Goal: Task Accomplishment & Management: Manage account settings

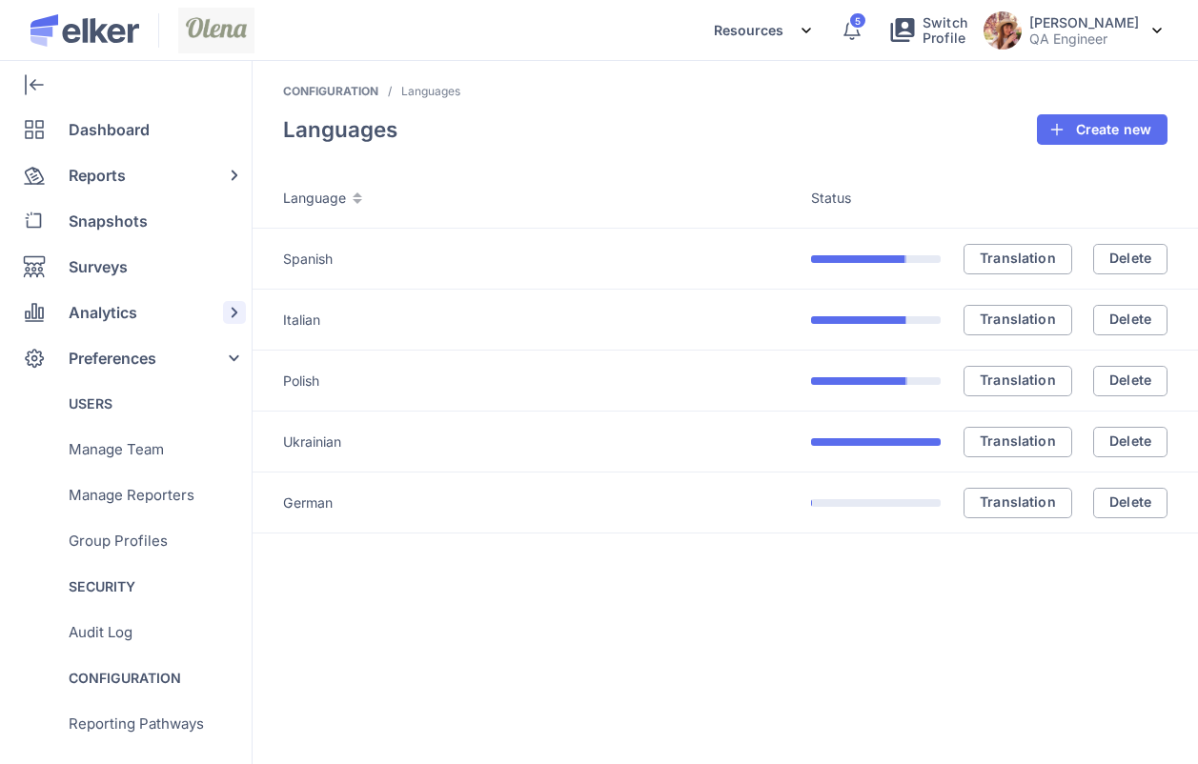
click at [132, 334] on span "Analytics" at bounding box center [103, 313] width 69 height 46
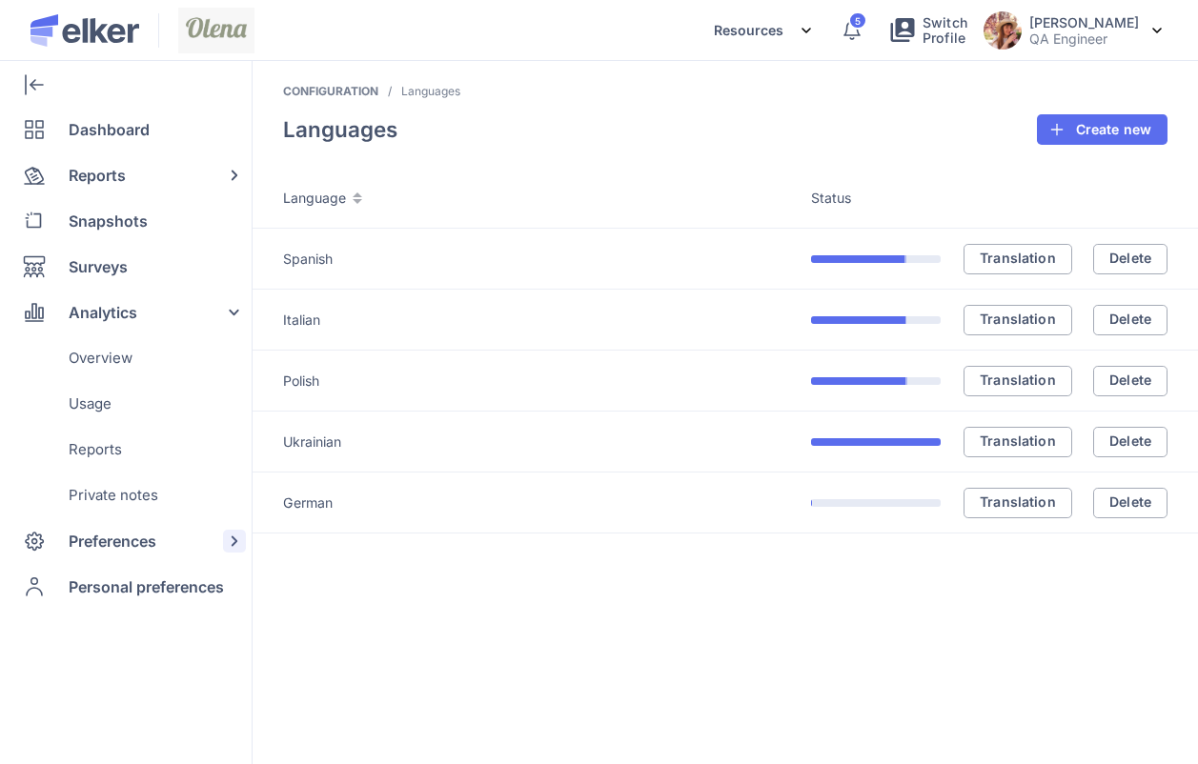
click at [115, 549] on span "Preferences" at bounding box center [113, 541] width 88 height 46
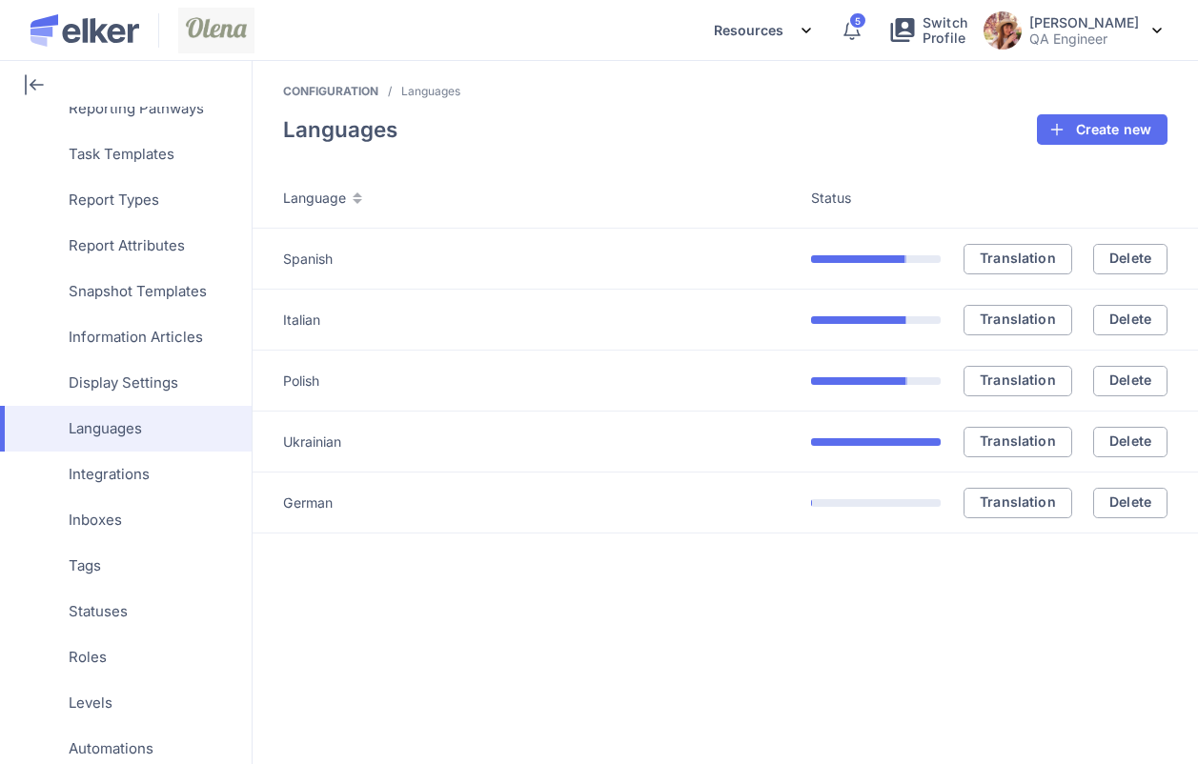
scroll to position [641, 0]
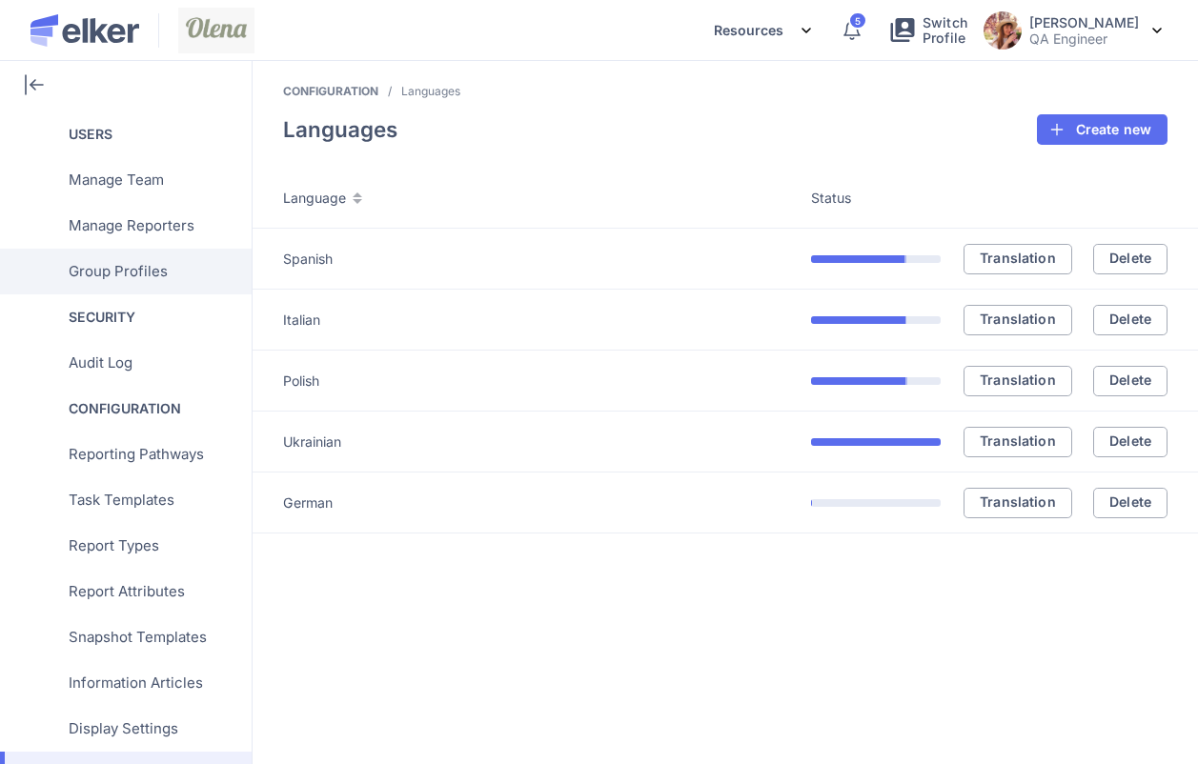
scroll to position [268, 0]
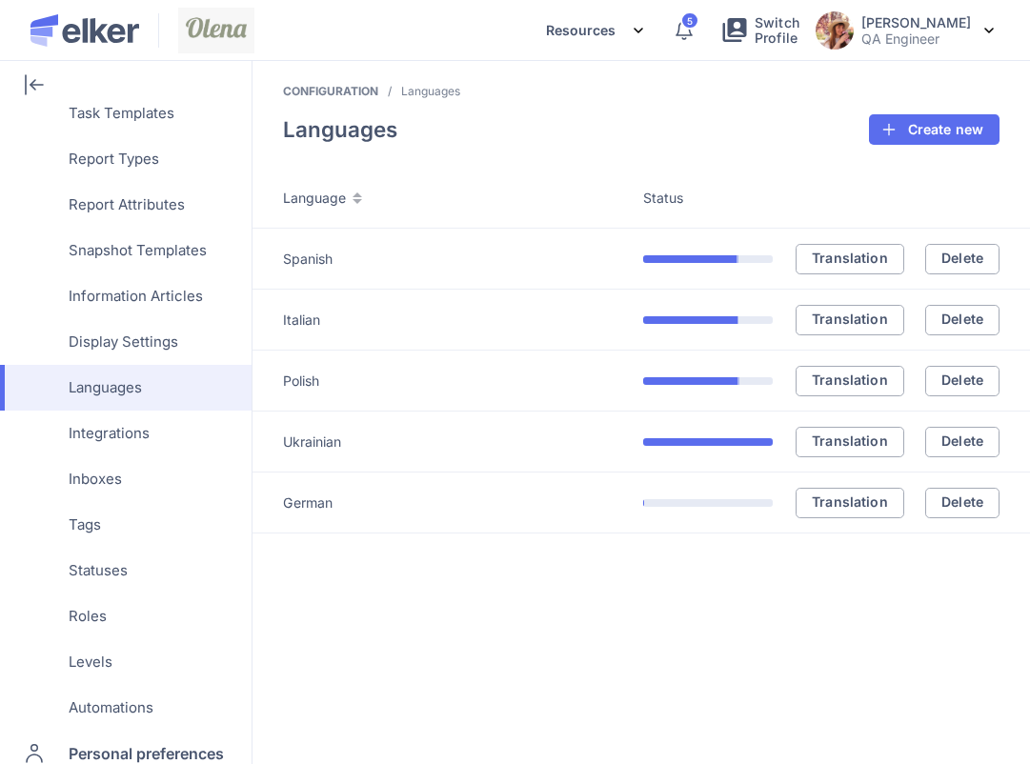
scroll to position [700, 0]
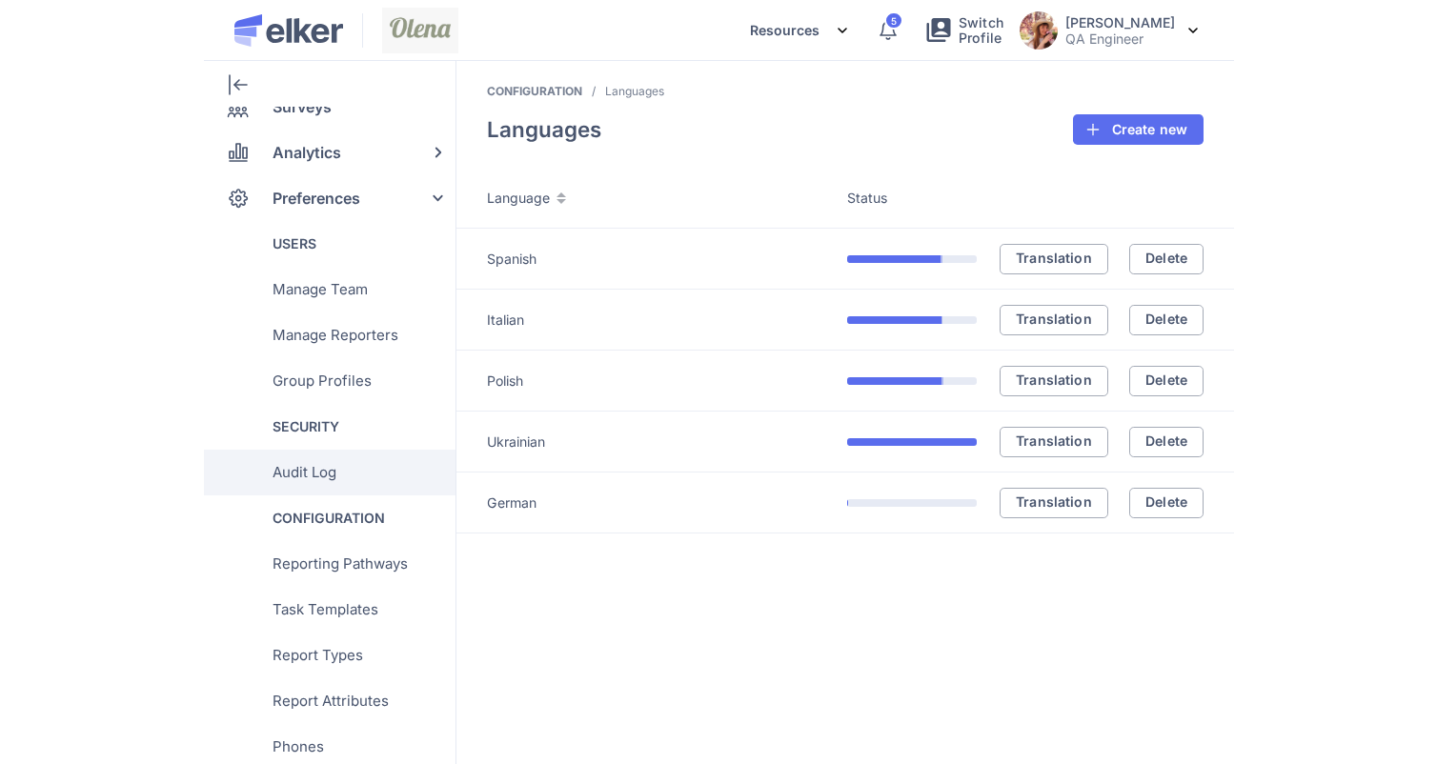
scroll to position [378, 0]
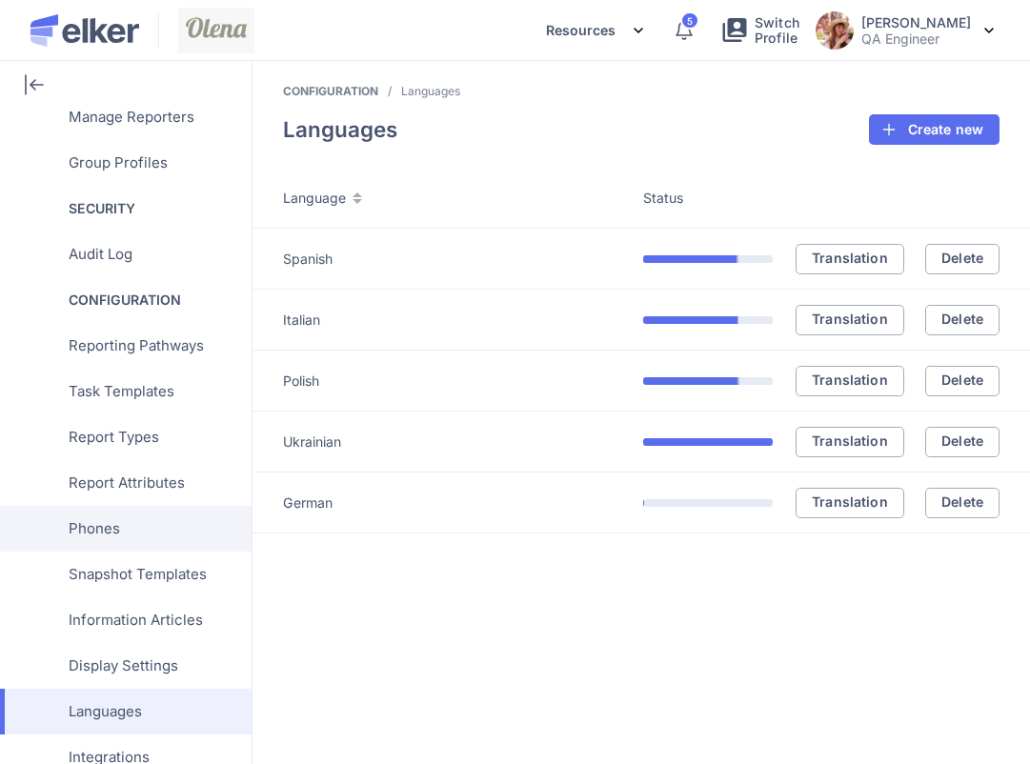
click at [105, 534] on span "Phones" at bounding box center [94, 529] width 51 height 46
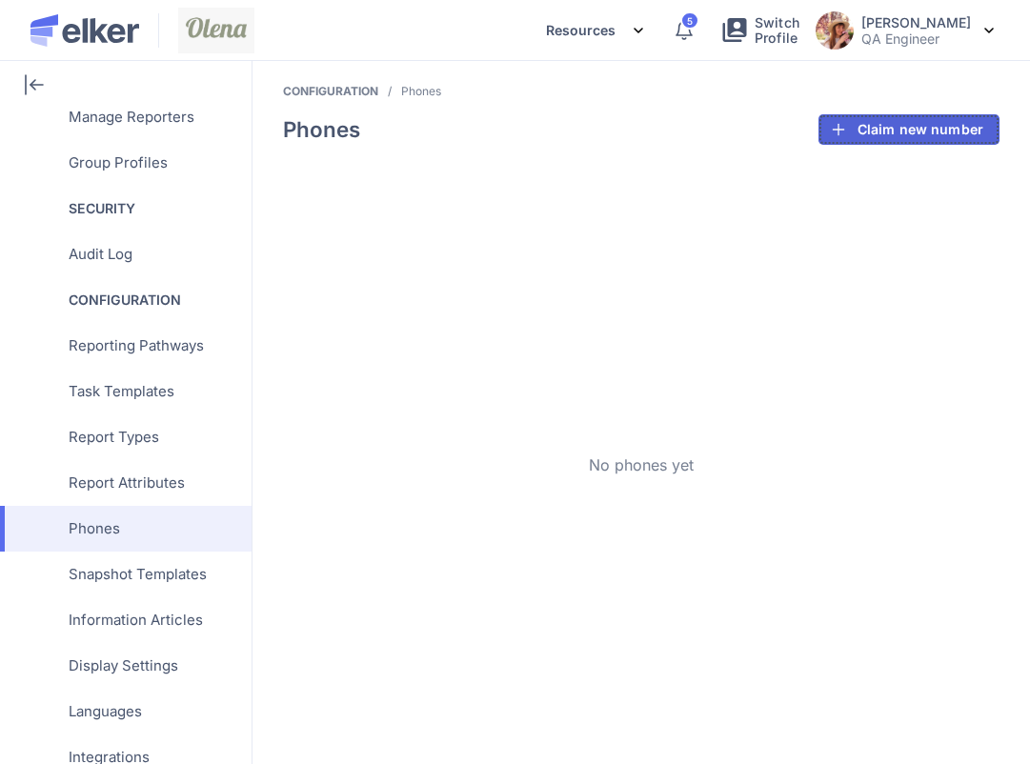
click at [923, 136] on span "Claim new number" at bounding box center [921, 129] width 126 height 13
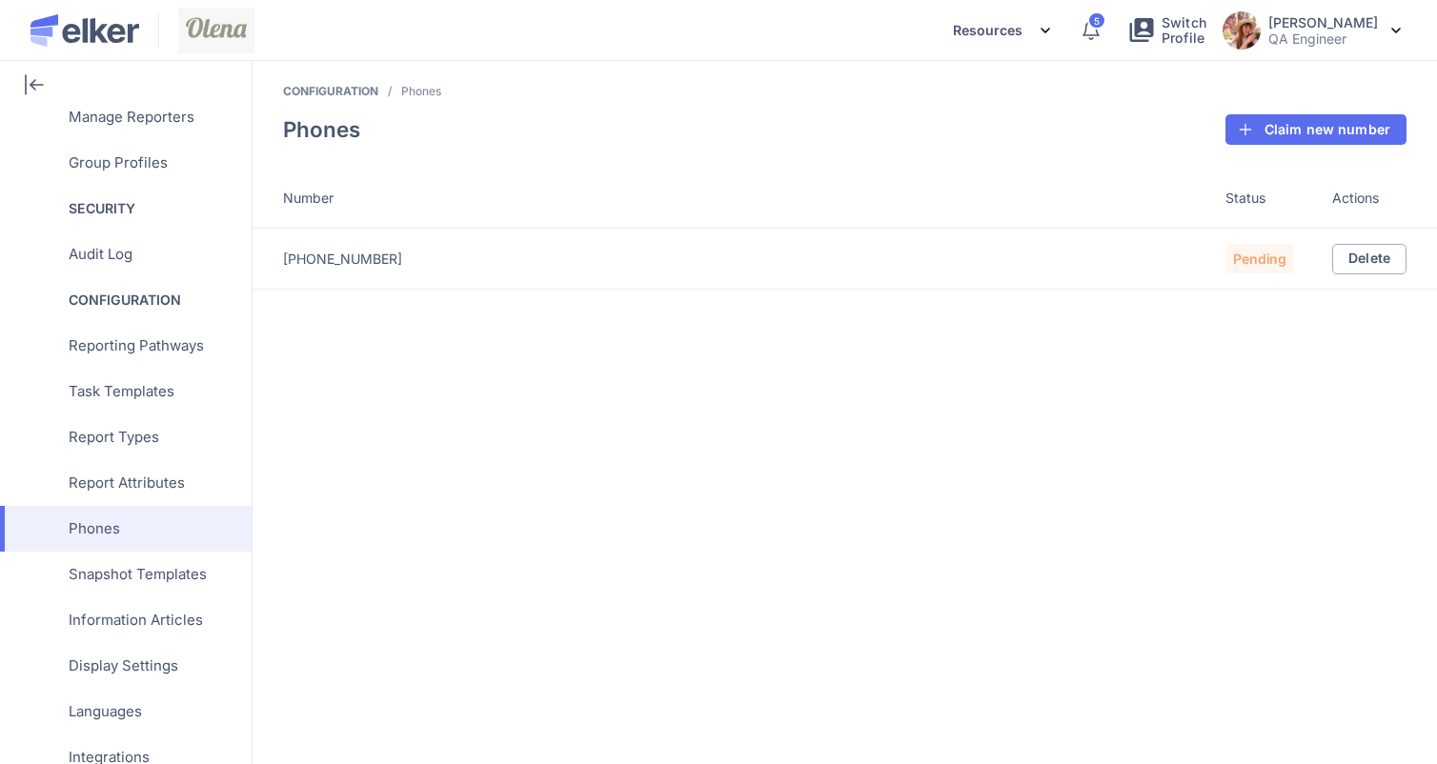
click at [1029, 267] on span "pending" at bounding box center [1259, 259] width 53 height 19
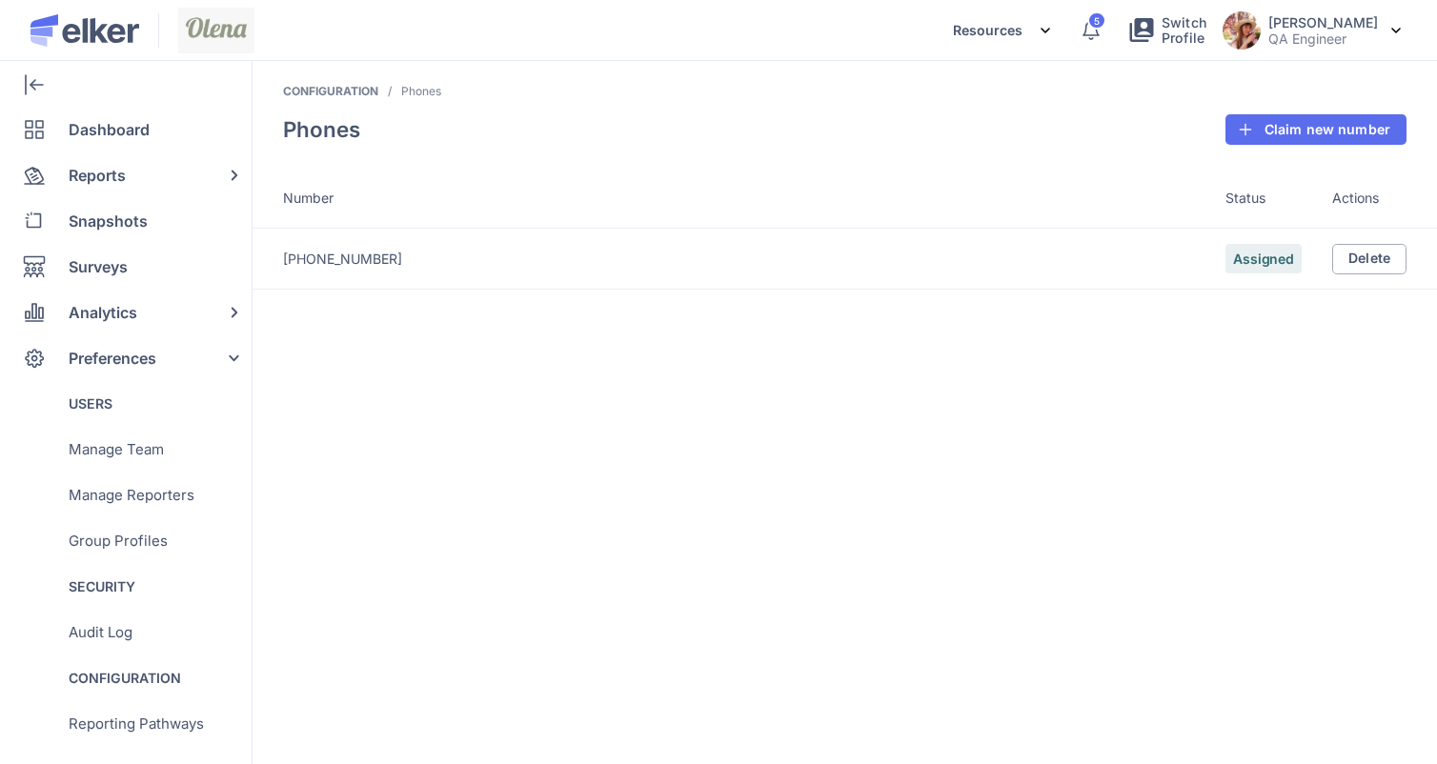
click at [325, 268] on div "[PHONE_NUMBER]" at bounding box center [754, 259] width 943 height 19
click at [325, 265] on div "+18445845946" at bounding box center [754, 259] width 943 height 19
click at [383, 254] on div "+18445845946" at bounding box center [754, 259] width 943 height 19
click at [1375, 253] on span "Delete" at bounding box center [1370, 258] width 42 height 13
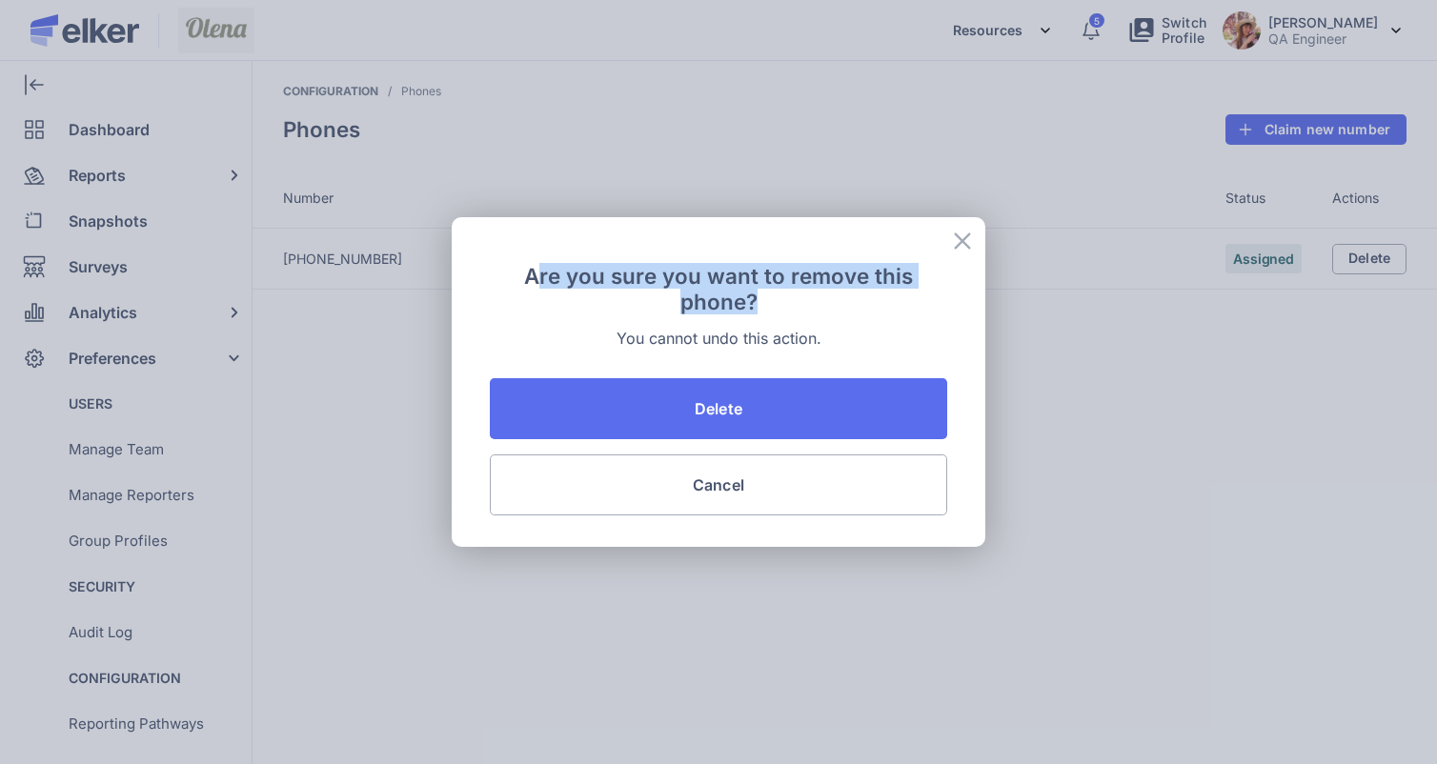
drag, startPoint x: 547, startPoint y: 270, endPoint x: 935, endPoint y: 309, distance: 389.9
click at [935, 309] on div "Are you sure you want to remove this phone?" at bounding box center [718, 289] width 457 height 82
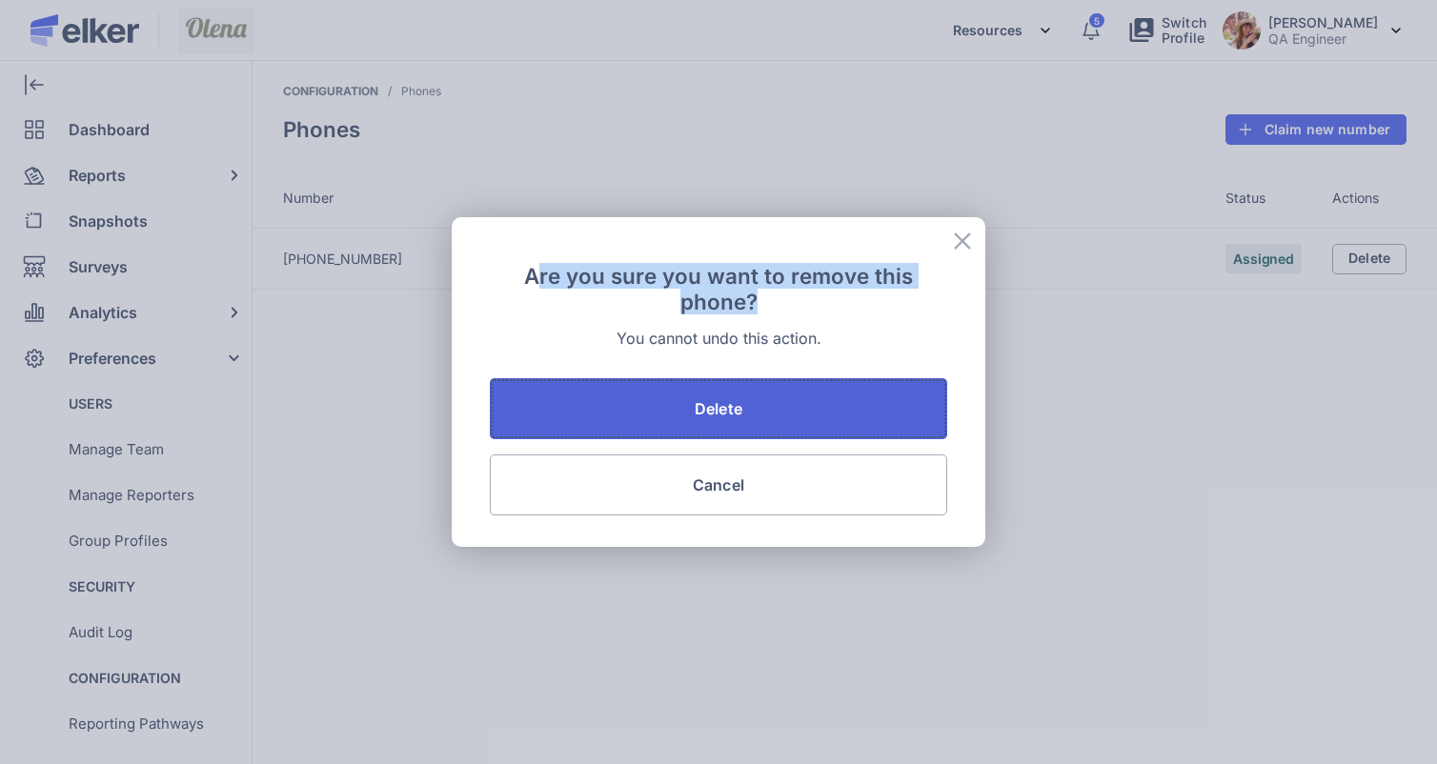
click at [694, 422] on button "Delete" at bounding box center [718, 408] width 457 height 61
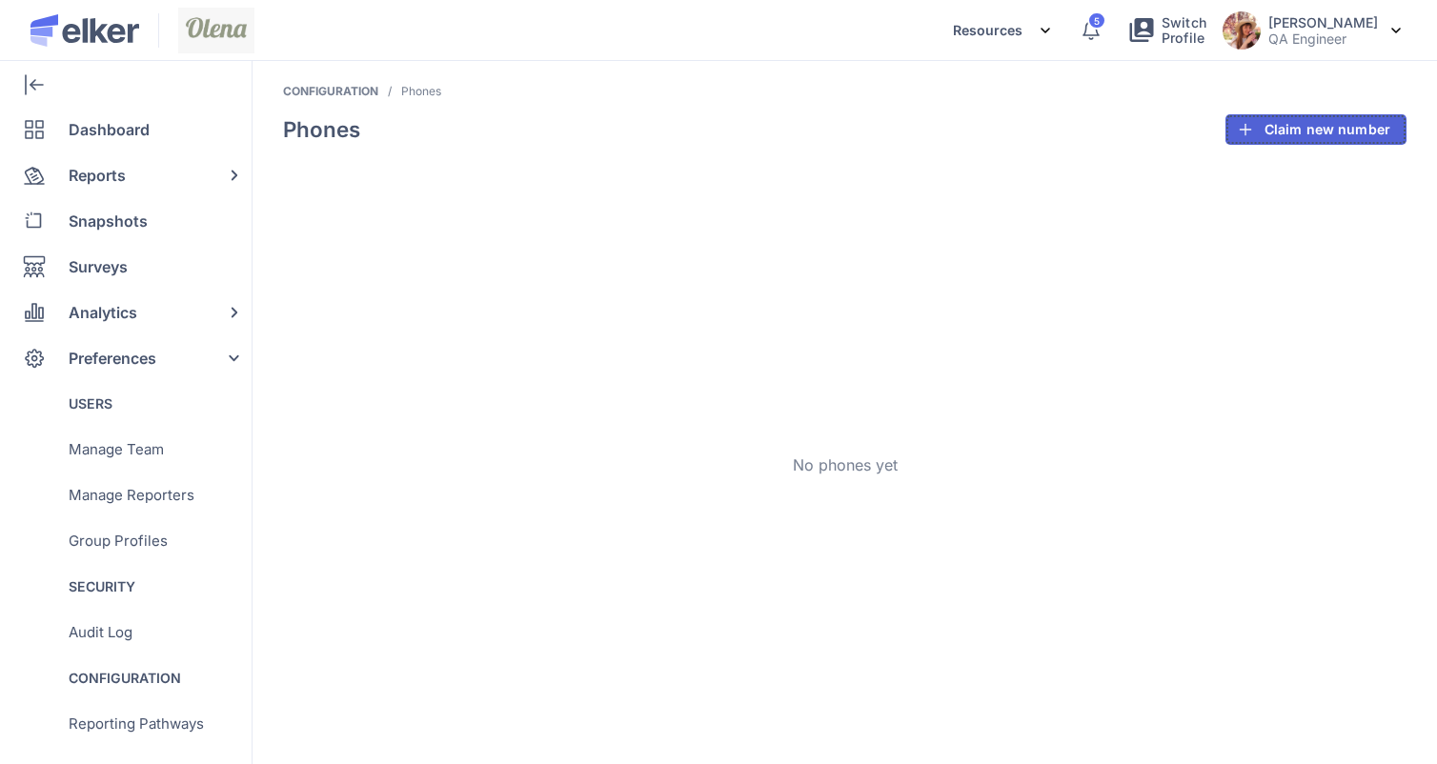
click at [1274, 129] on span "Claim new number" at bounding box center [1328, 129] width 126 height 13
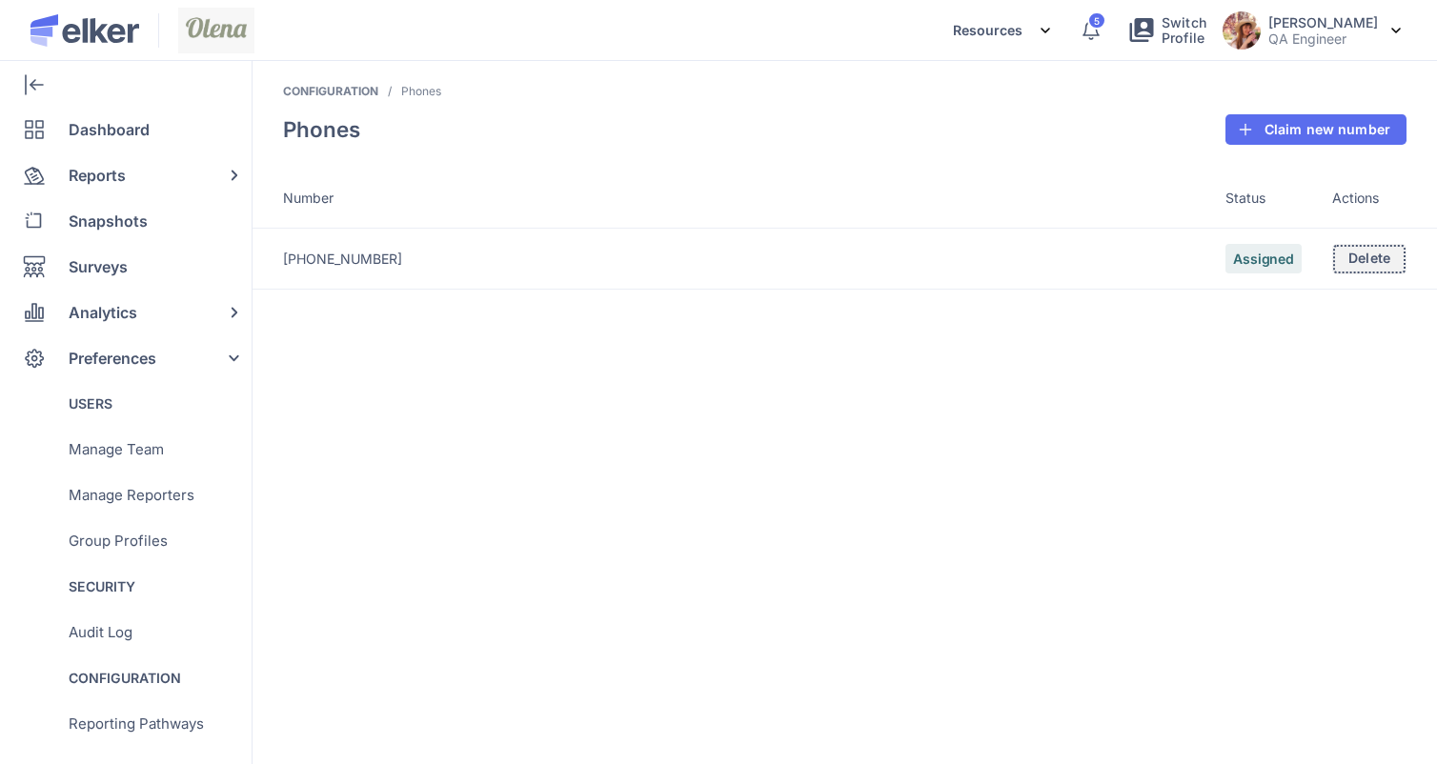
click at [1380, 254] on span "Delete" at bounding box center [1370, 258] width 42 height 13
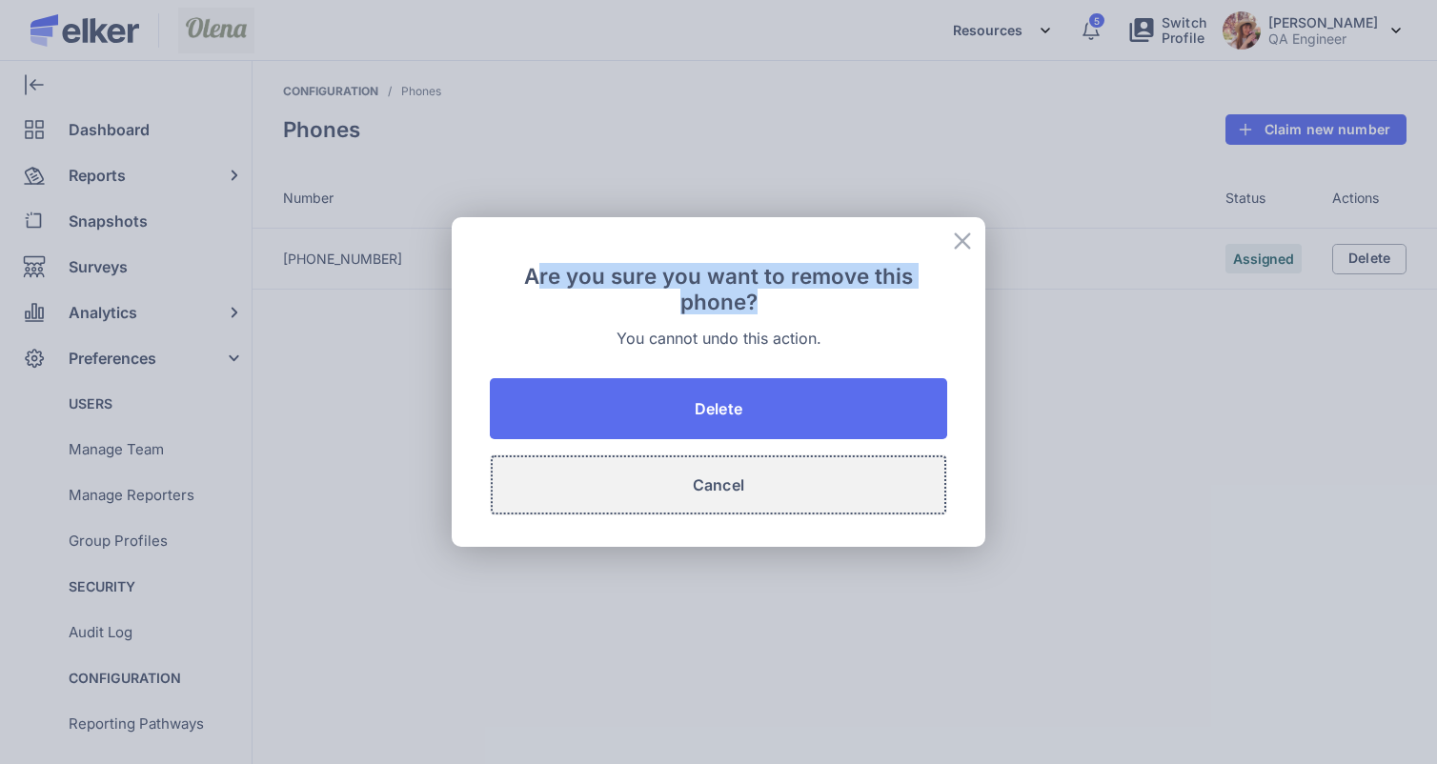
click at [759, 501] on button "Cancel" at bounding box center [718, 485] width 457 height 61
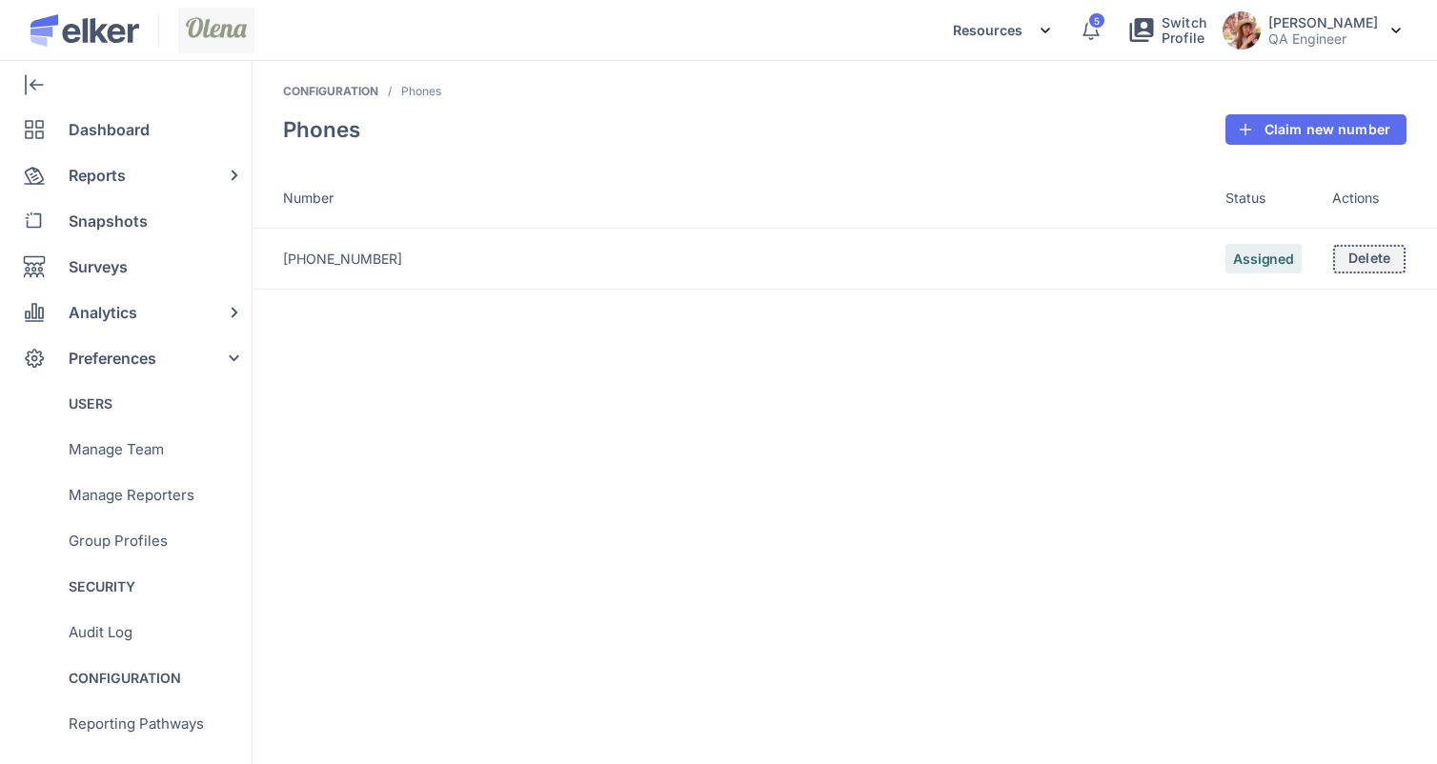
click at [1359, 265] on span "Delete" at bounding box center [1370, 258] width 42 height 13
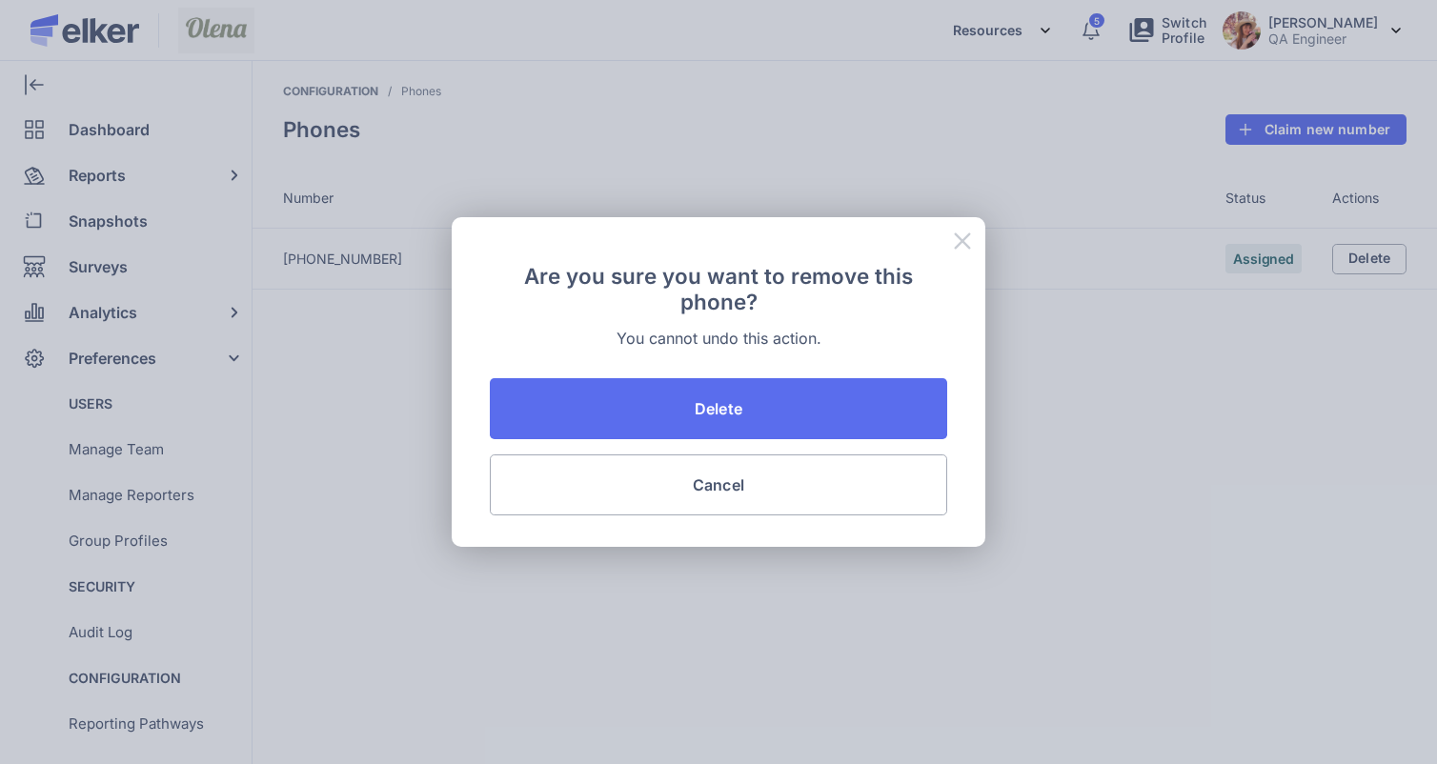
click at [971, 237] on icon at bounding box center [962, 241] width 23 height 23
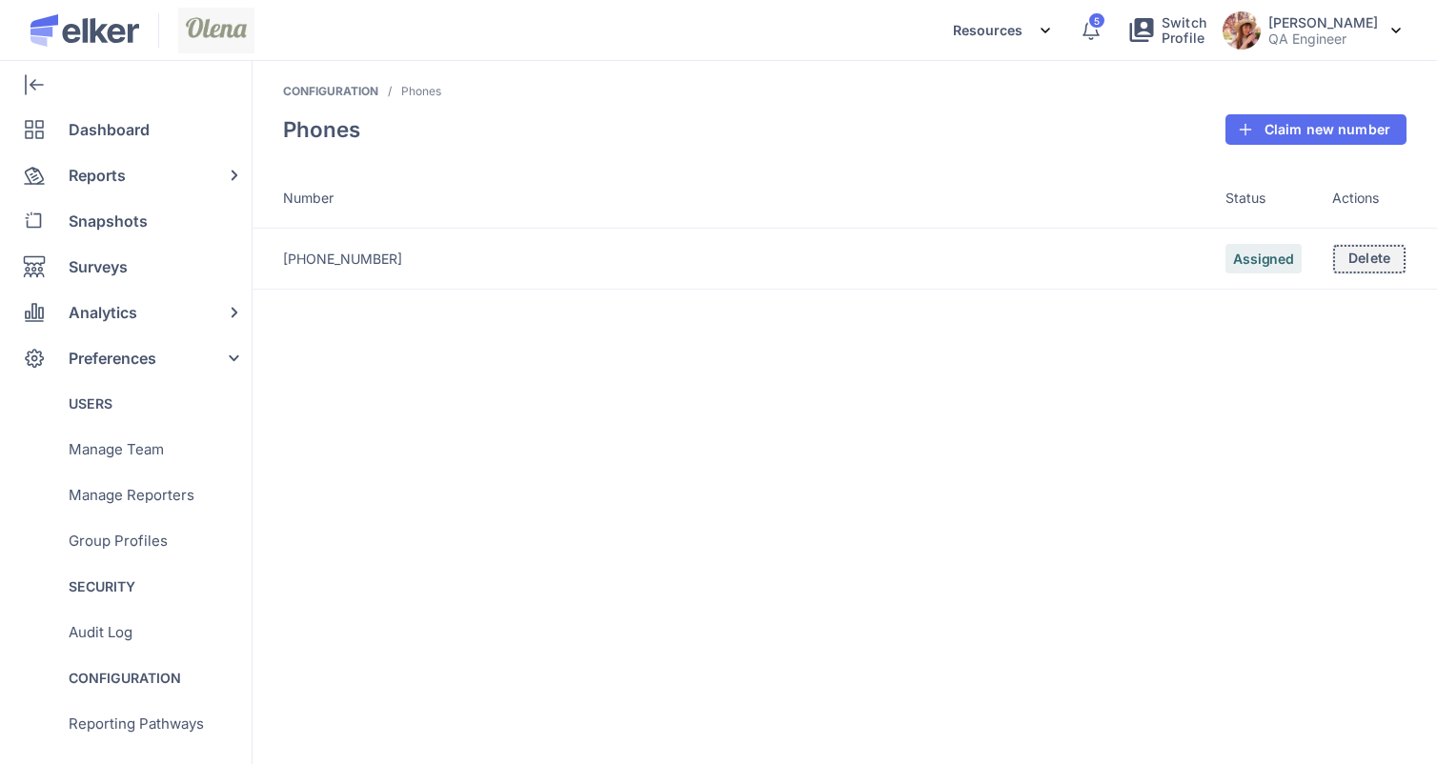
click at [1367, 252] on span "Delete" at bounding box center [1370, 258] width 42 height 13
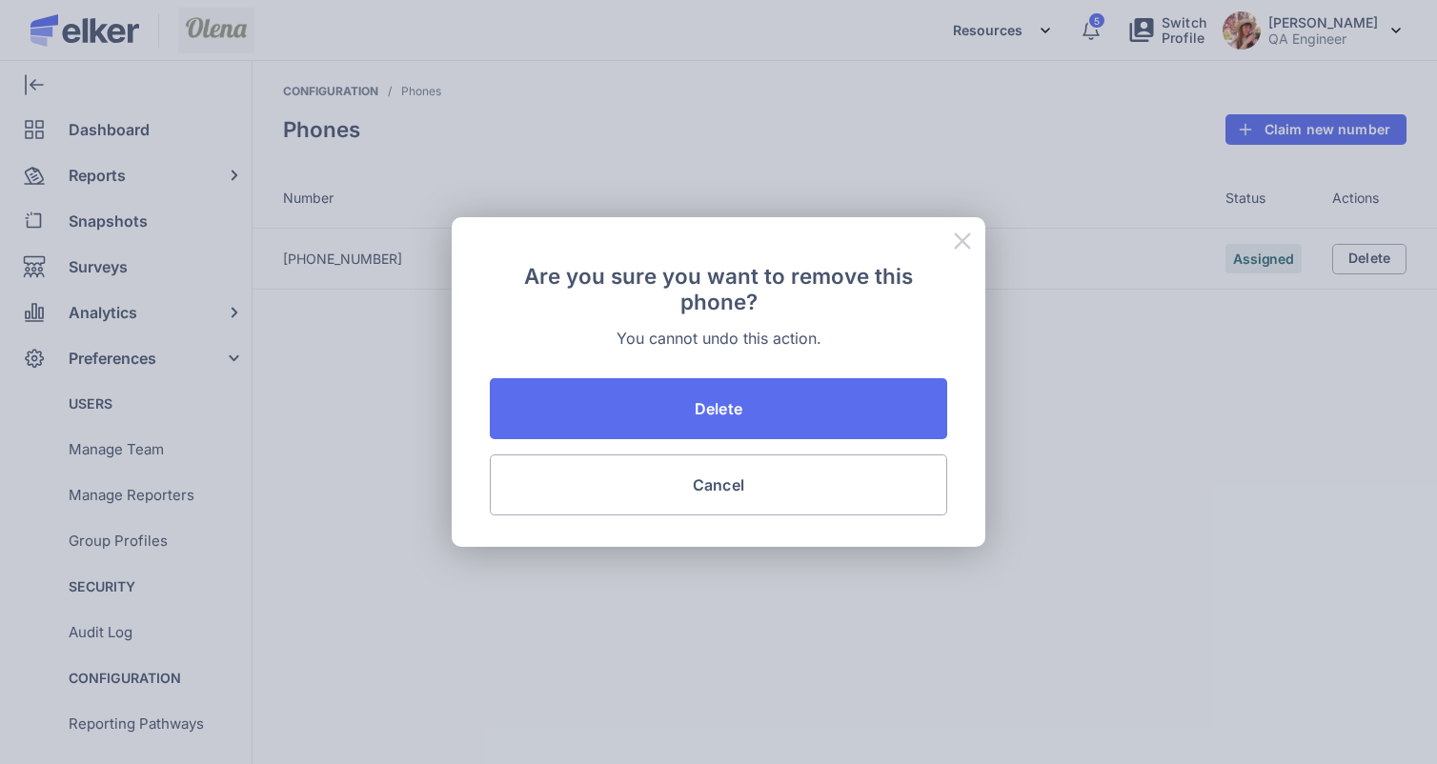
click at [953, 230] on icon at bounding box center [962, 241] width 23 height 23
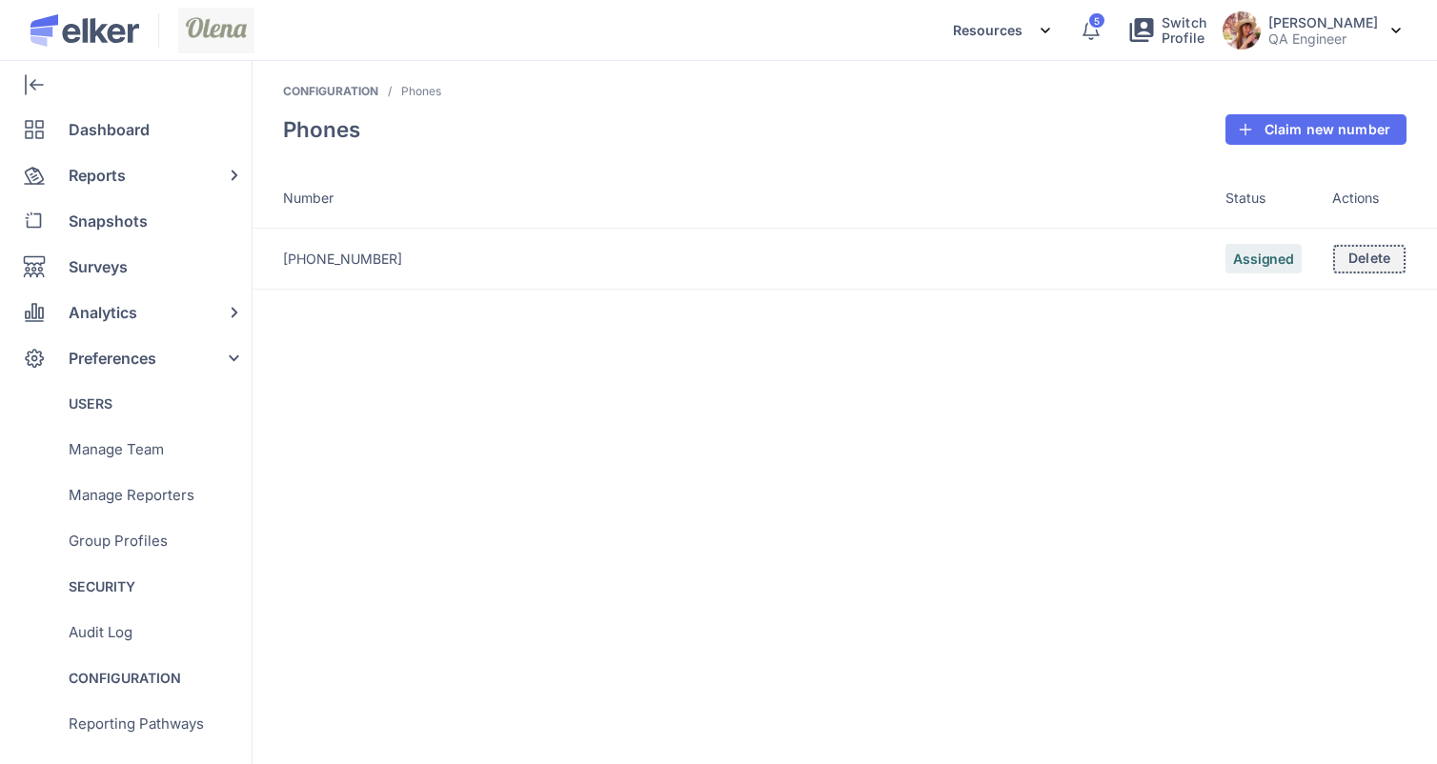
click at [1352, 250] on button "Delete" at bounding box center [1369, 259] width 74 height 30
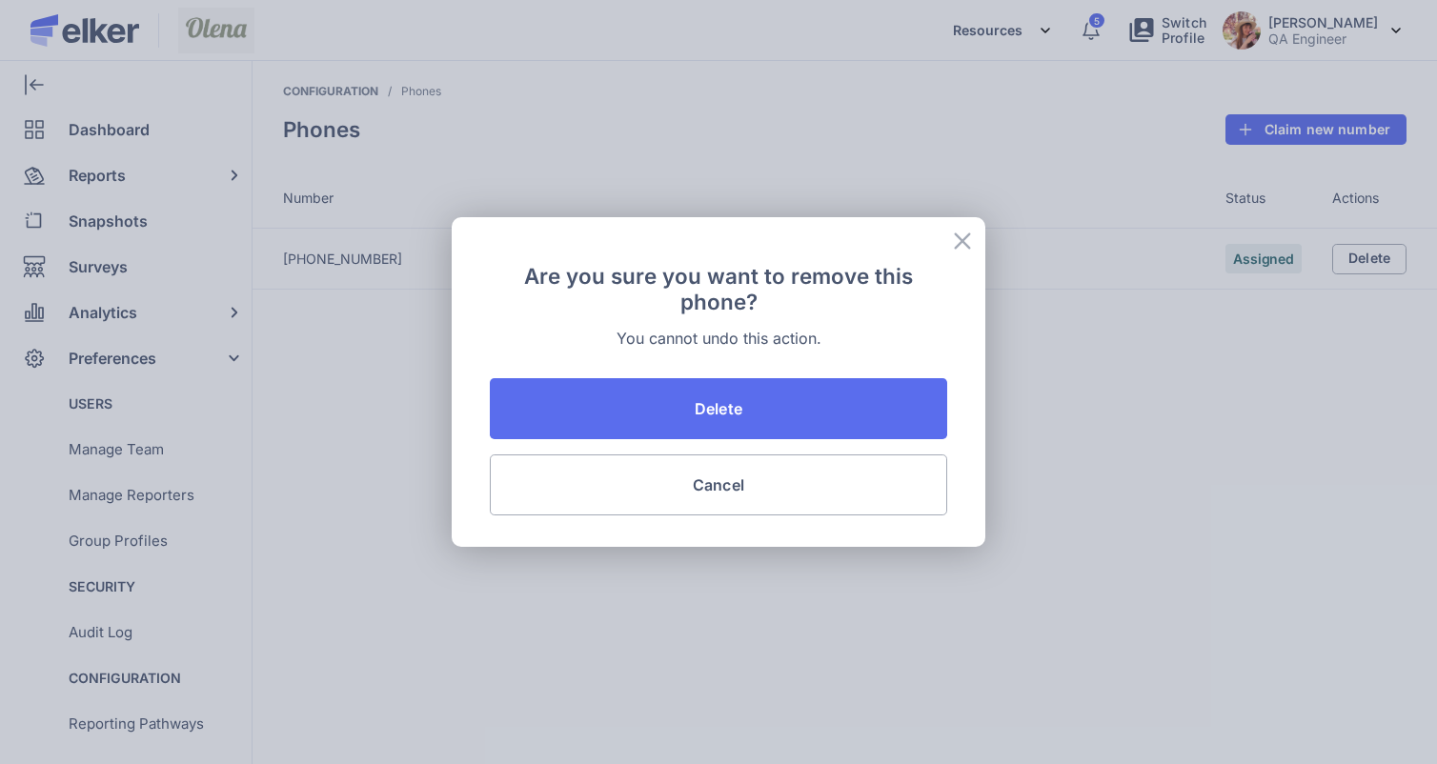
click at [966, 214] on div "Are you sure you want to remove this phone? You cannot undo this action. Delete…" at bounding box center [718, 382] width 1437 height 764
click at [951, 238] on icon at bounding box center [962, 241] width 23 height 23
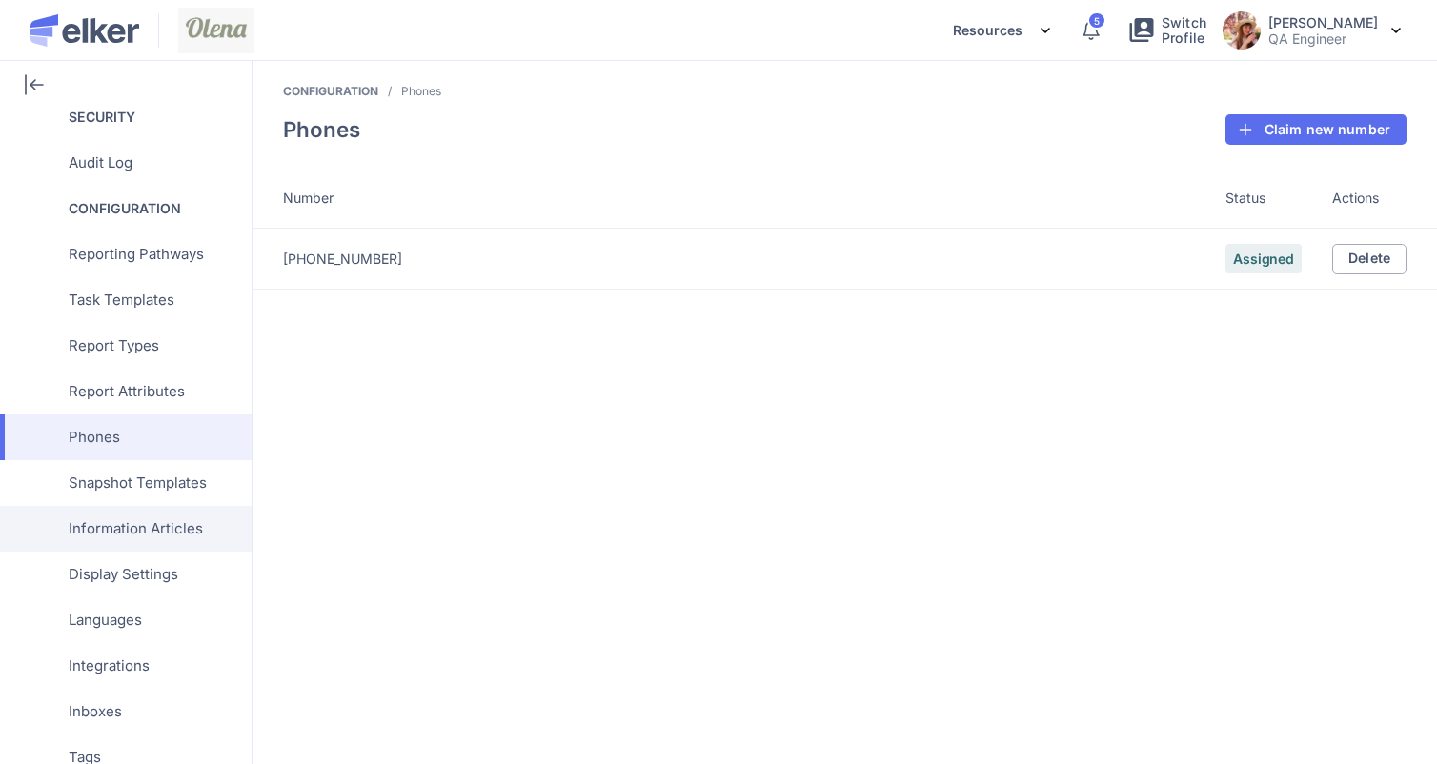
scroll to position [416, 0]
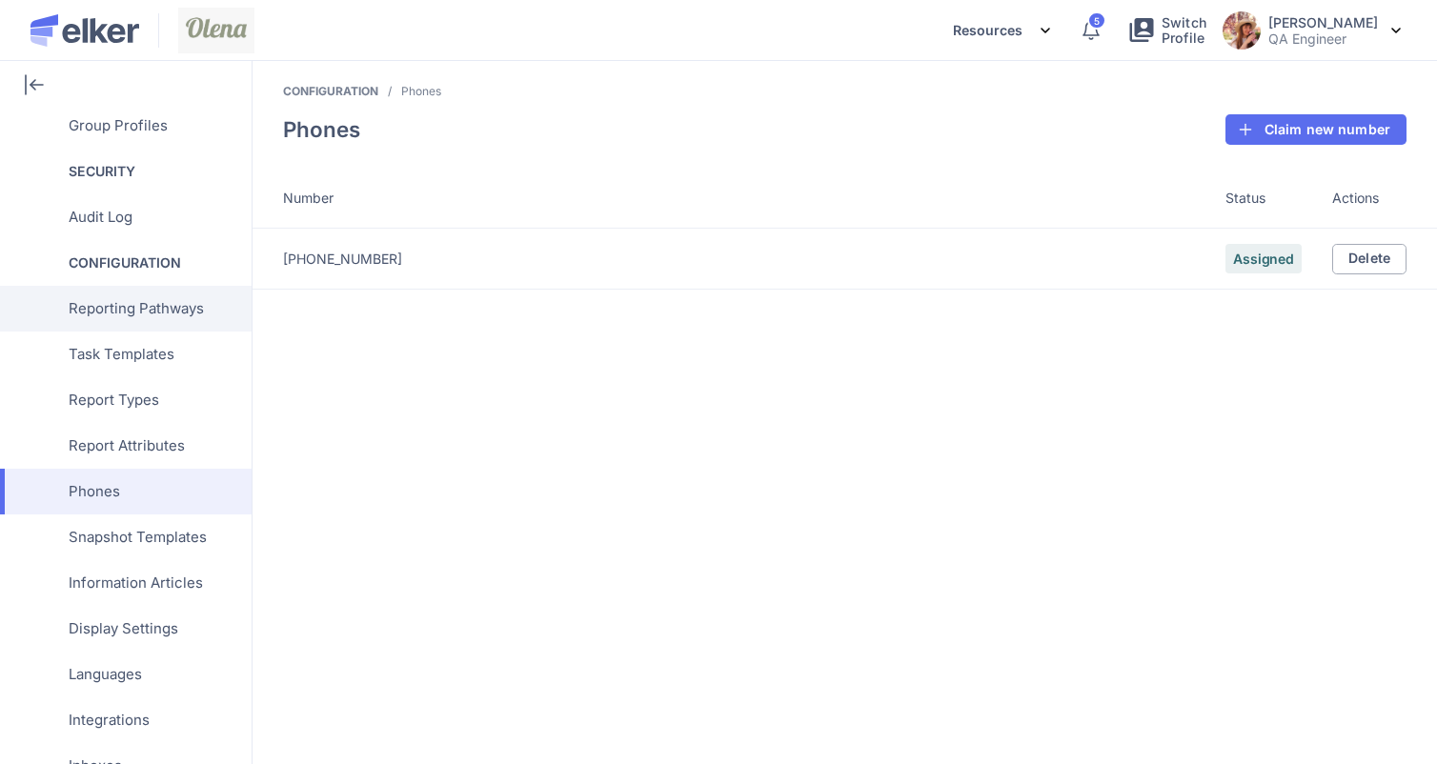
click at [160, 295] on span "Reporting Pathways" at bounding box center [136, 309] width 135 height 46
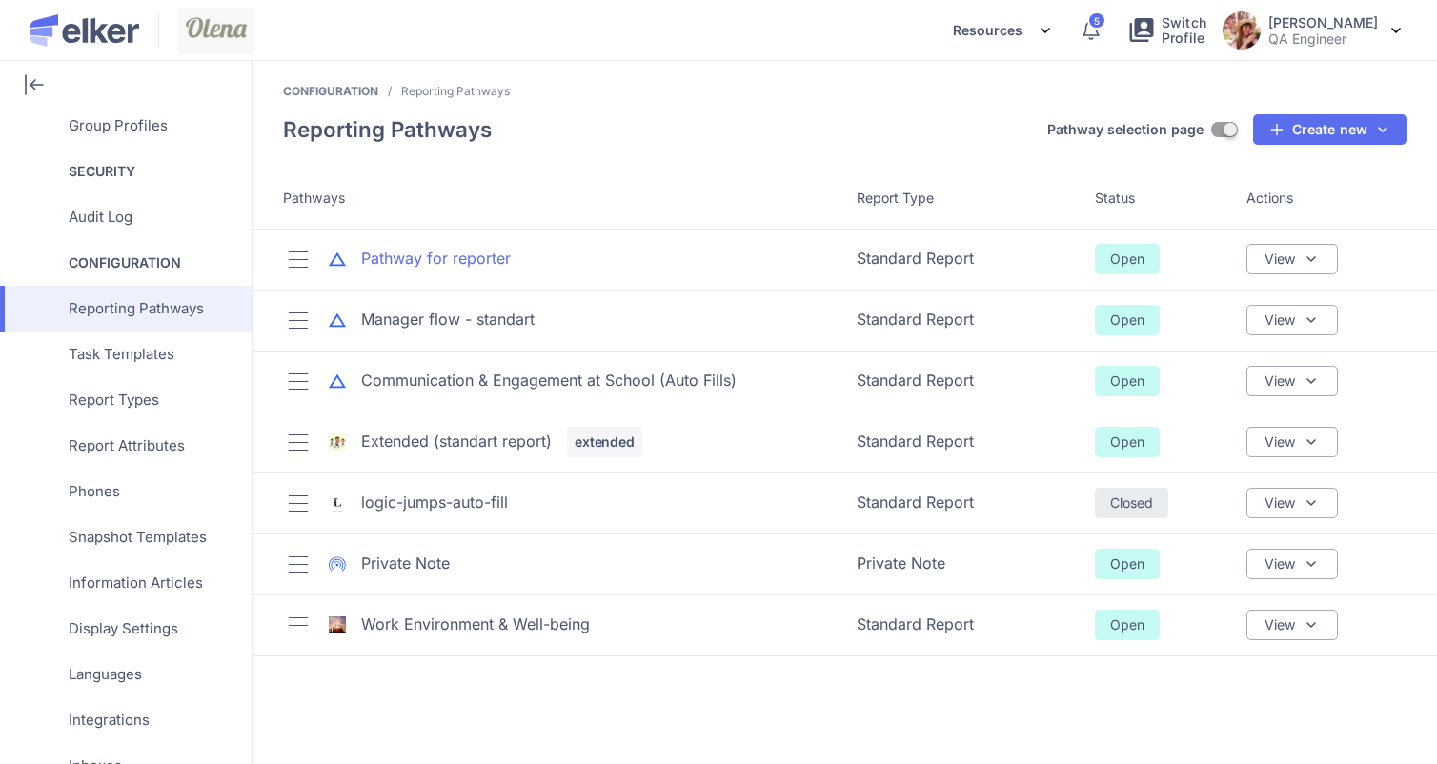
click at [408, 262] on div "Pathway for reporter" at bounding box center [436, 259] width 150 height 22
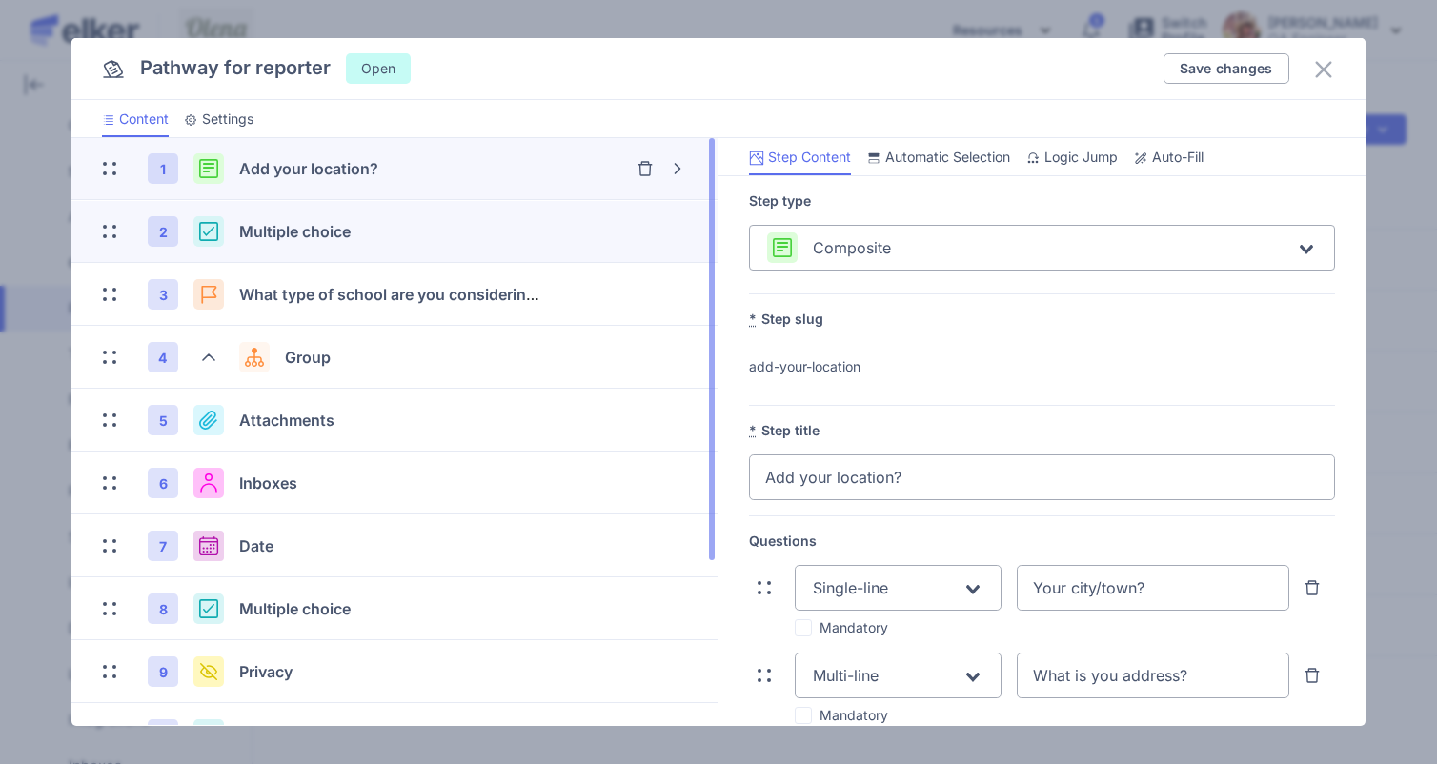
click at [451, 203] on div "2 Multiple choice" at bounding box center [394, 231] width 585 height 61
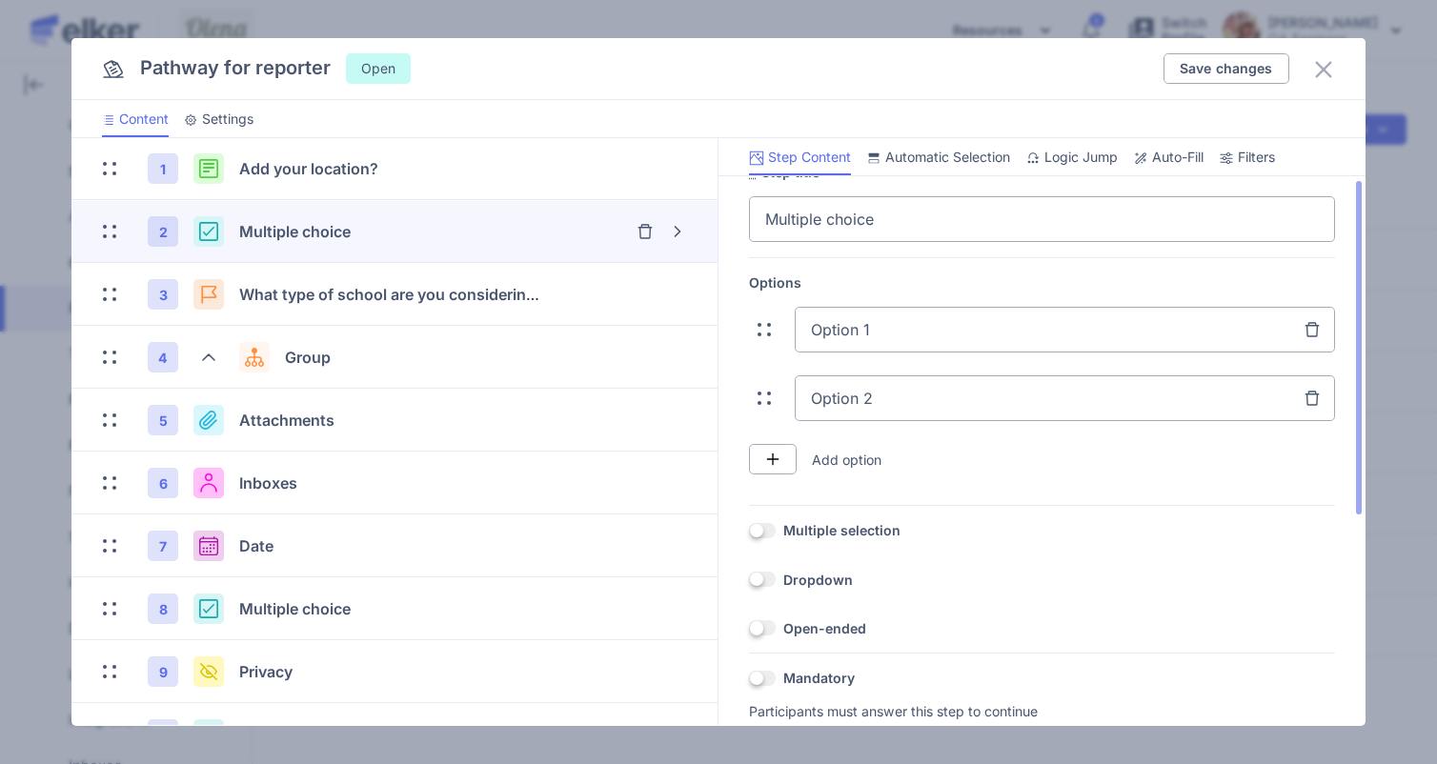
scroll to position [353, 0]
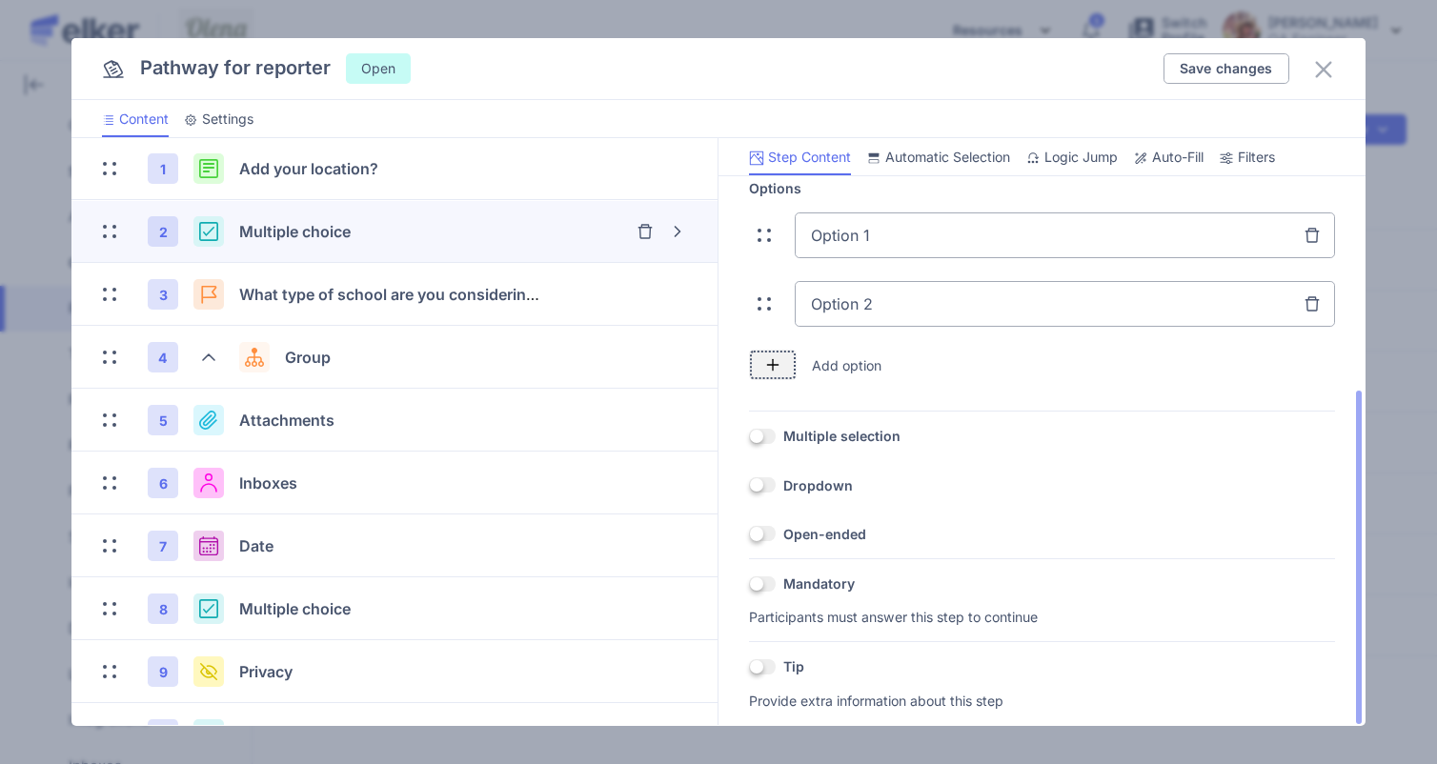
click at [780, 364] on img "button" at bounding box center [772, 364] width 15 height 15
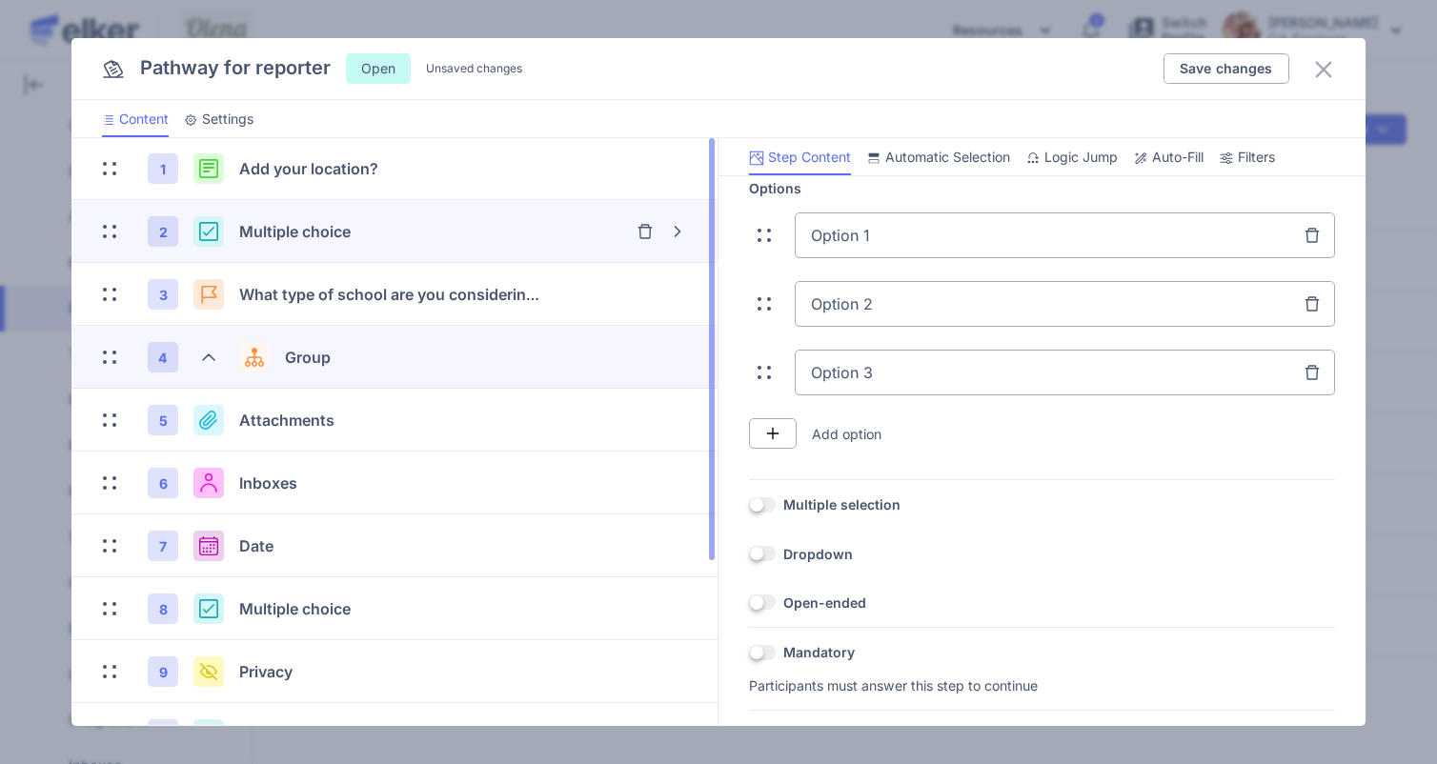
drag, startPoint x: 946, startPoint y: 369, endPoint x: 374, endPoint y: 374, distance: 572.8
click at [374, 374] on div "1 Add your location? 2 Multiple choice 3 What type of school are you considerin…" at bounding box center [717, 432] width 1293 height 589
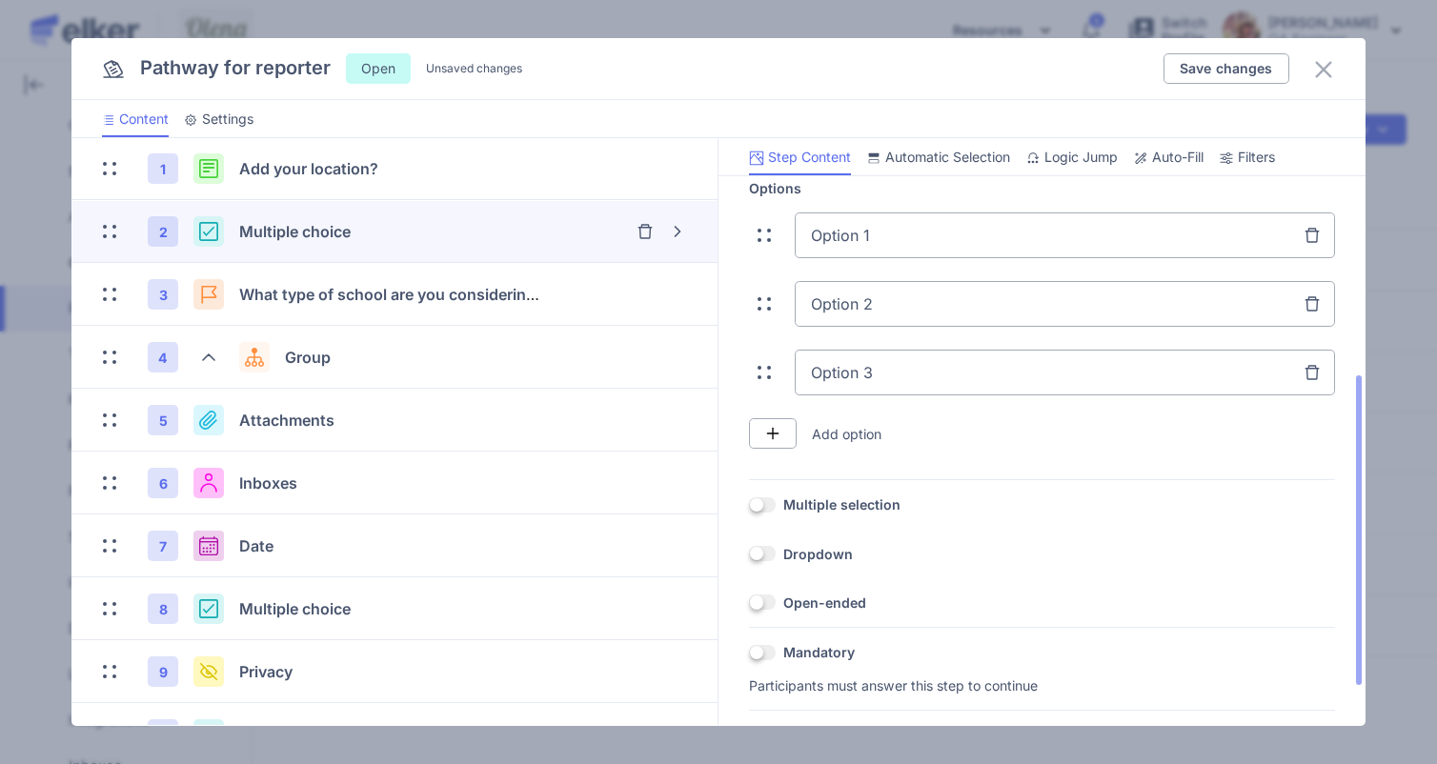
click at [878, 375] on input "Option 3" at bounding box center [1065, 373] width 540 height 46
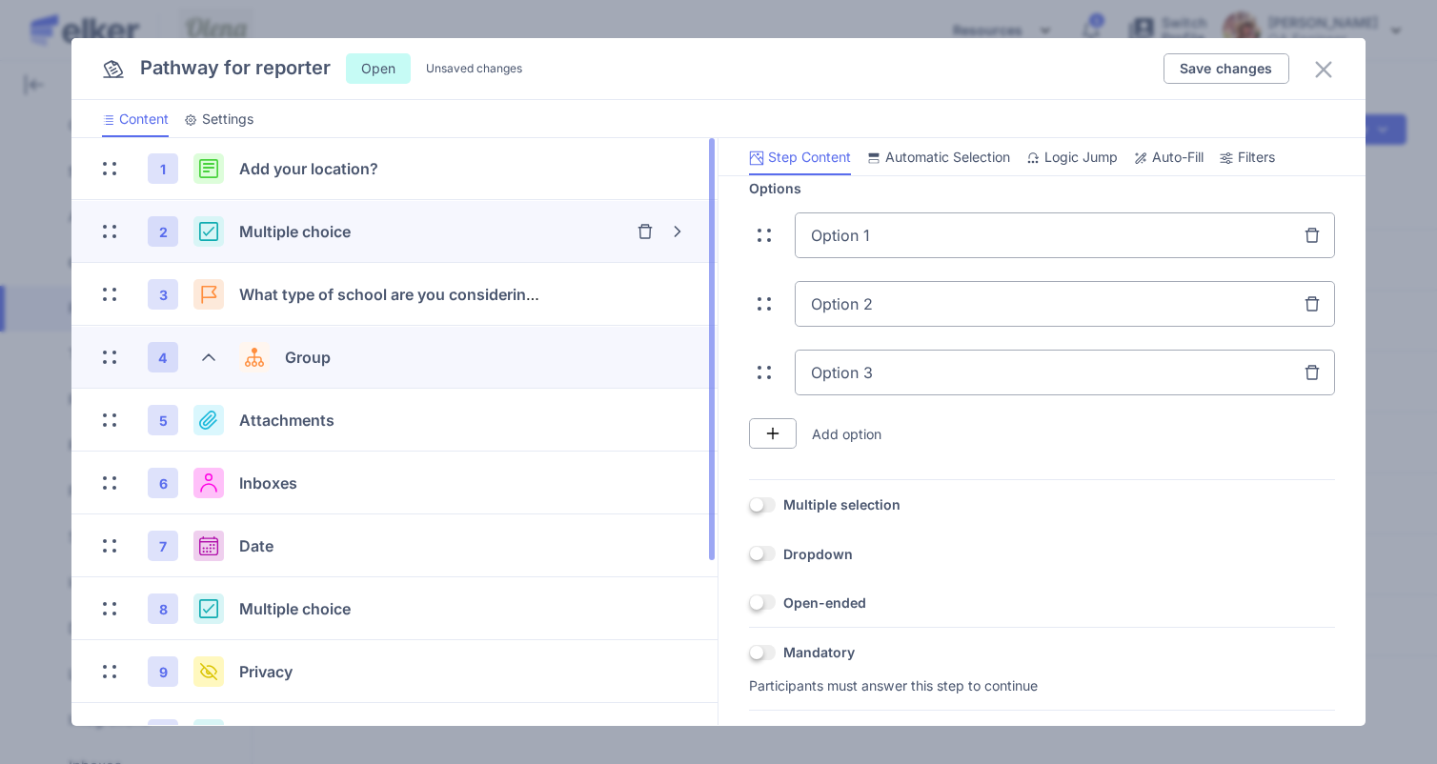
drag, startPoint x: 959, startPoint y: 373, endPoint x: 561, endPoint y: 345, distance: 398.4
click at [561, 345] on div "1 Add your location? 2 Multiple choice 3 What type of school are you considerin…" at bounding box center [717, 432] width 1293 height 589
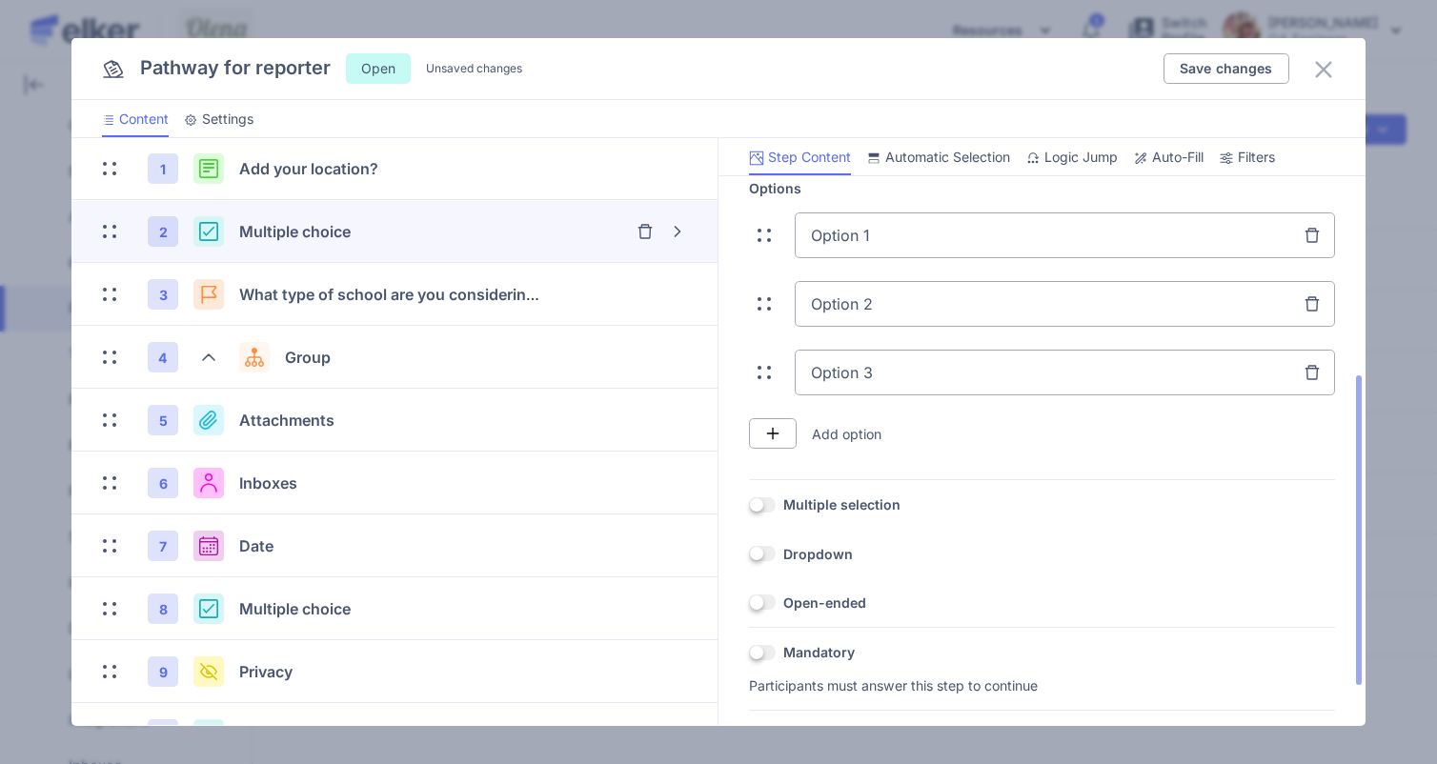
drag, startPoint x: 913, startPoint y: 375, endPoint x: 858, endPoint y: 359, distance: 57.3
click at [858, 359] on input "Option 3" at bounding box center [1065, 373] width 540 height 46
type input "g"
click at [1321, 58] on icon at bounding box center [1323, 69] width 23 height 23
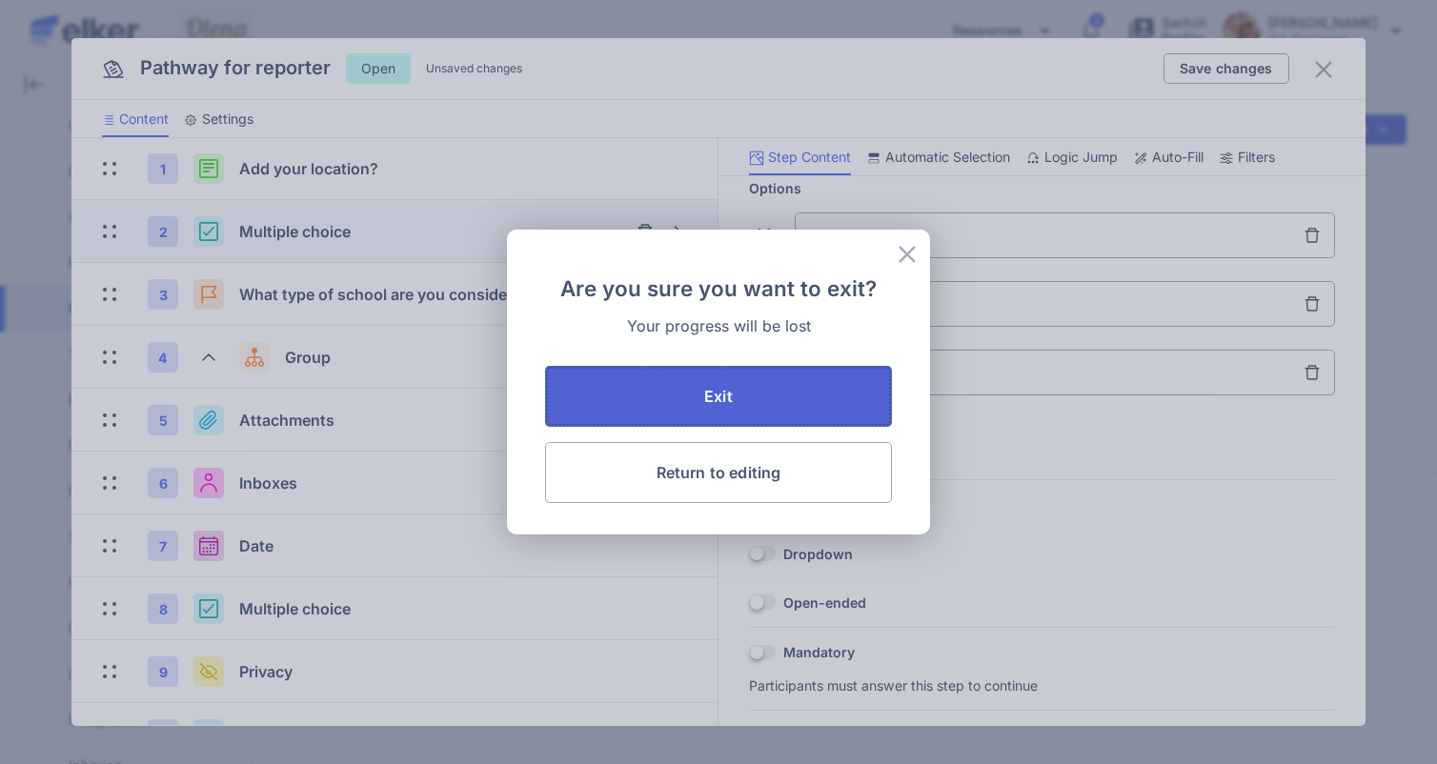
click at [696, 402] on button "Exit" at bounding box center [718, 396] width 347 height 61
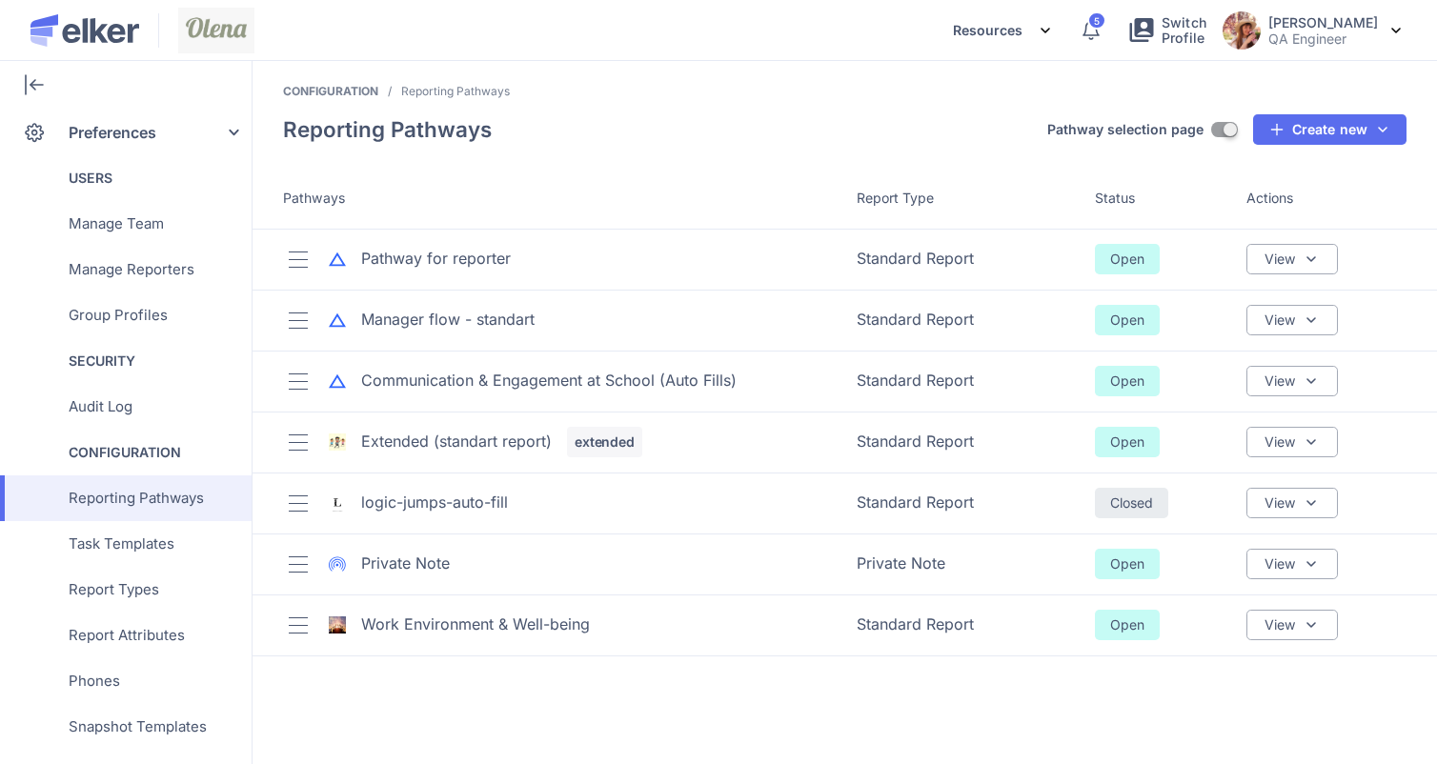
scroll to position [0, 0]
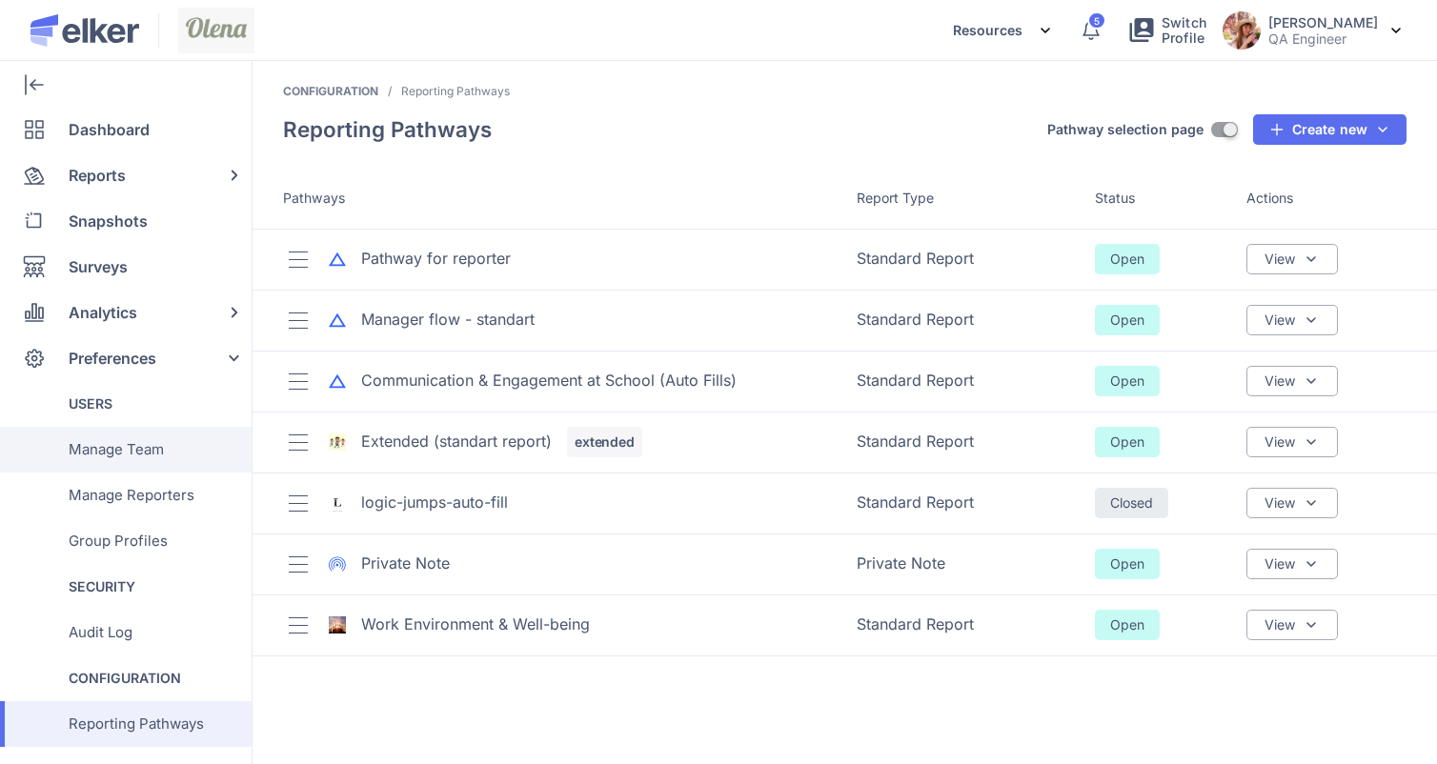
click at [116, 461] on span "Manage Team" at bounding box center [116, 450] width 95 height 46
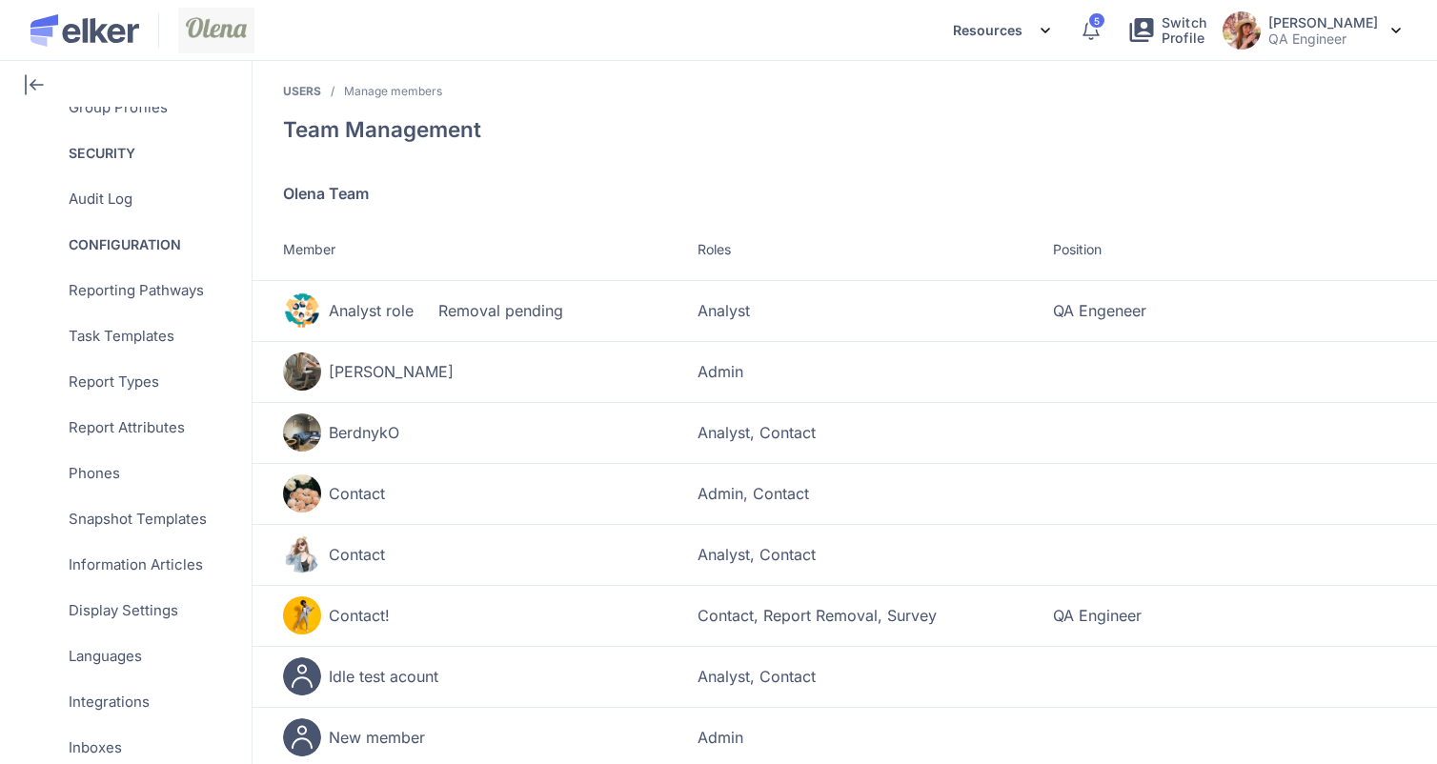
scroll to position [476, 0]
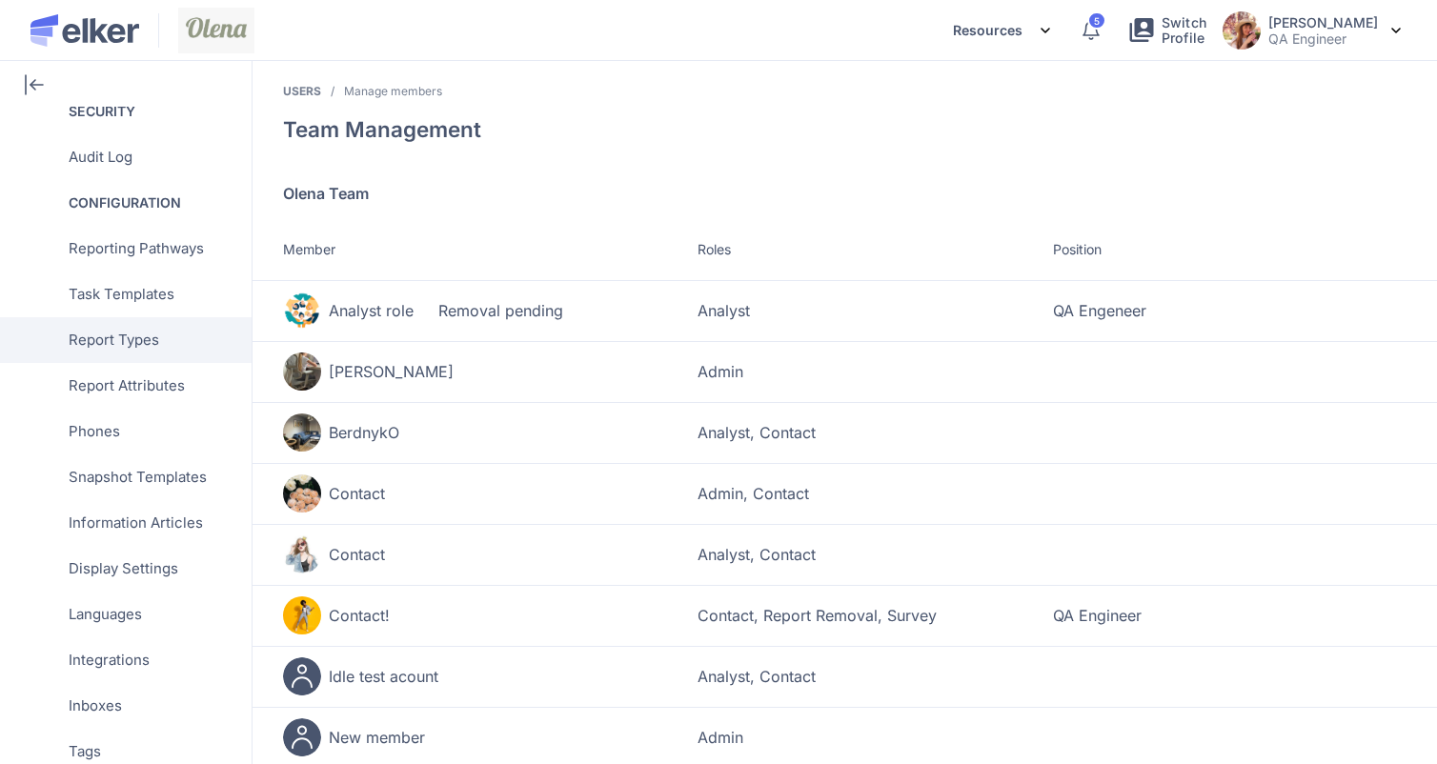
click at [151, 343] on span "Report Types" at bounding box center [114, 340] width 91 height 46
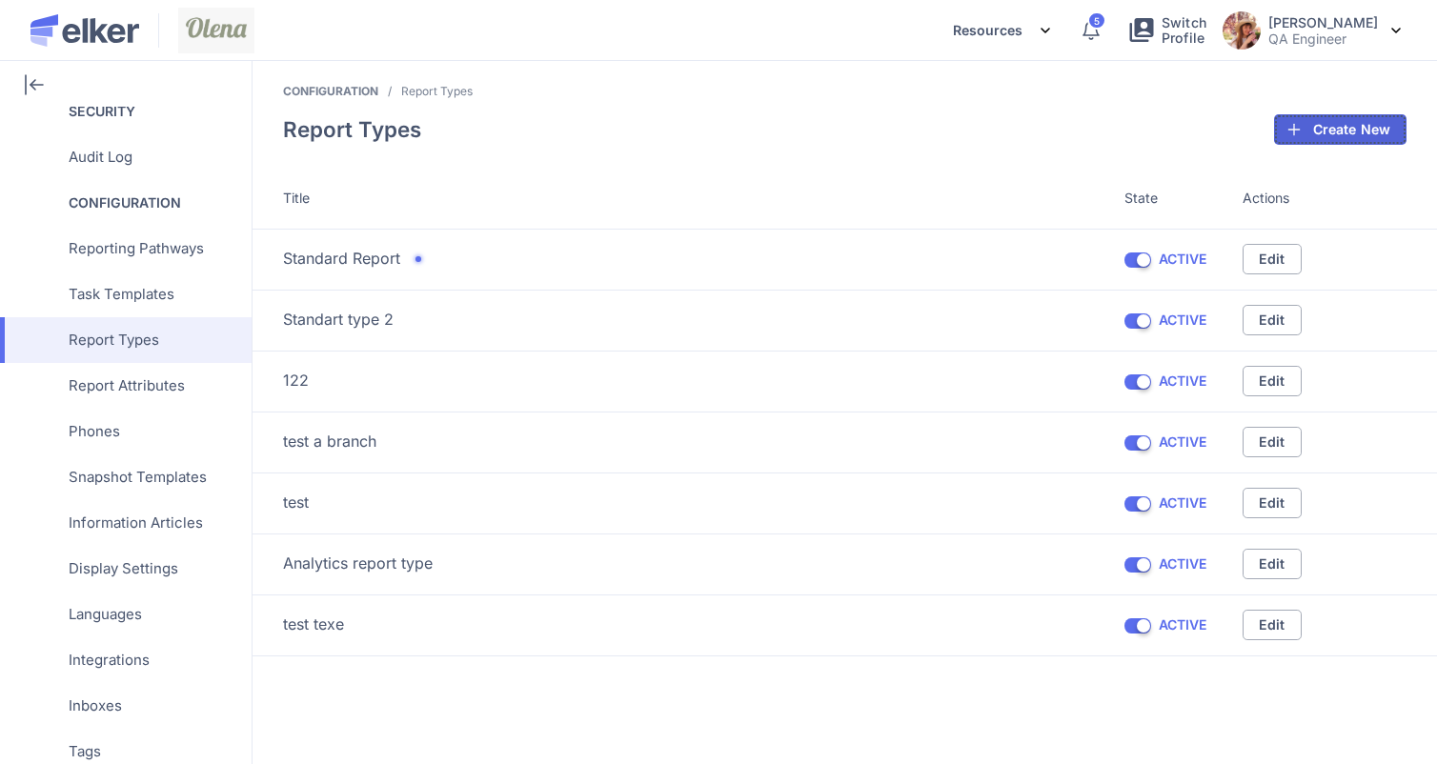
click at [1330, 127] on span "Create New" at bounding box center [1351, 129] width 77 height 13
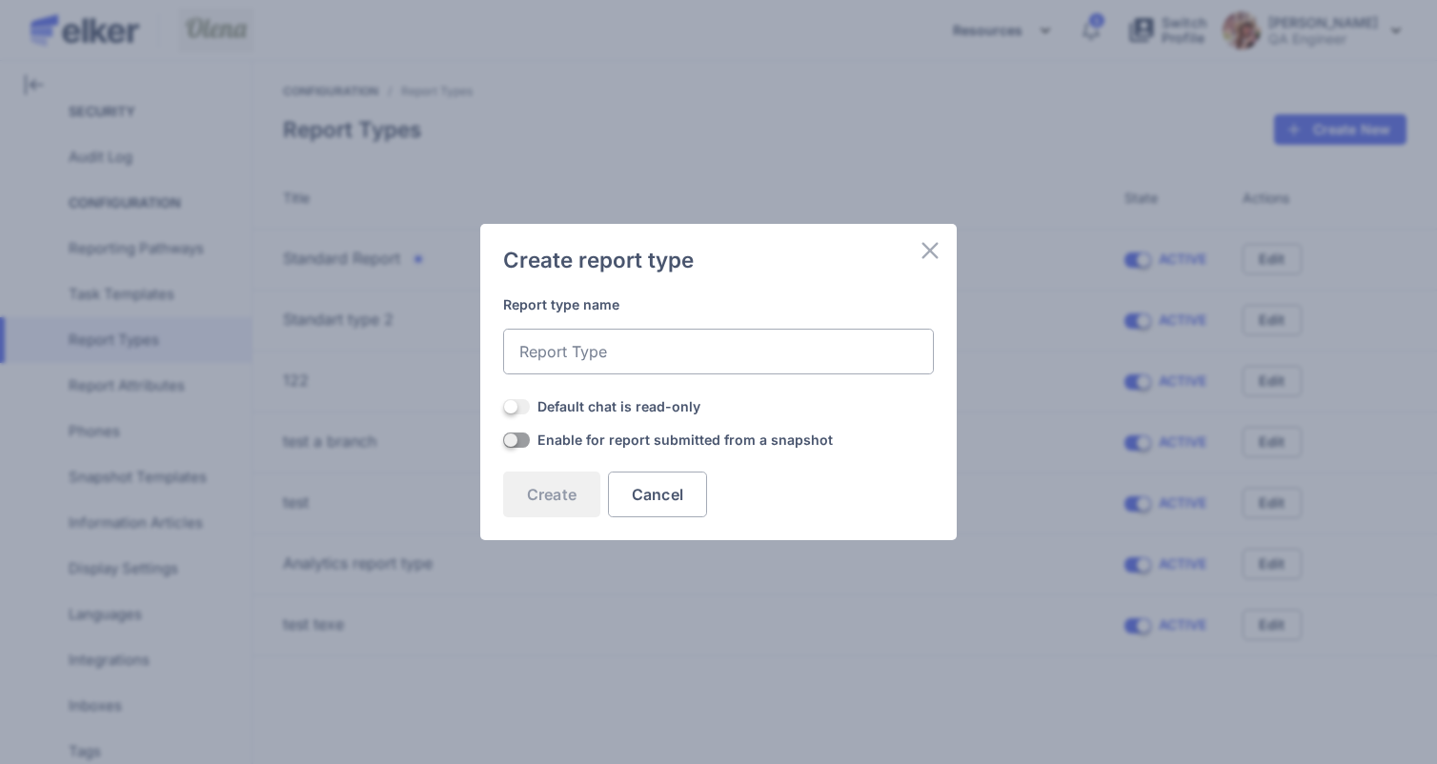
click at [640, 349] on input "ON" at bounding box center [718, 352] width 431 height 46
type input "jbn k"
drag, startPoint x: 644, startPoint y: 370, endPoint x: 276, endPoint y: 304, distance: 373.7
click at [276, 304] on div "Create report type Report type name jbn k OFF Default chat is read-only OFF Ena…" at bounding box center [718, 382] width 1437 height 764
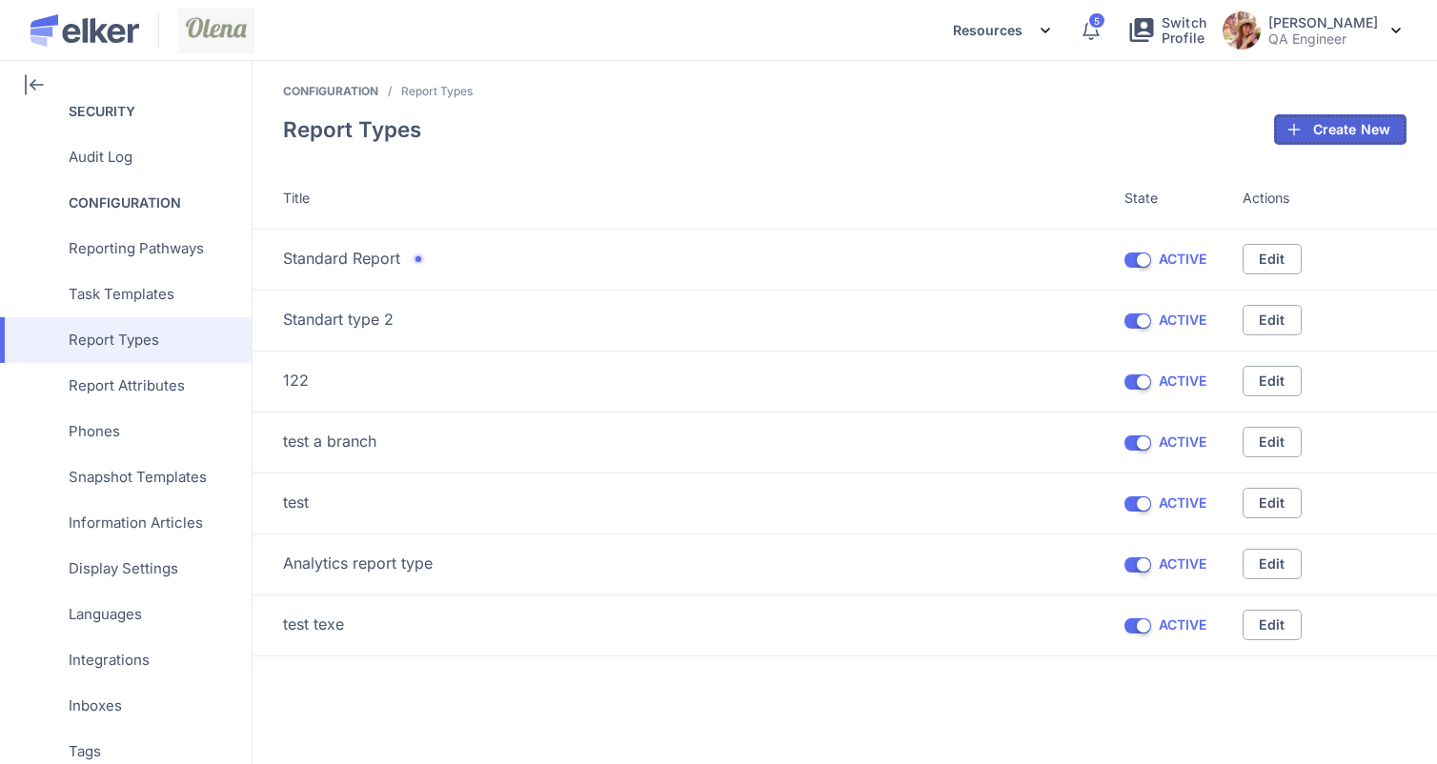
click at [1335, 134] on span "Create New" at bounding box center [1351, 129] width 77 height 13
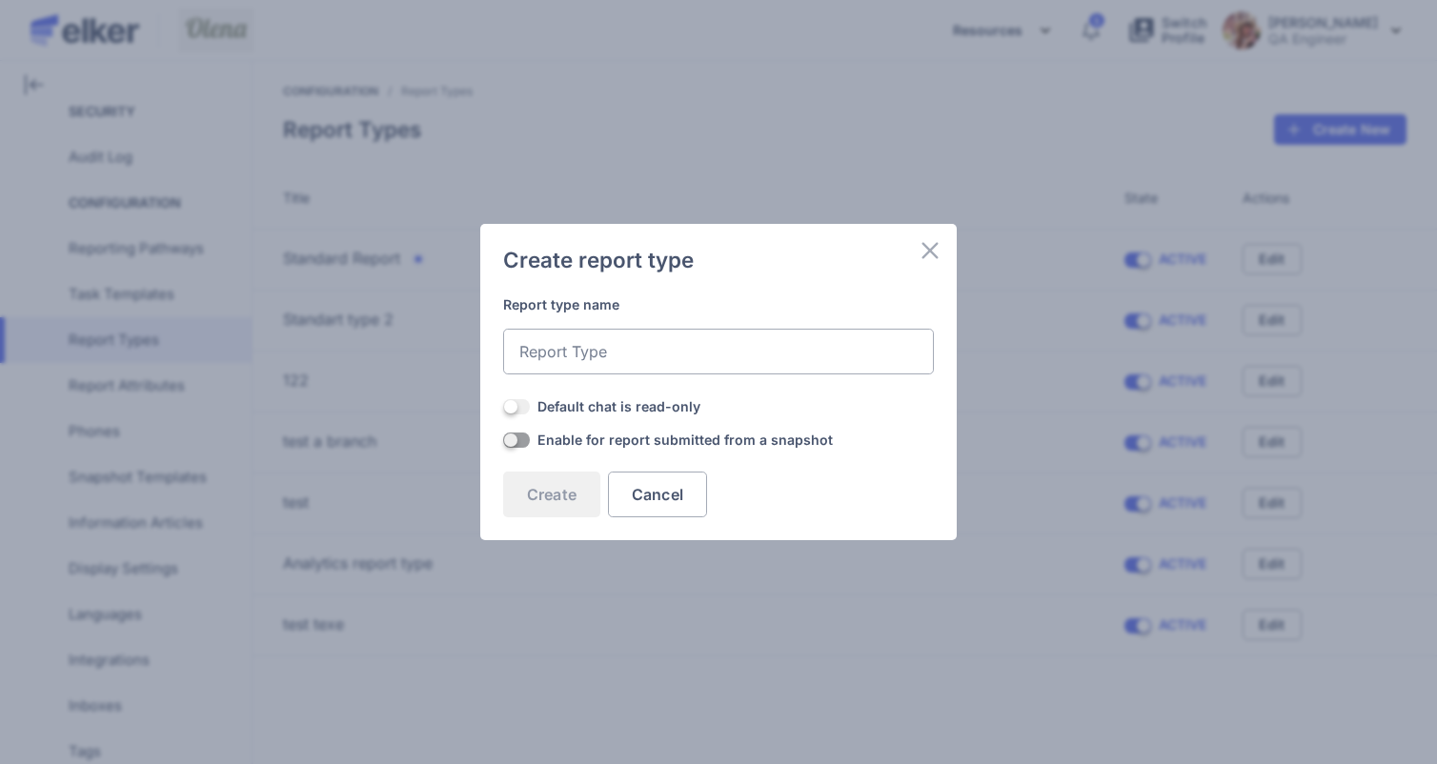
click at [587, 363] on input "ON" at bounding box center [718, 352] width 431 height 46
drag, startPoint x: 635, startPoint y: 348, endPoint x: 595, endPoint y: 355, distance: 40.7
click at [595, 355] on input "cfgvhbjkn" at bounding box center [718, 352] width 431 height 46
type input "c"
type input "xfdcgvhbjn"
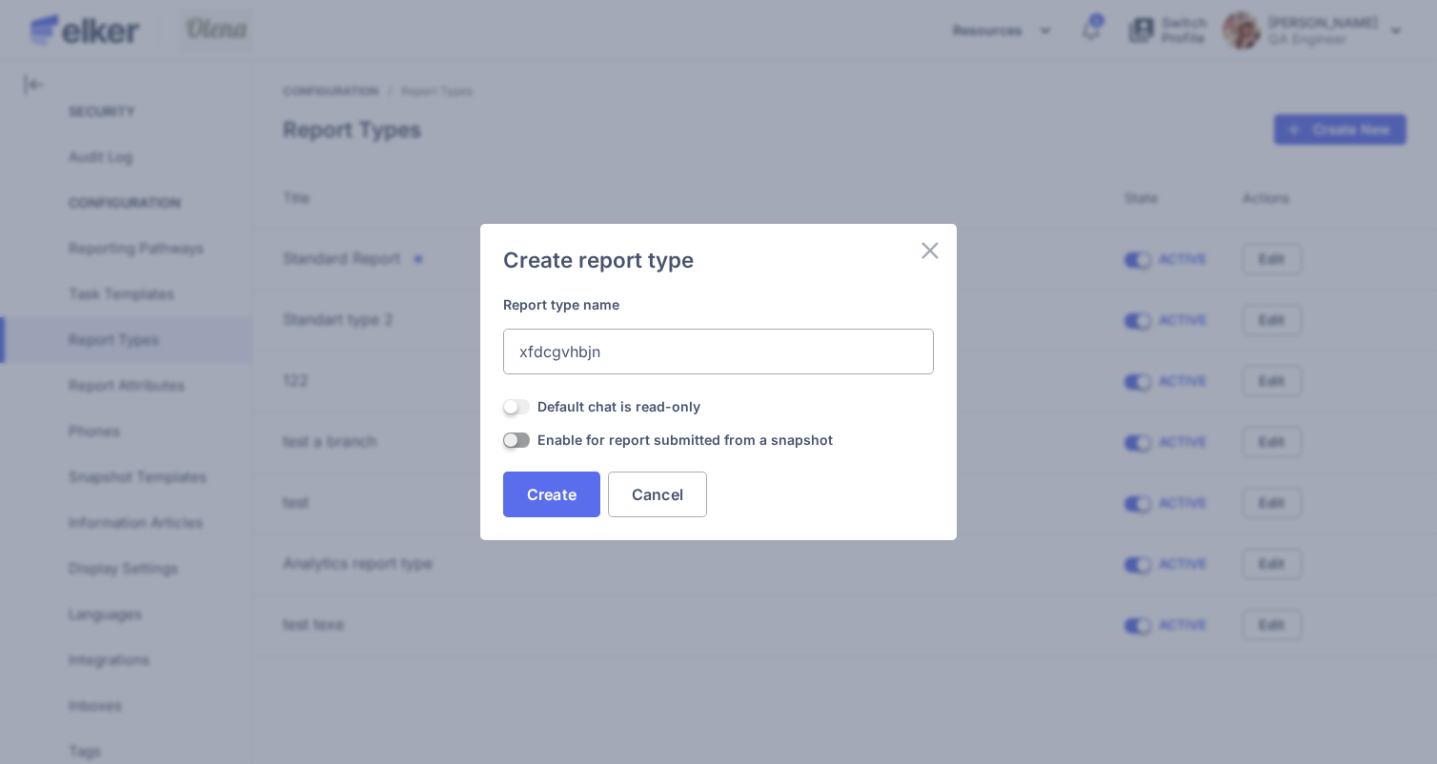
drag, startPoint x: 651, startPoint y: 366, endPoint x: 297, endPoint y: 291, distance: 361.5
click at [297, 291] on div "Create report type Report type name xfdcgvhbjn OFF Default chat is read-only OF…" at bounding box center [718, 382] width 1437 height 764
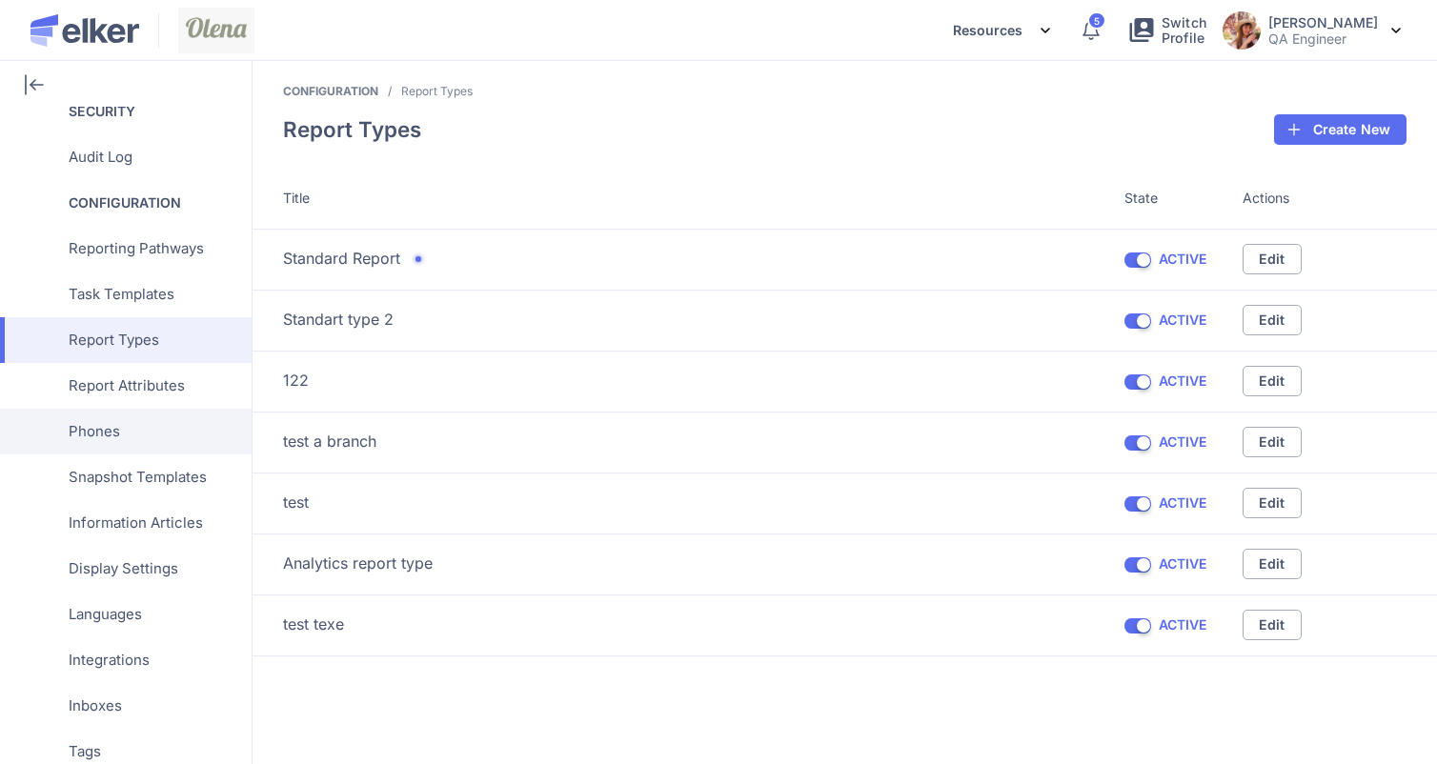
click at [144, 411] on div "Phones" at bounding box center [122, 432] width 244 height 46
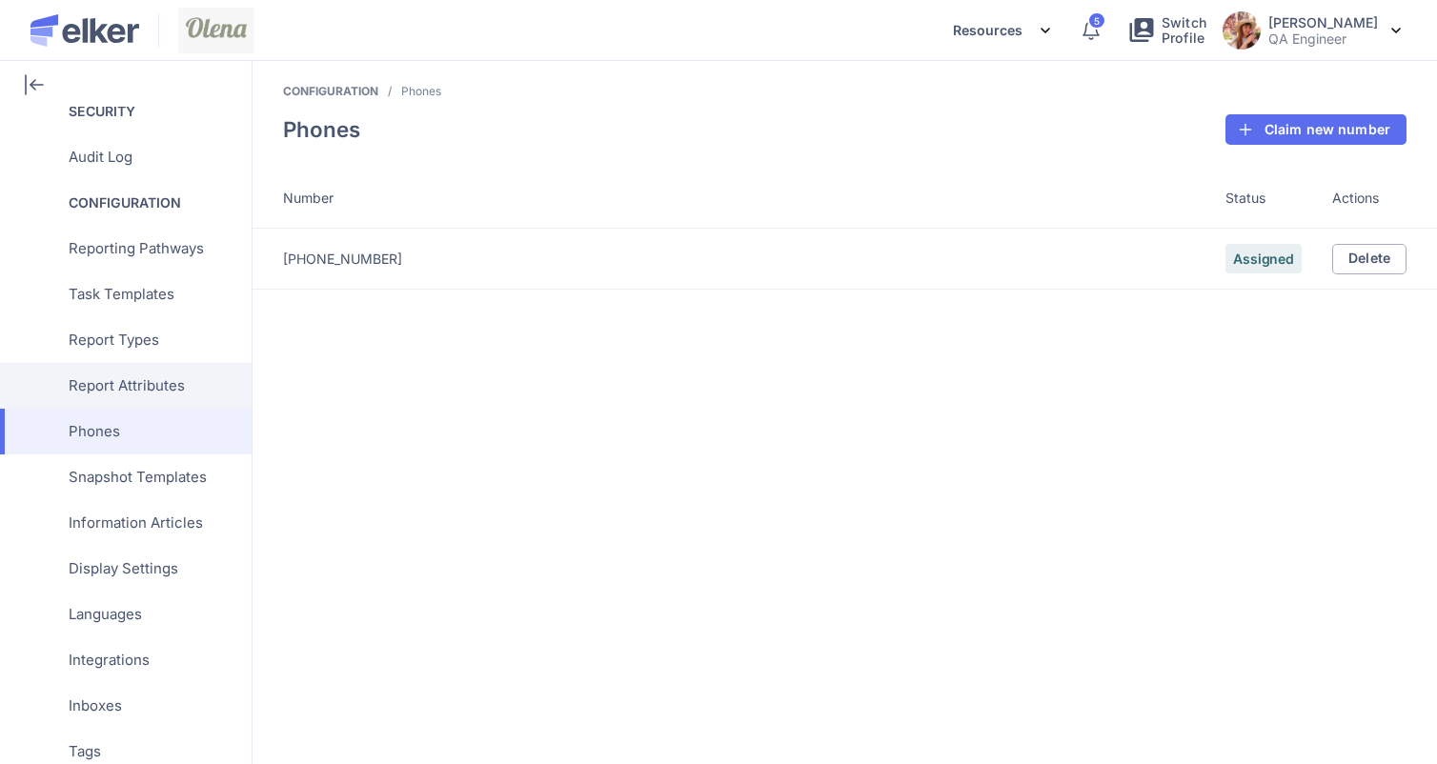
click at [139, 385] on span "Report Attributes" at bounding box center [127, 386] width 116 height 46
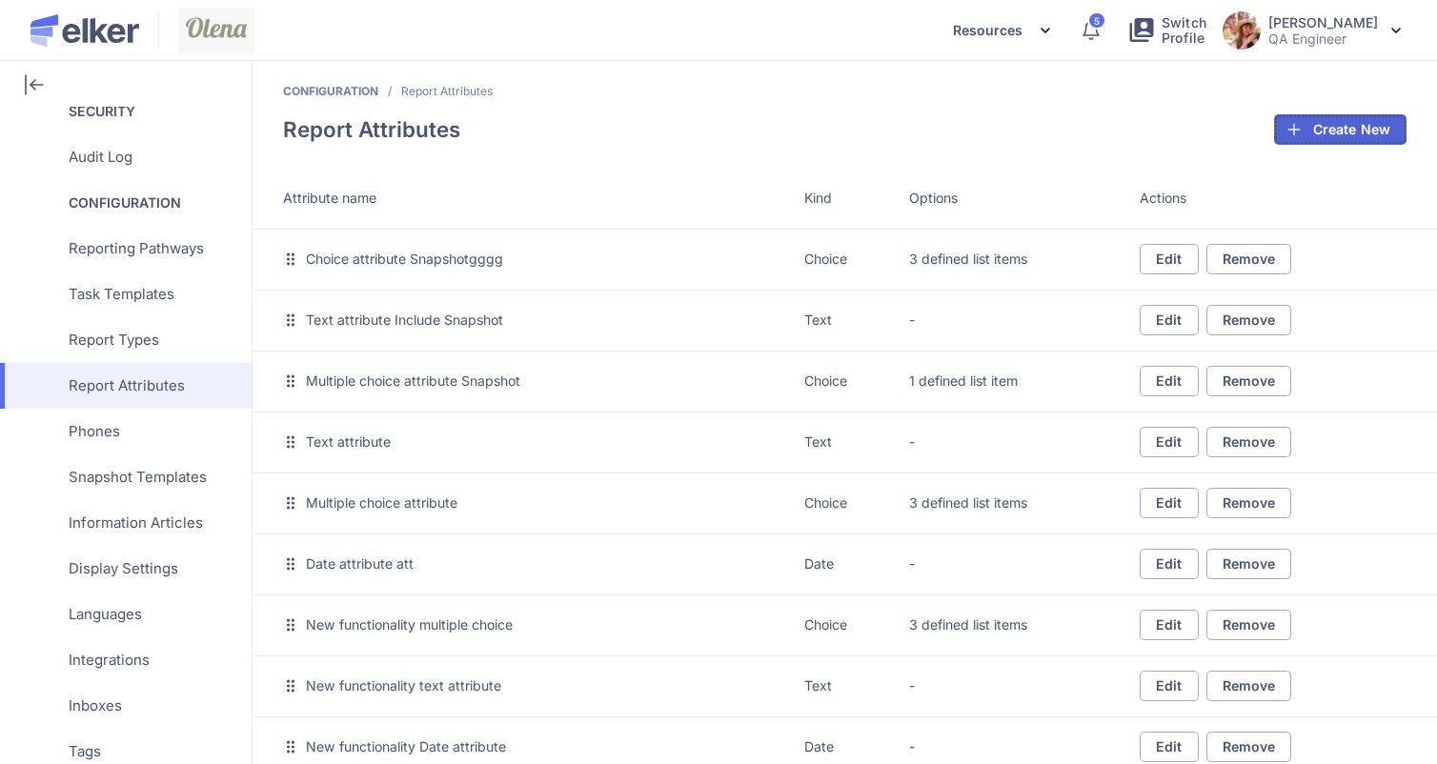
click at [1359, 135] on span "Create New" at bounding box center [1351, 129] width 77 height 13
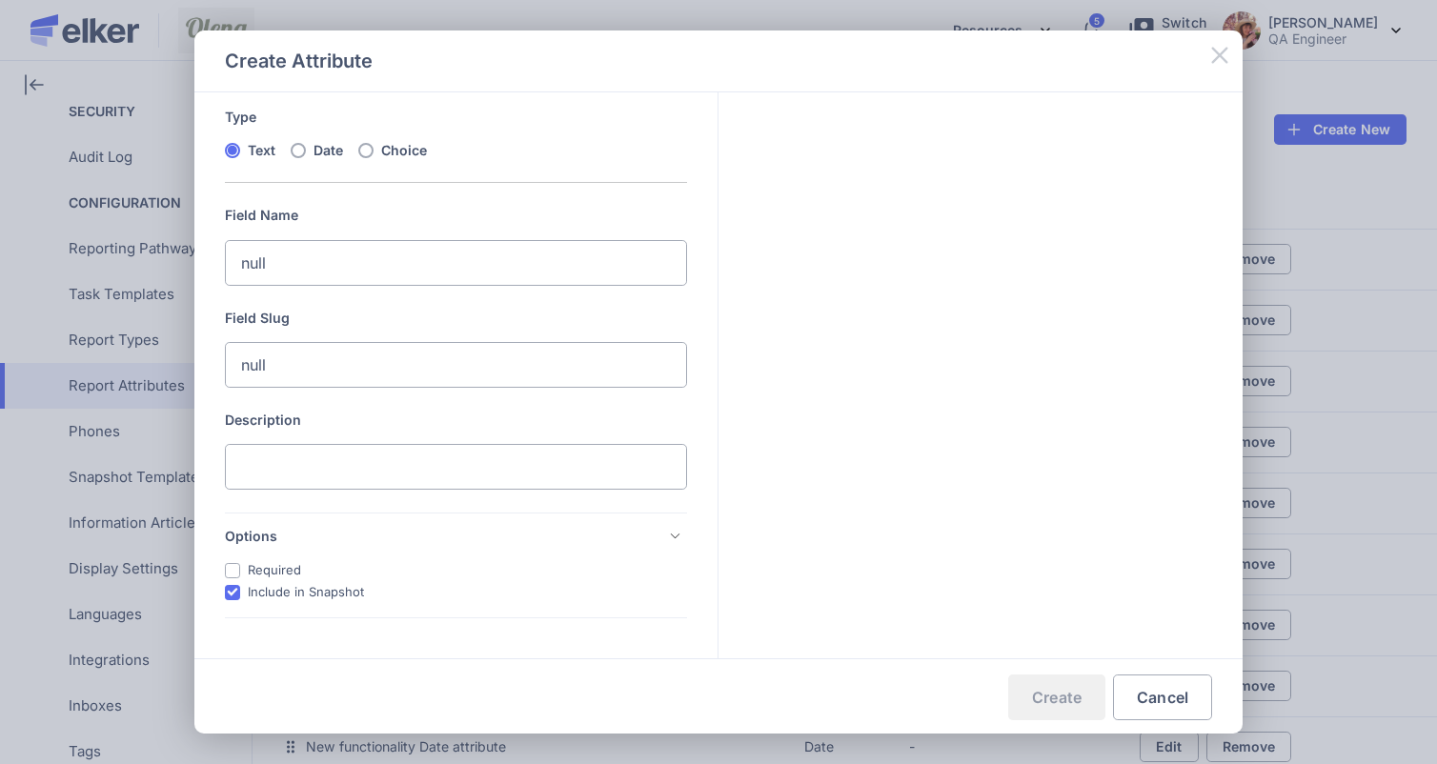
click at [1209, 50] on icon at bounding box center [1219, 55] width 23 height 23
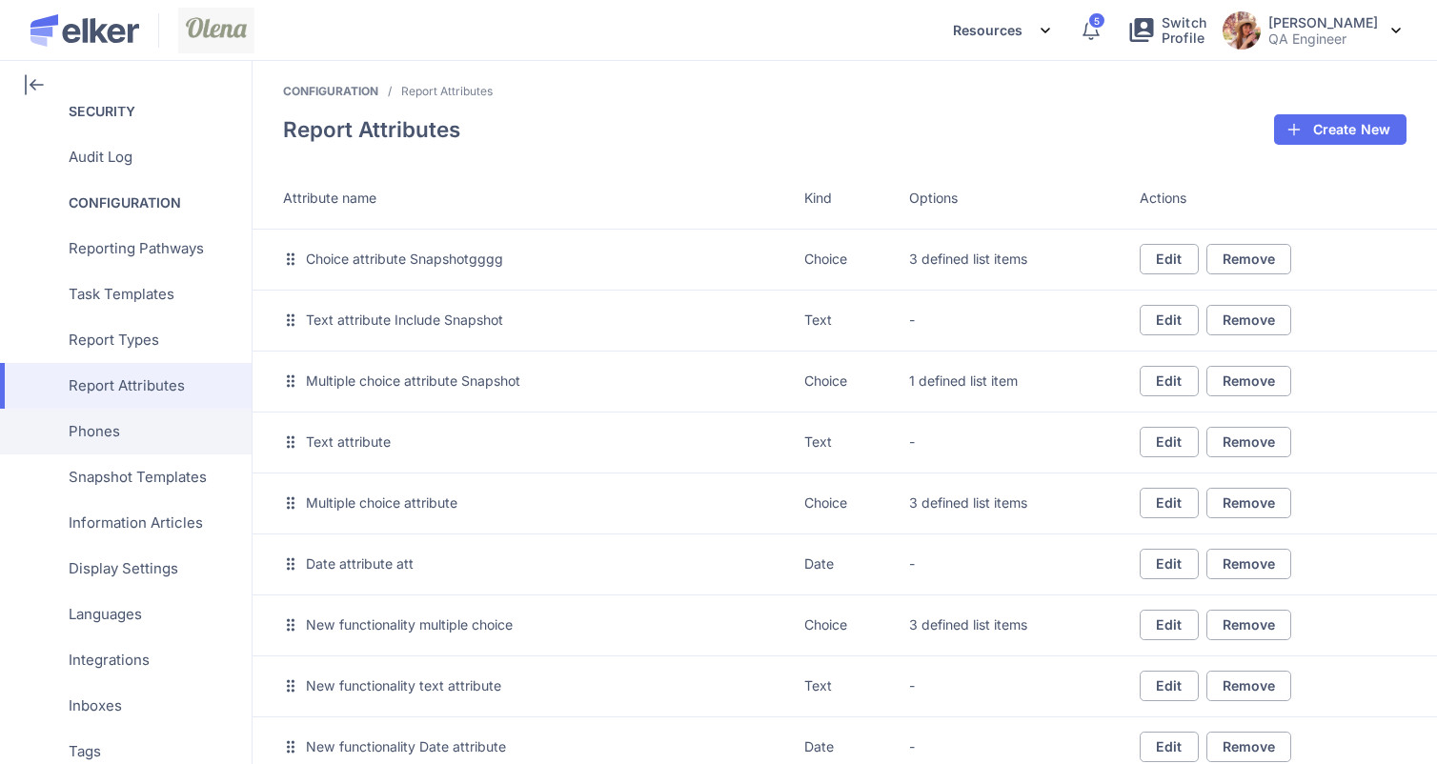
click at [155, 416] on div "Phones" at bounding box center [122, 432] width 244 height 46
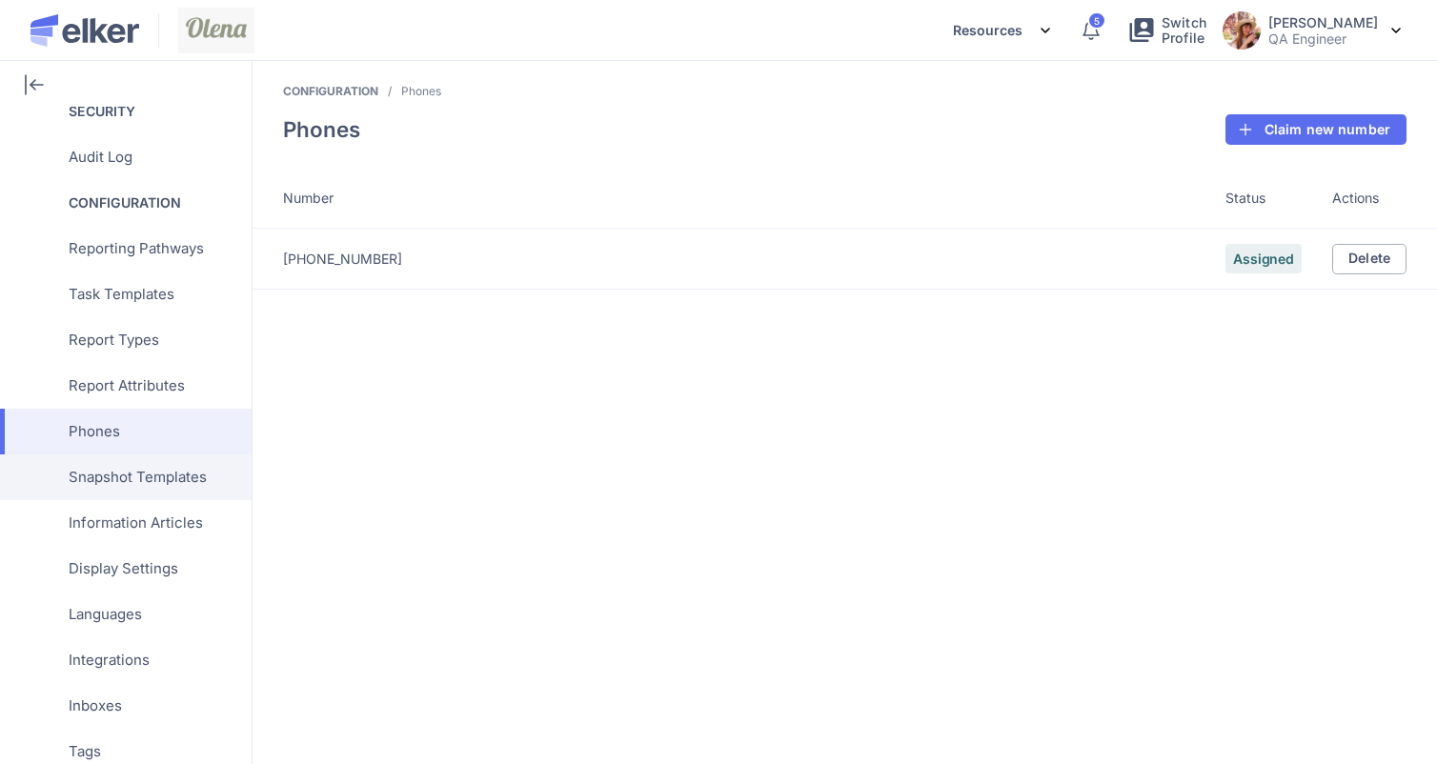
click at [132, 492] on span "Snapshot Templates" at bounding box center [138, 478] width 138 height 46
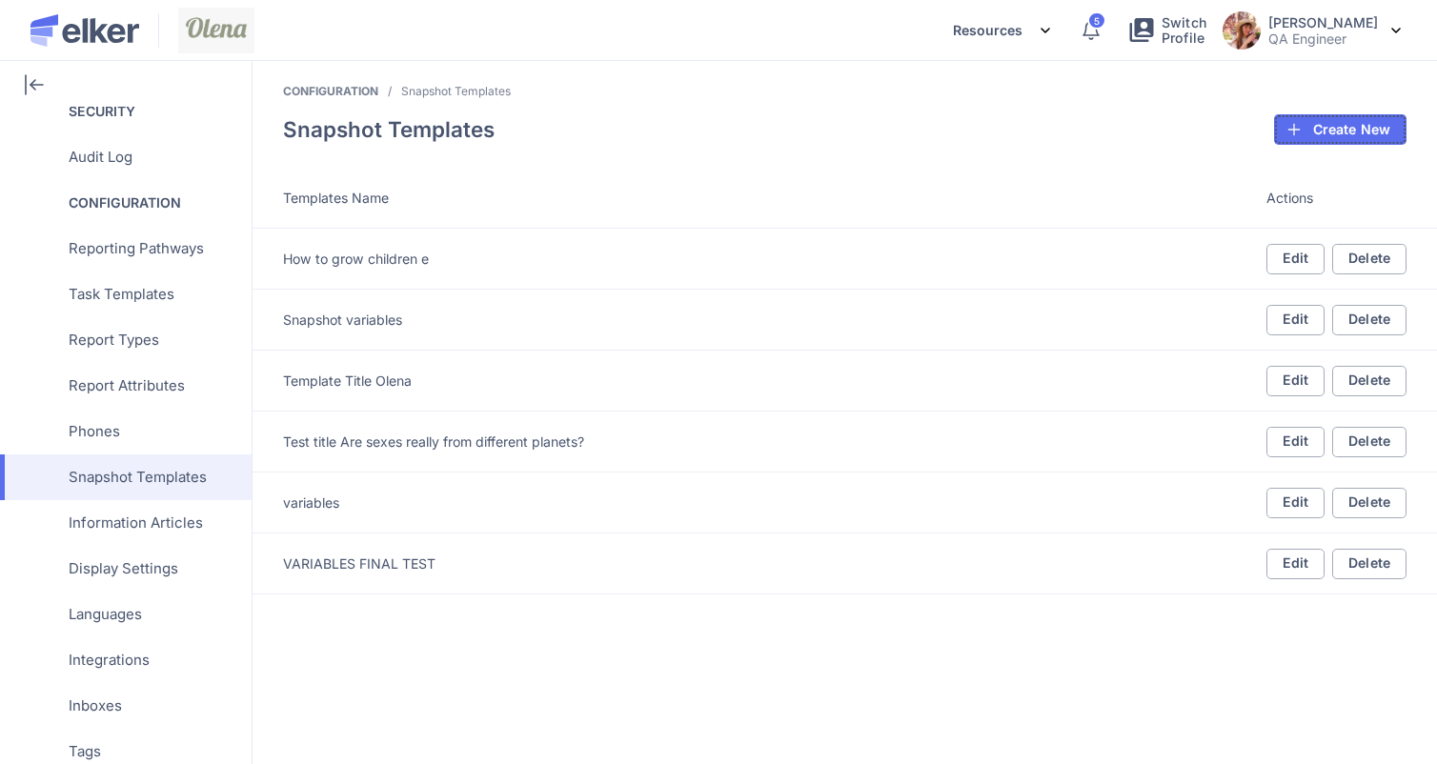
click at [1295, 144] on button "Create New" at bounding box center [1340, 129] width 132 height 30
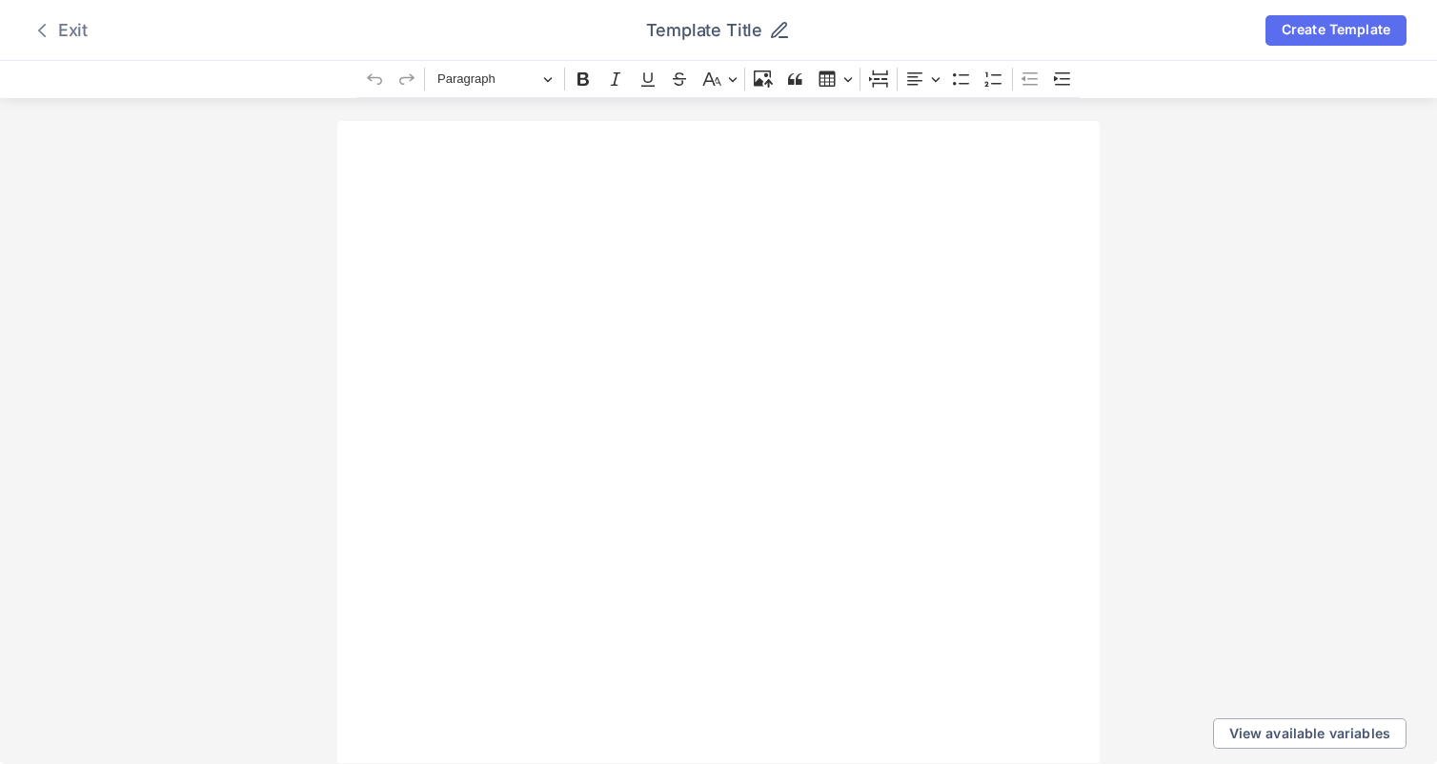
click at [63, 37] on div "Exit" at bounding box center [58, 30] width 57 height 23
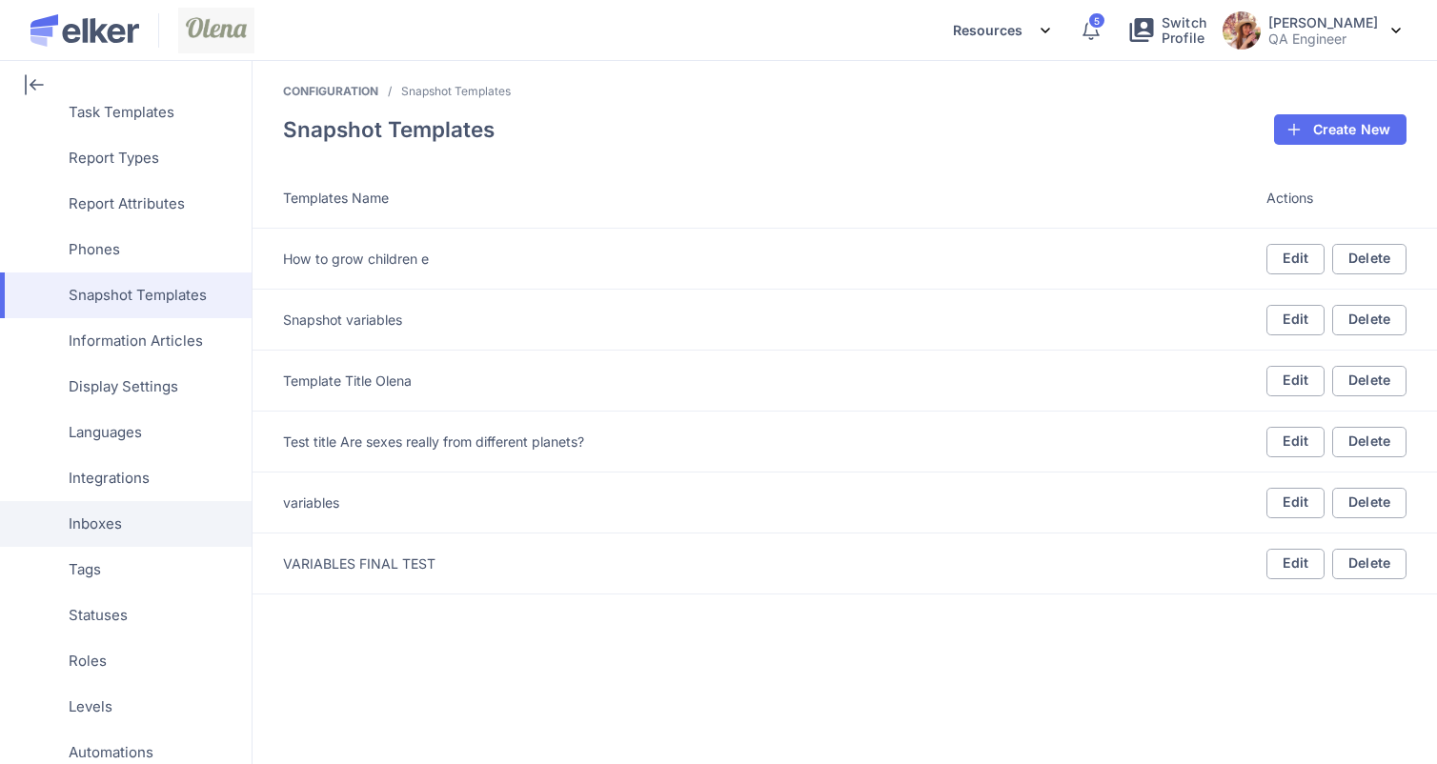
scroll to position [660, 0]
click at [141, 559] on div "Tags" at bounding box center [122, 568] width 244 height 46
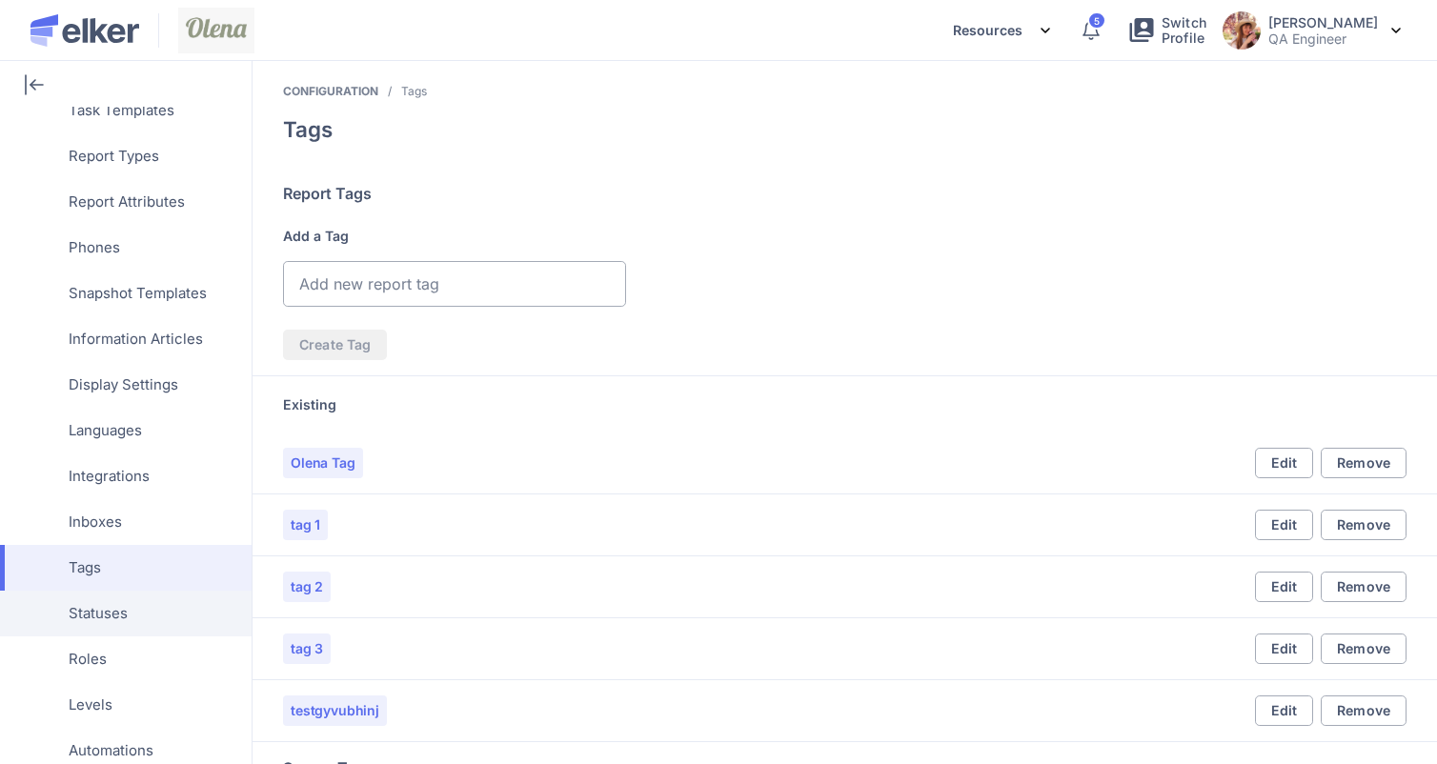
click at [117, 630] on span "Statuses" at bounding box center [98, 614] width 59 height 46
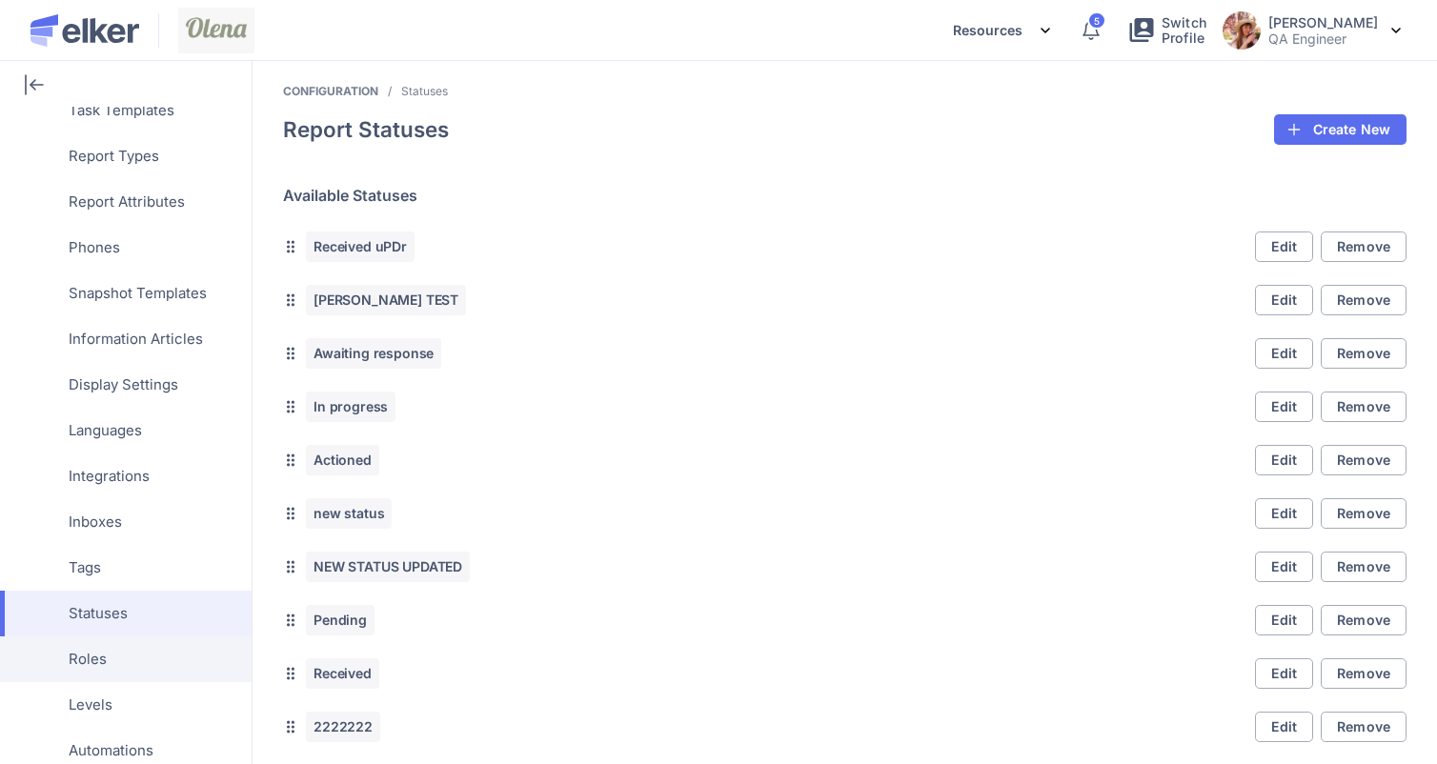
click at [116, 654] on div "Roles" at bounding box center [122, 660] width 244 height 46
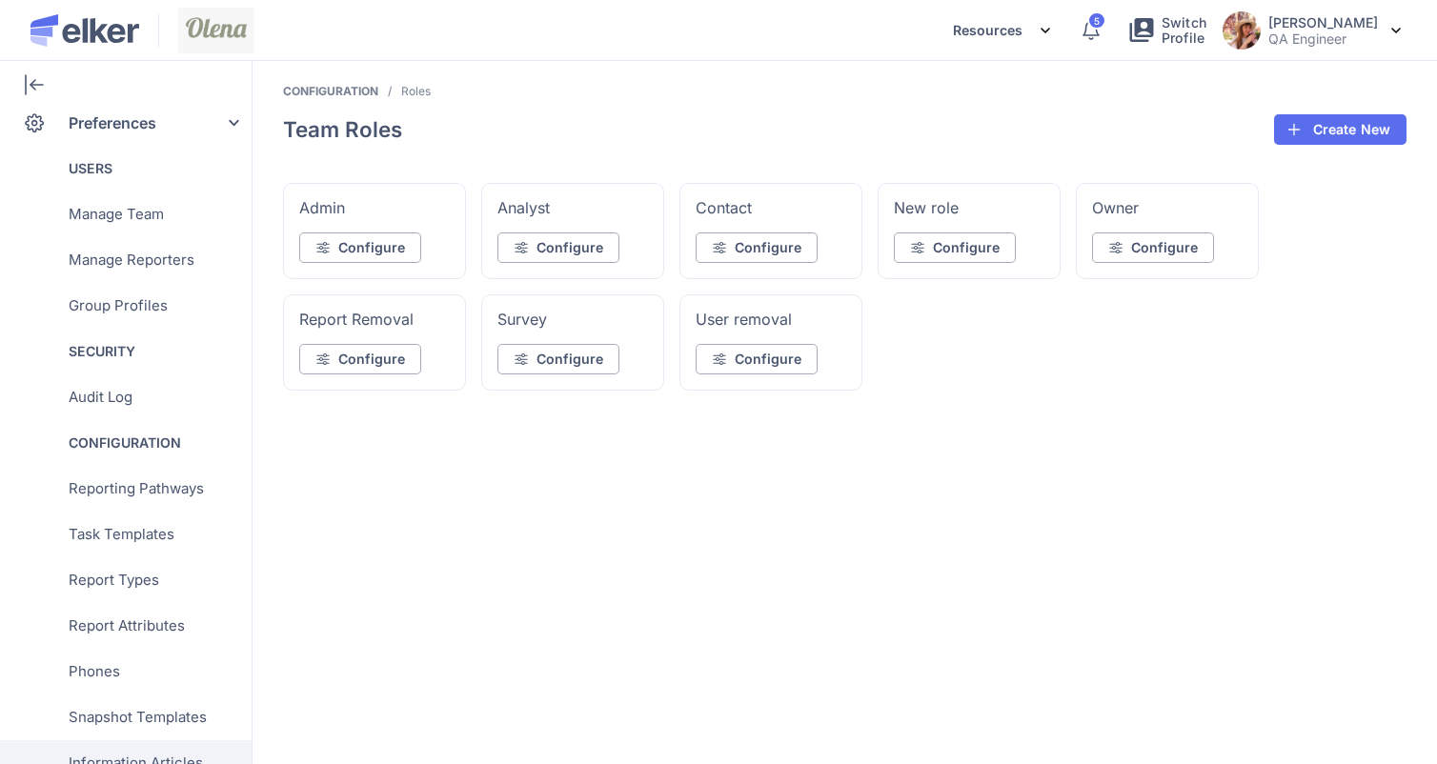
scroll to position [217, 0]
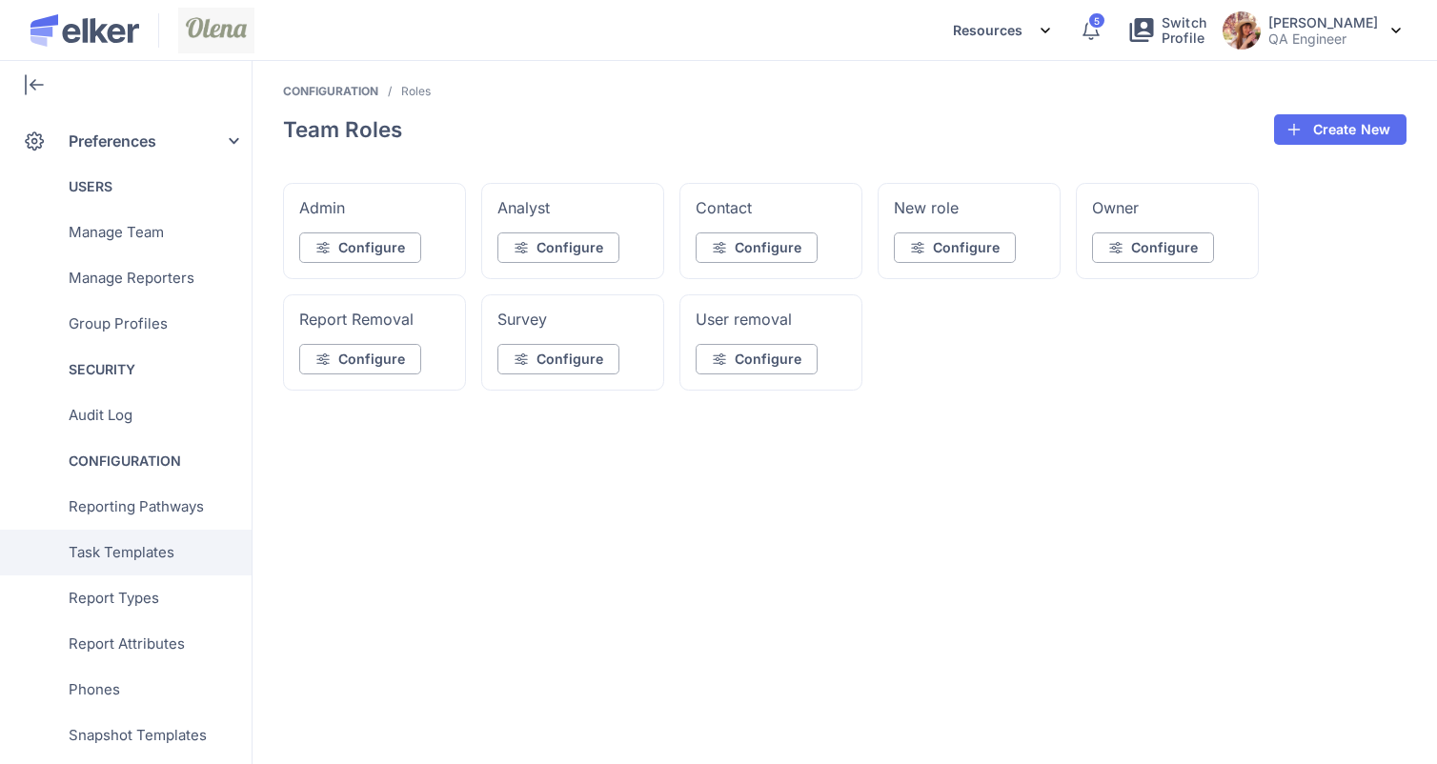
click at [103, 560] on span "Task Templates" at bounding box center [122, 553] width 106 height 46
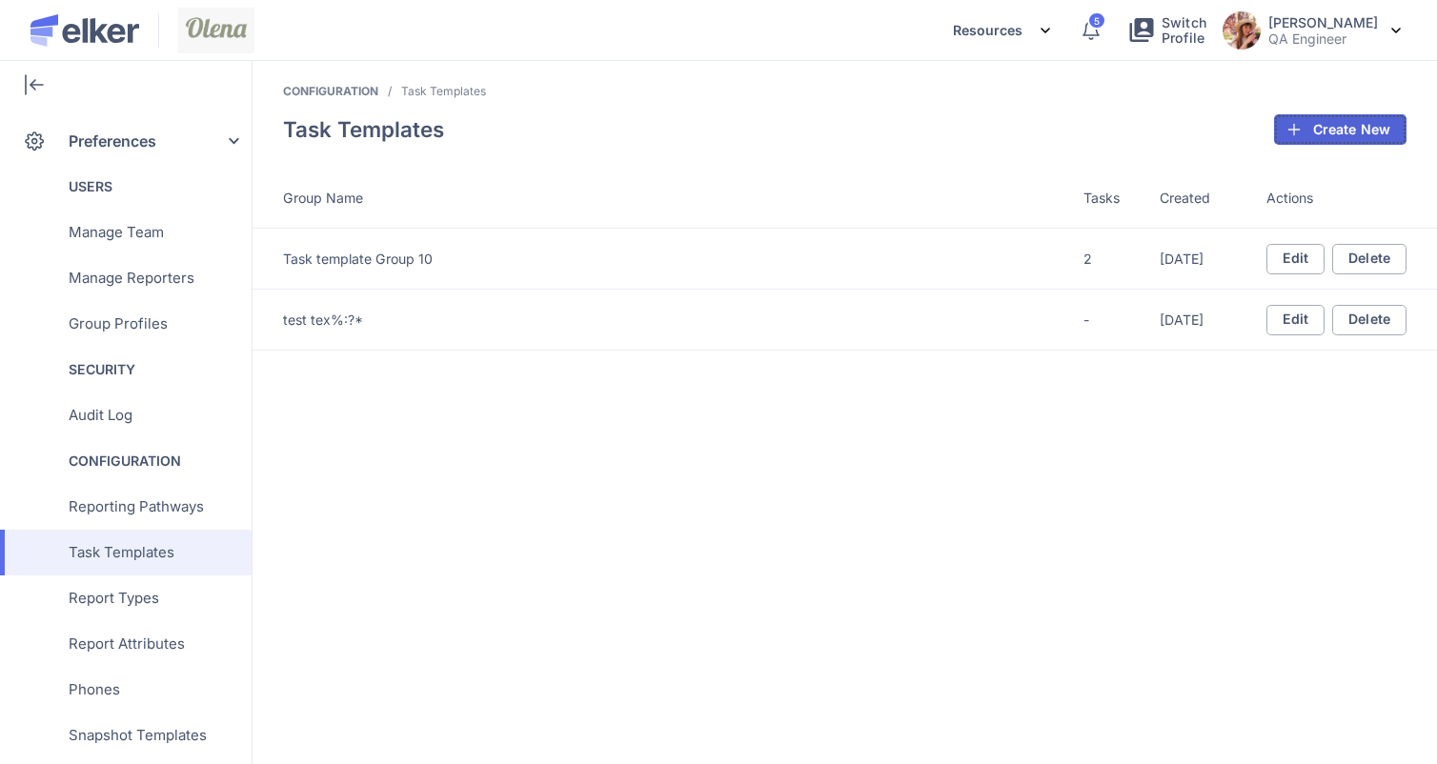
click at [1309, 131] on button "Create New" at bounding box center [1340, 129] width 132 height 30
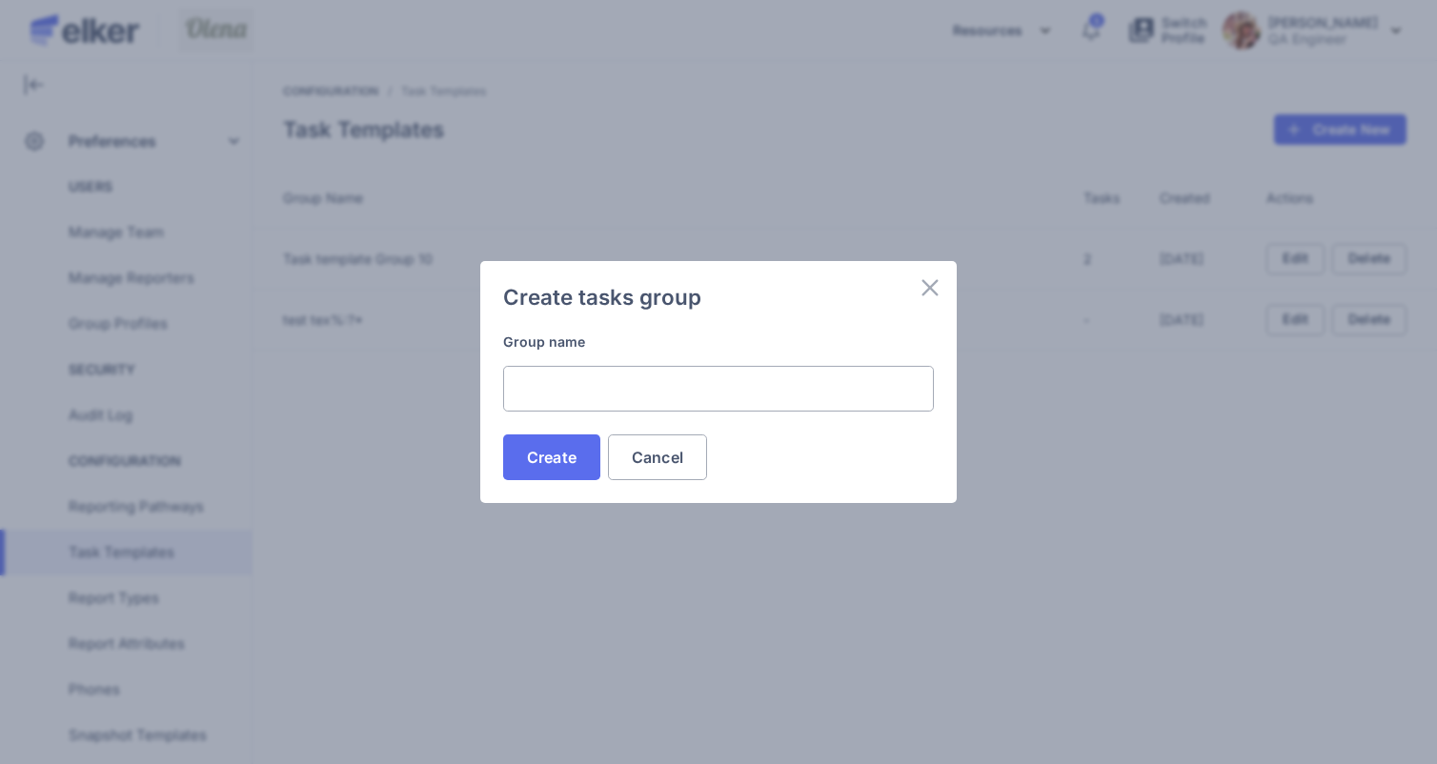
click at [593, 393] on input "Group name" at bounding box center [718, 389] width 431 height 46
type input "guvbhjnkl"
drag, startPoint x: 658, startPoint y: 406, endPoint x: 359, endPoint y: 361, distance: 301.6
click at [359, 361] on div "Create tasks group Group name guvbhjnkl Create Cancel" at bounding box center [718, 382] width 1437 height 764
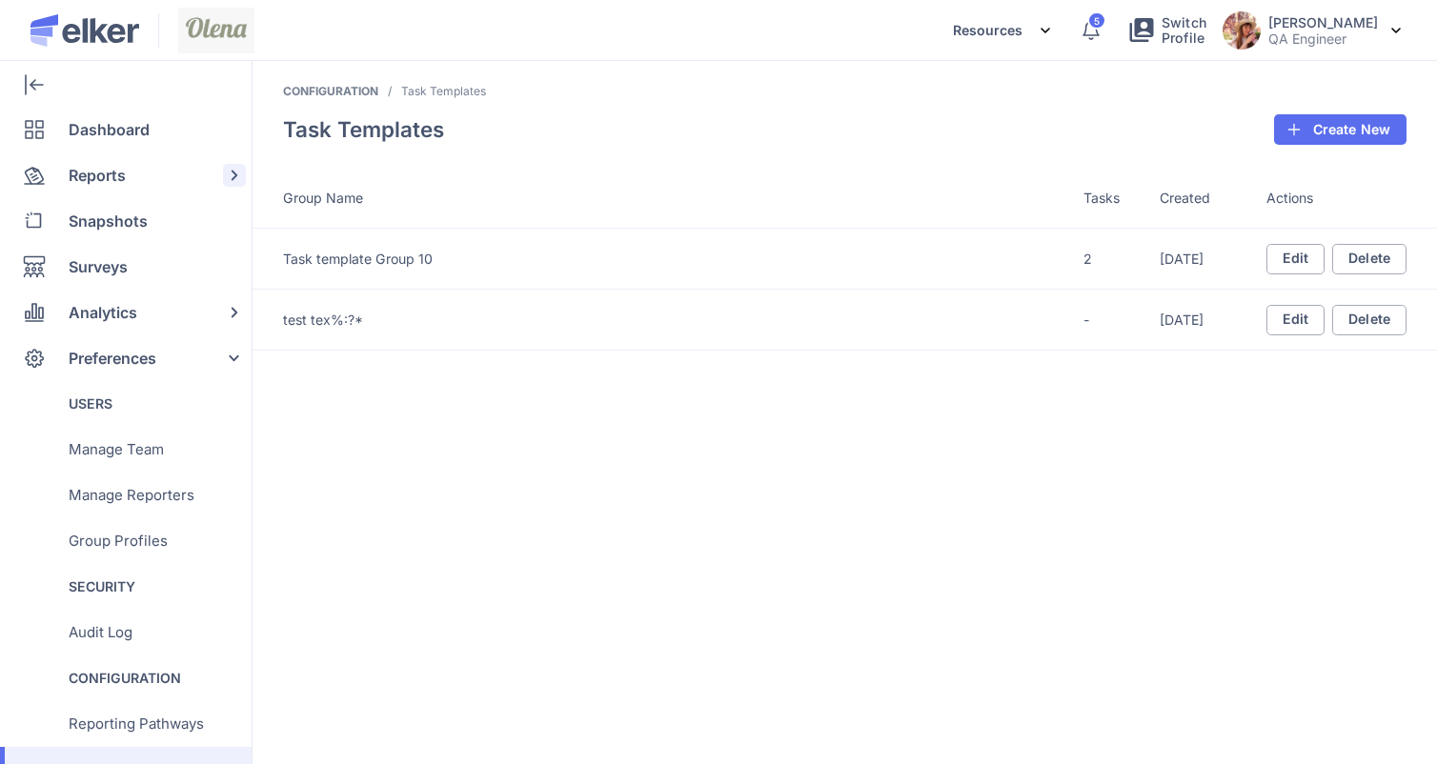
click at [105, 173] on span "Reports" at bounding box center [97, 175] width 57 height 46
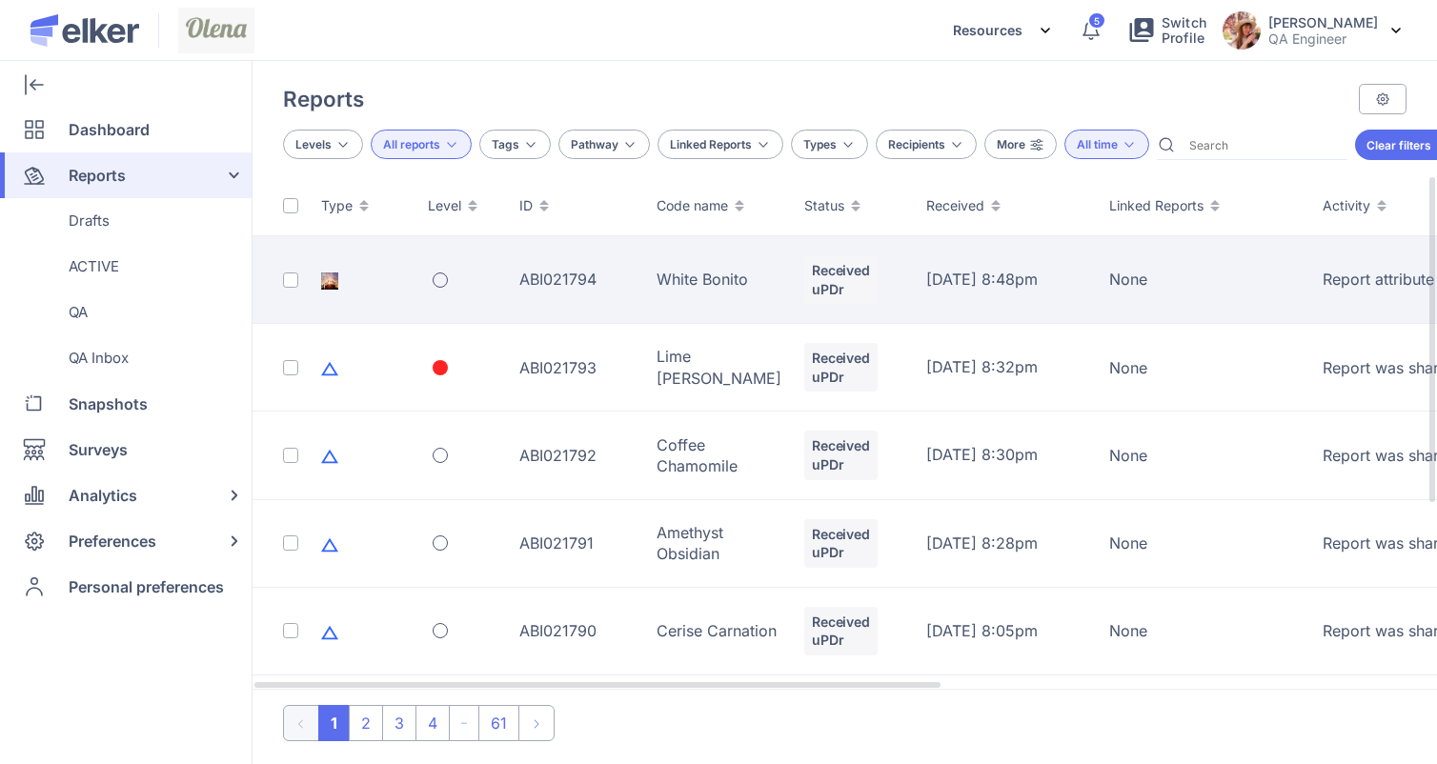
click at [654, 260] on td "White Bonito" at bounding box center [719, 280] width 148 height 88
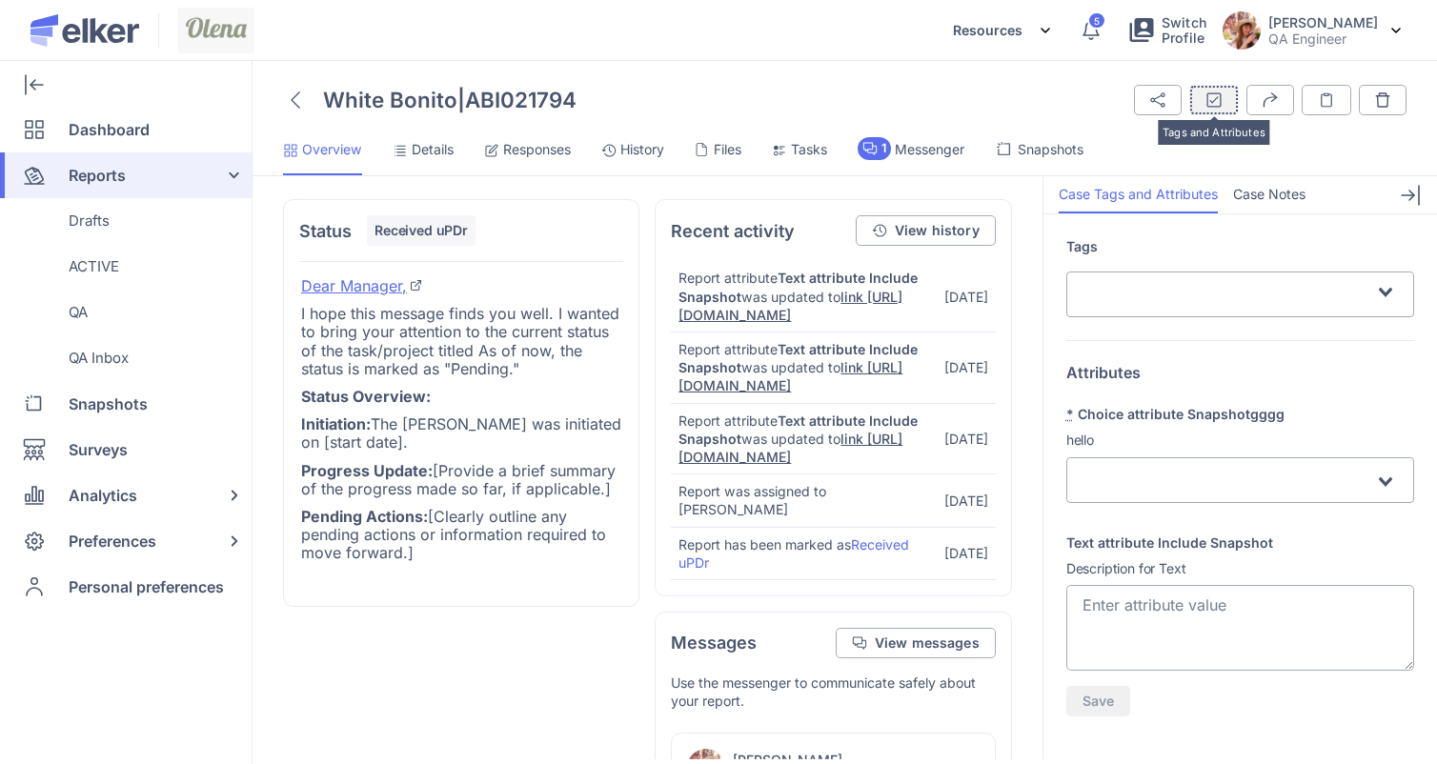
click at [1217, 94] on icon "submit" at bounding box center [1214, 99] width 17 height 17
click at [1271, 193] on span "Case Notes" at bounding box center [1269, 194] width 72 height 19
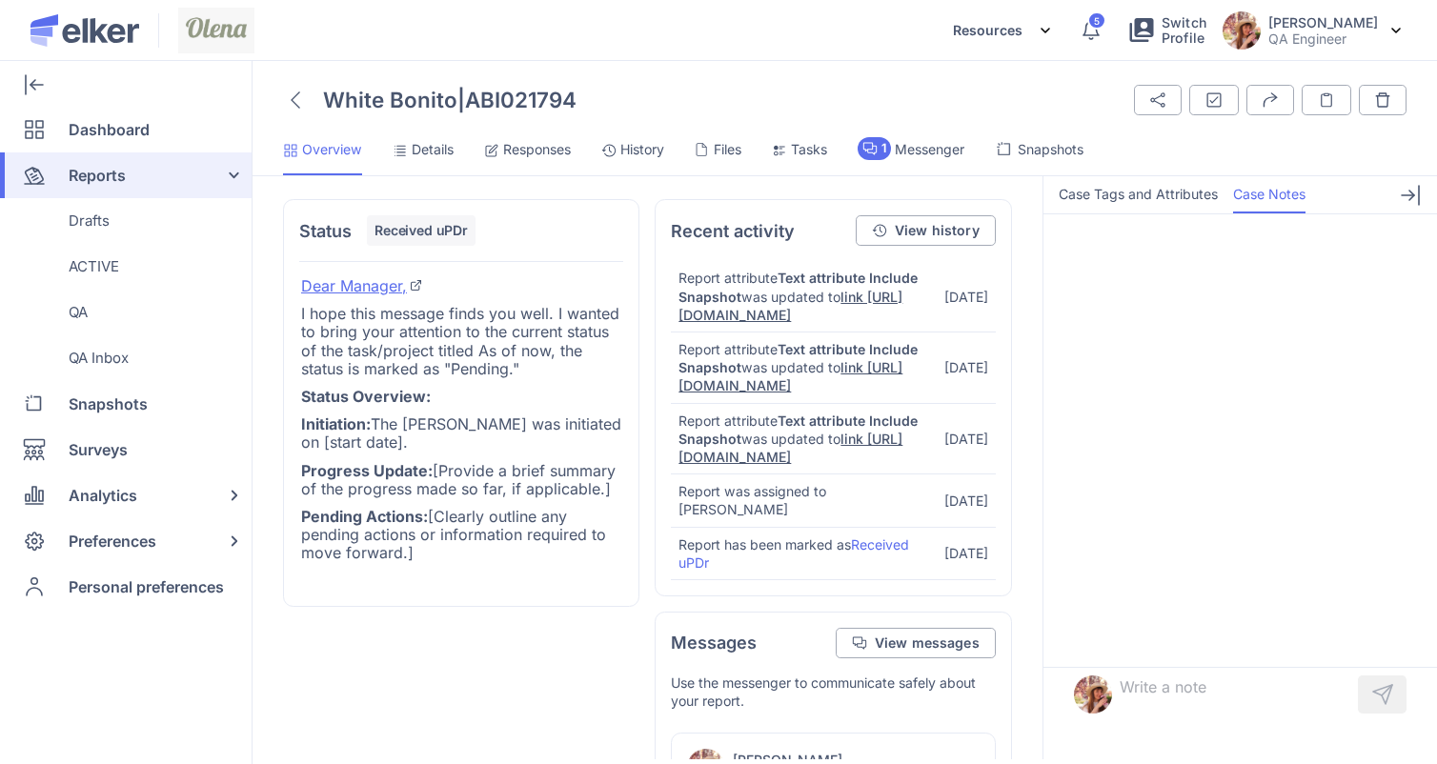
click at [1185, 198] on span "Case Tags and Attributes" at bounding box center [1138, 194] width 159 height 19
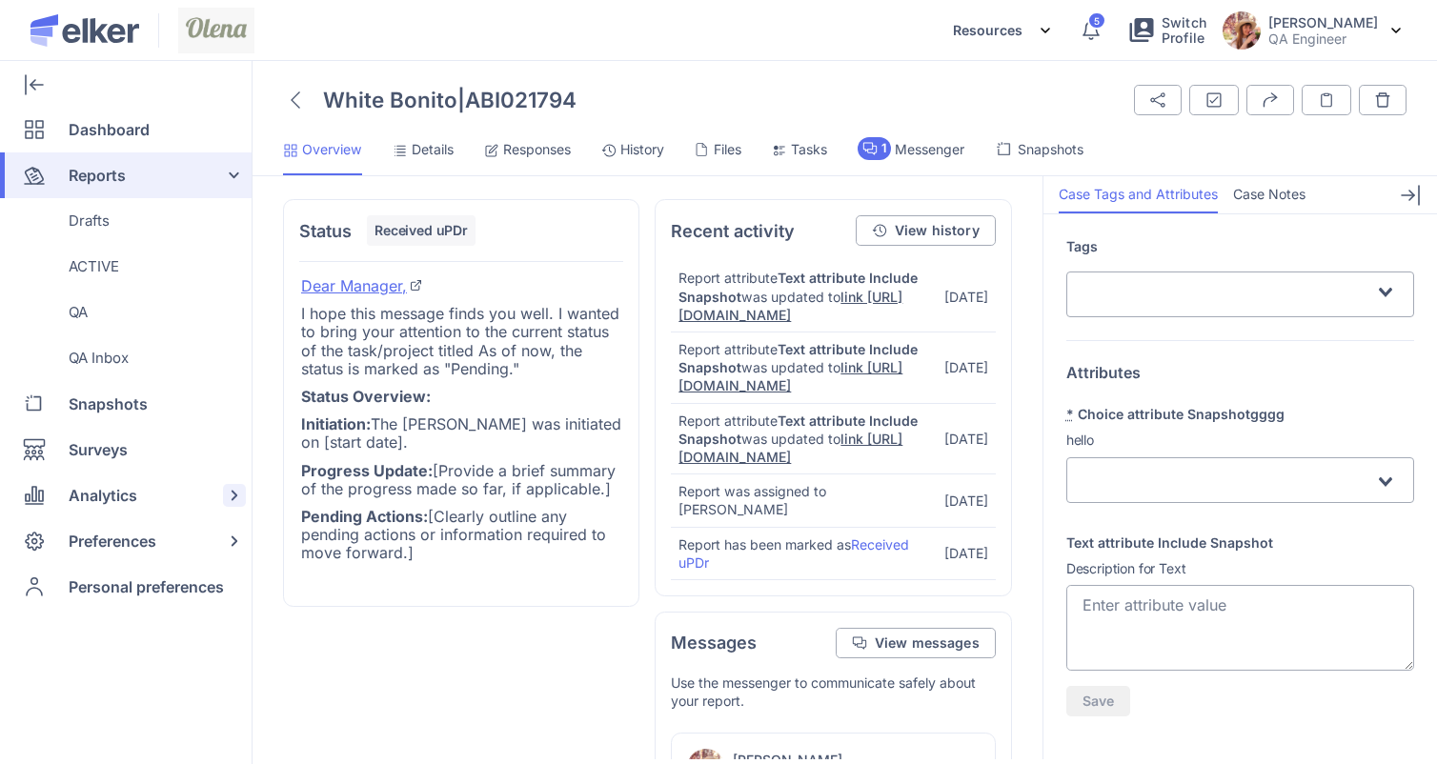
click at [112, 506] on span "Analytics" at bounding box center [103, 496] width 69 height 46
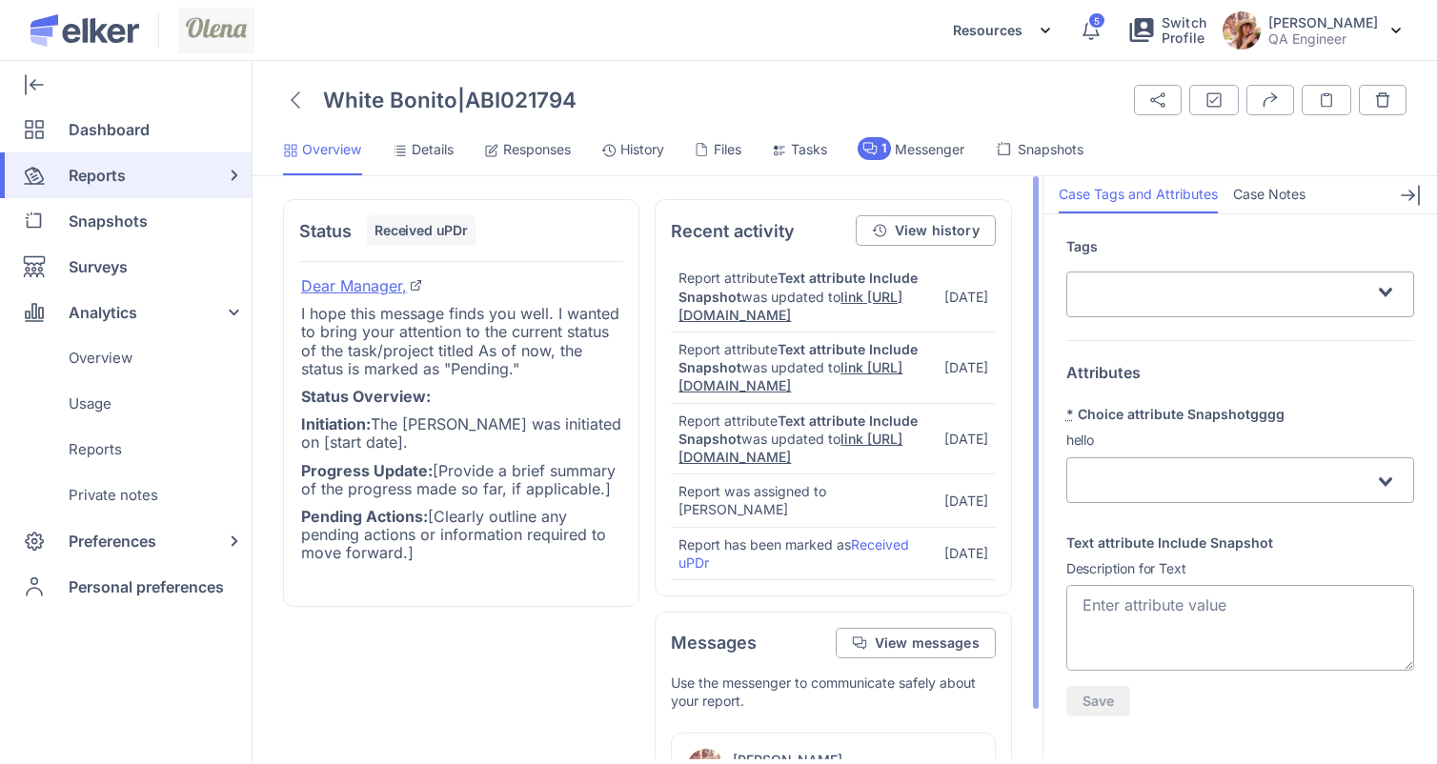
click at [802, 392] on span "link https://rozetka.com.ua" at bounding box center [791, 376] width 224 height 34
click at [296, 99] on icon at bounding box center [296, 99] width 10 height 17
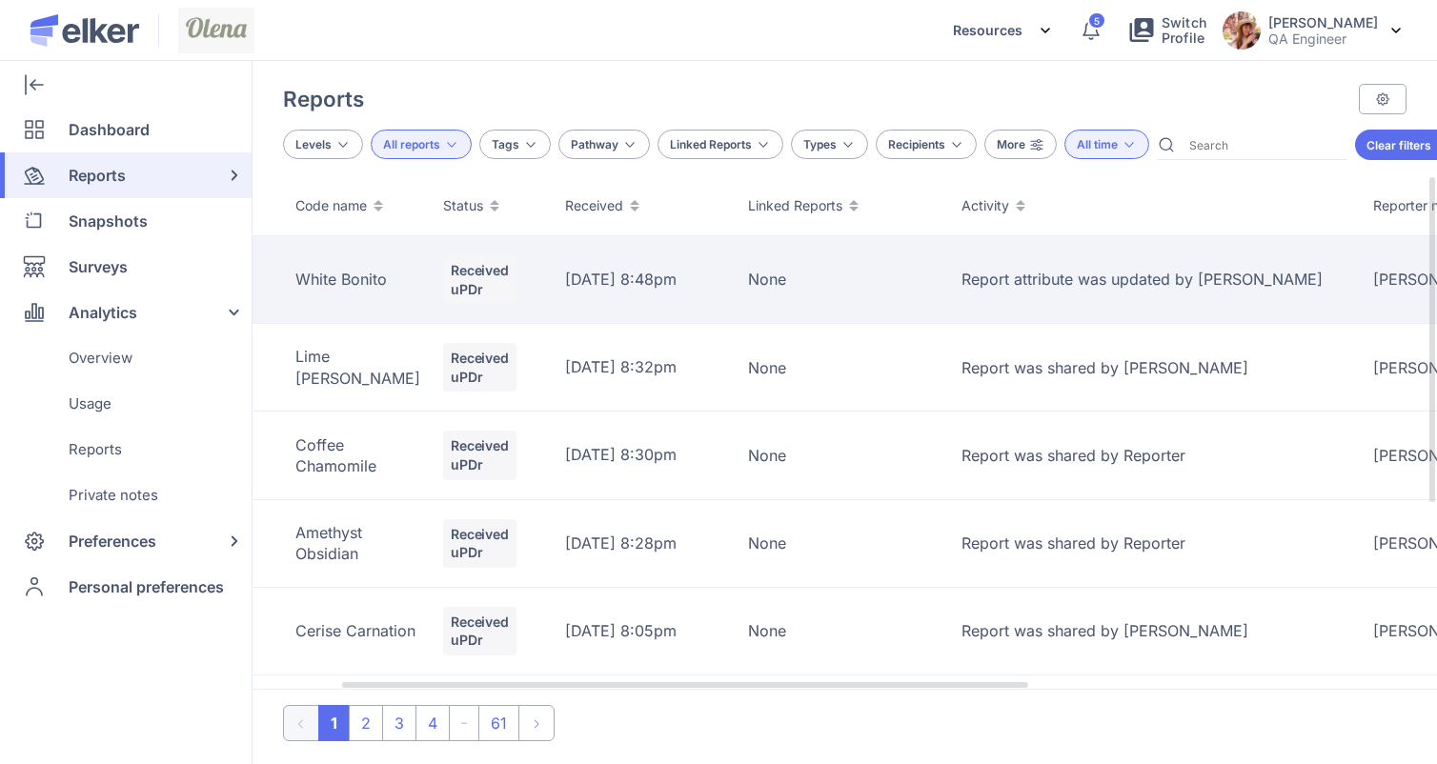
scroll to position [0, 480]
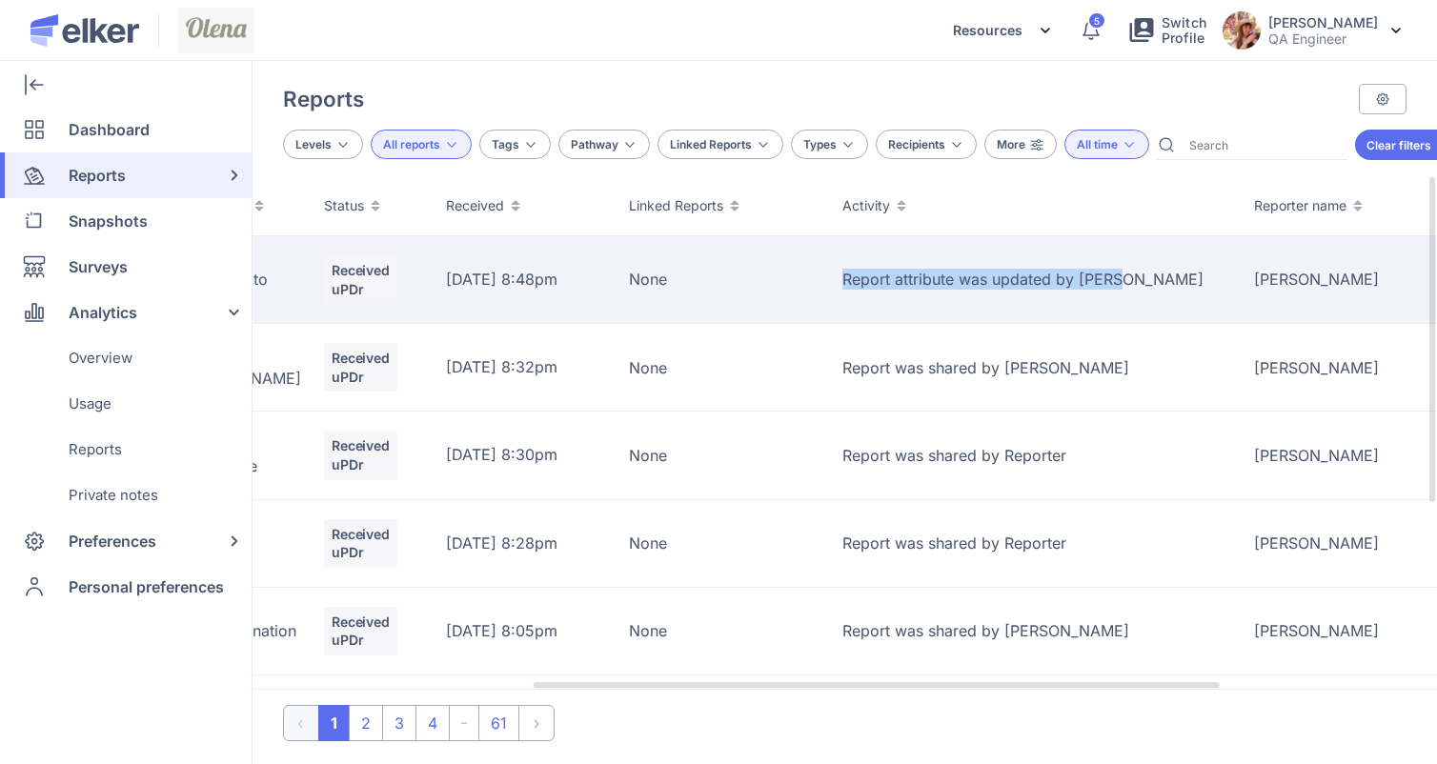
drag, startPoint x: 822, startPoint y: 272, endPoint x: 1106, endPoint y: 261, distance: 285.2
click at [1106, 261] on td "Report attribute was updated by Olena Berdnyk" at bounding box center [1037, 280] width 412 height 88
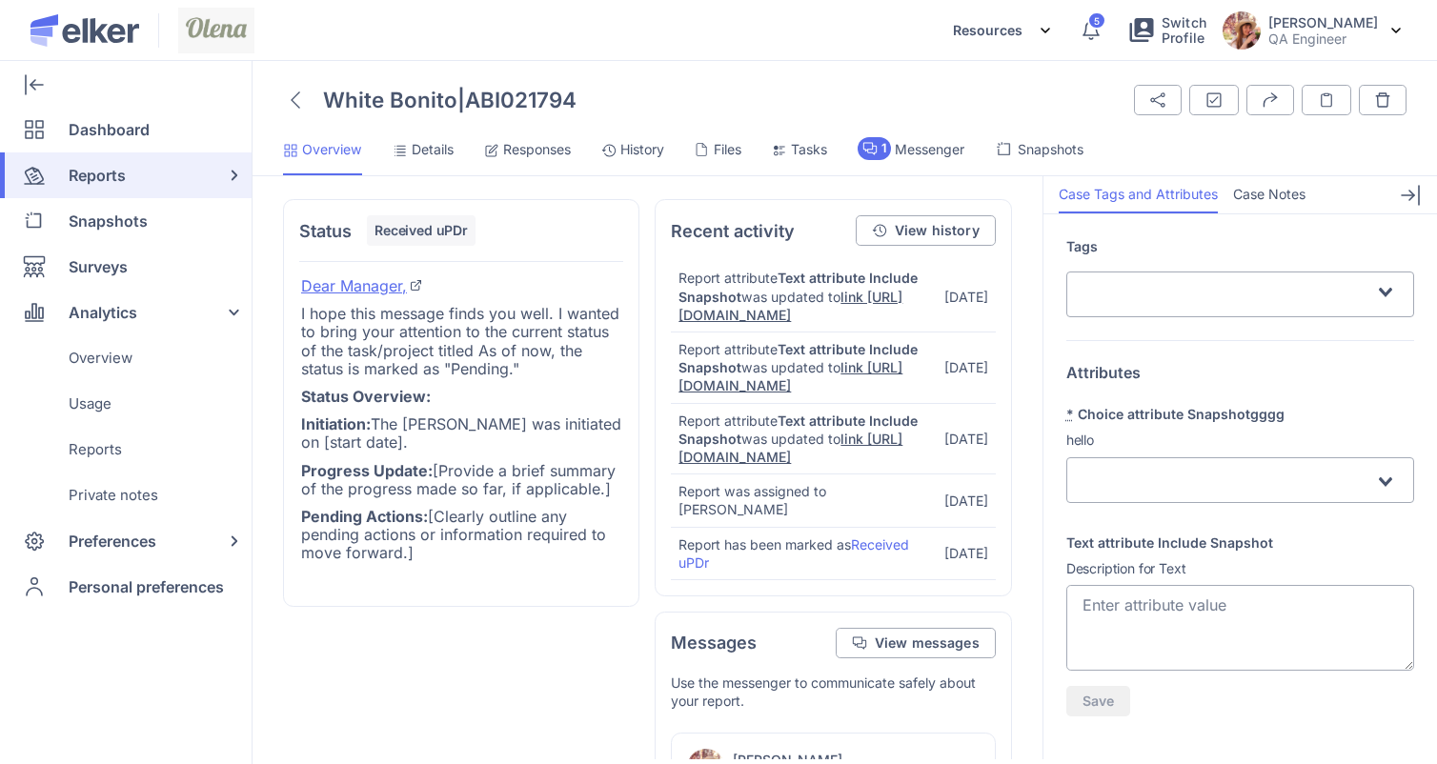
click at [294, 100] on icon at bounding box center [296, 99] width 10 height 17
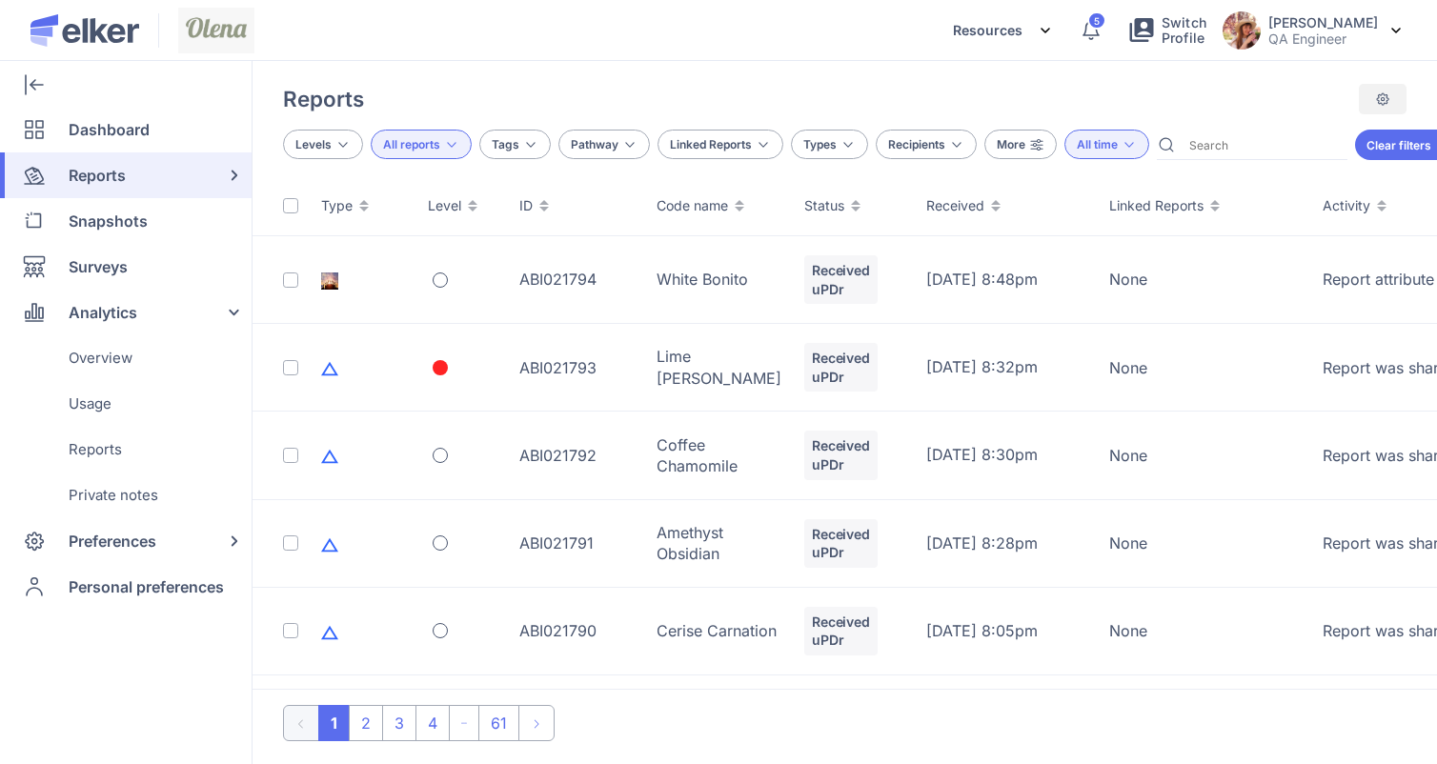
click at [1378, 97] on img at bounding box center [1382, 98] width 15 height 15
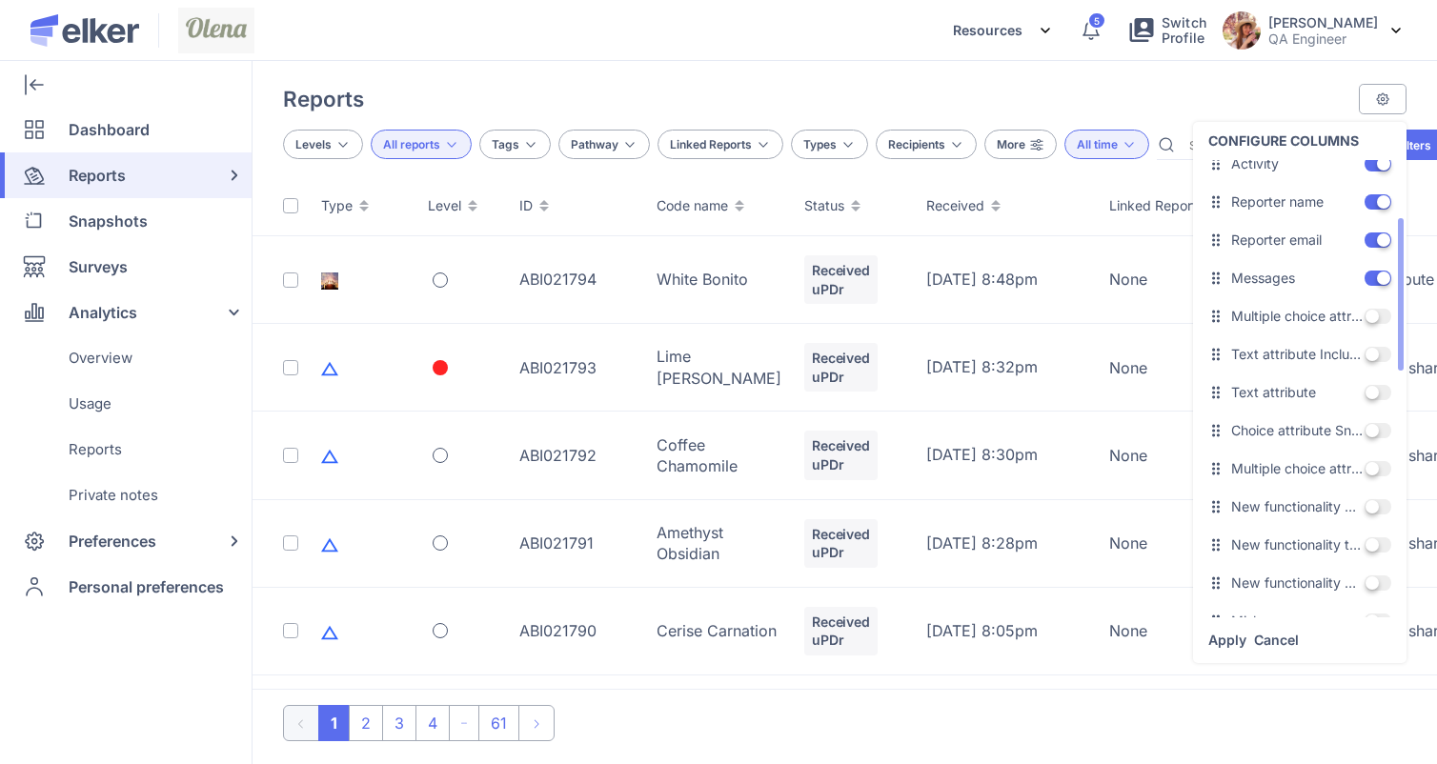
scroll to position [335, 0]
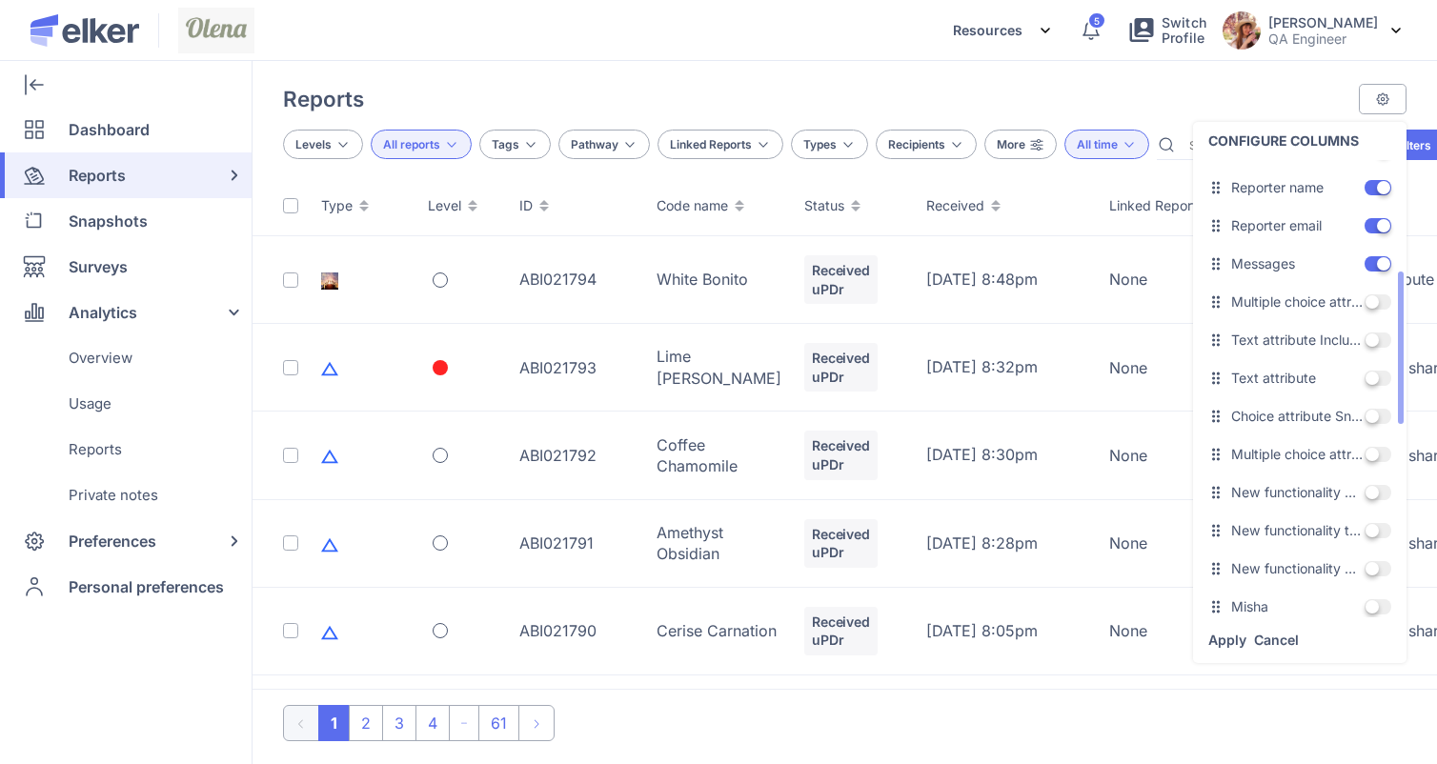
click at [1371, 376] on span at bounding box center [1378, 378] width 27 height 15
click at [1365, 378] on input "OFF" at bounding box center [1365, 378] width 0 height 0
click at [1372, 335] on span at bounding box center [1378, 340] width 27 height 15
click at [1365, 340] on input "OFF" at bounding box center [1365, 340] width 0 height 0
click at [1318, 45] on p "QA Engineer" at bounding box center [1323, 38] width 110 height 16
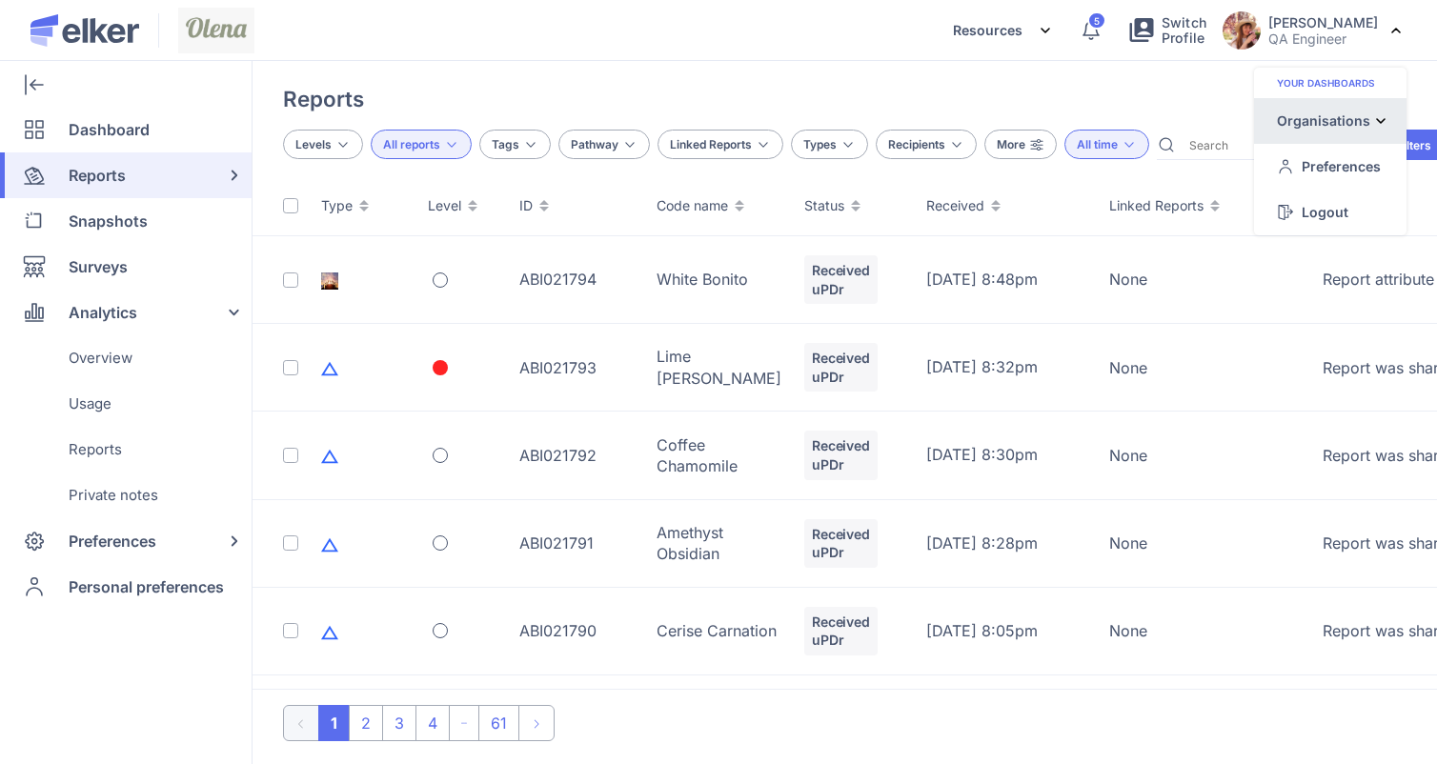
click at [1308, 124] on div "Organisations" at bounding box center [1323, 121] width 93 height 20
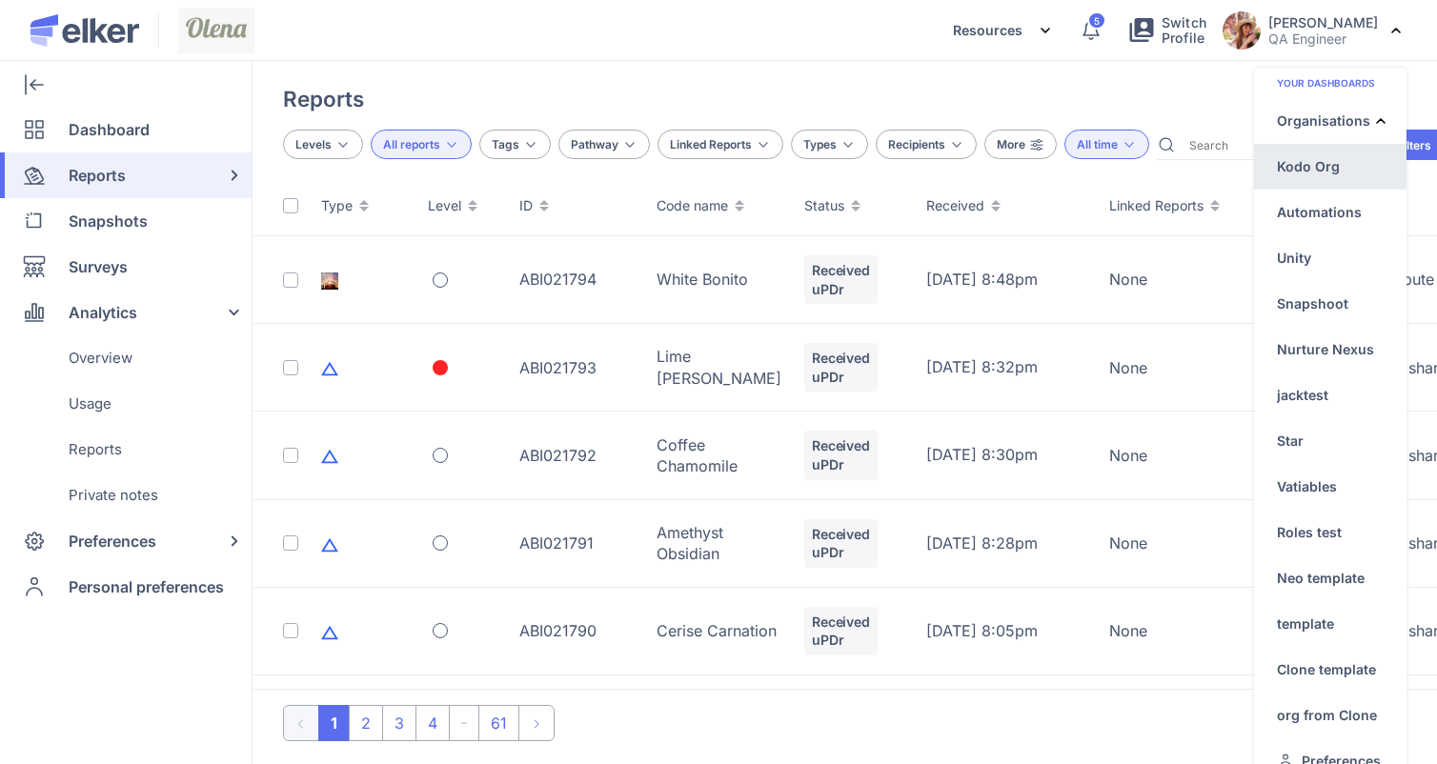
click at [1280, 165] on div "Kodo Org" at bounding box center [1308, 166] width 63 height 20
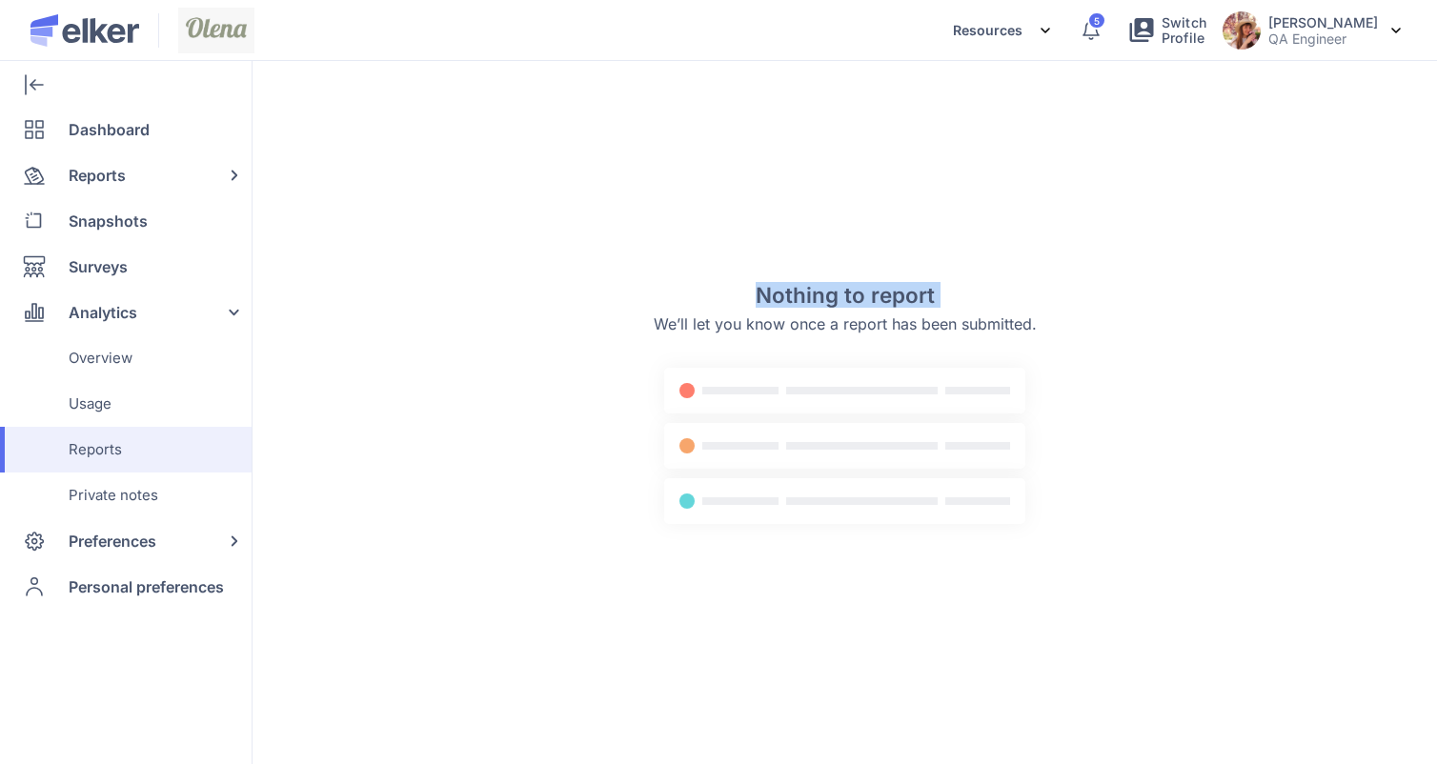
drag, startPoint x: 741, startPoint y: 287, endPoint x: 1126, endPoint y: 287, distance: 385.0
click at [1126, 287] on div "Nothing to report We’ll let you know once a report has been submitted." at bounding box center [845, 413] width 1185 height 658
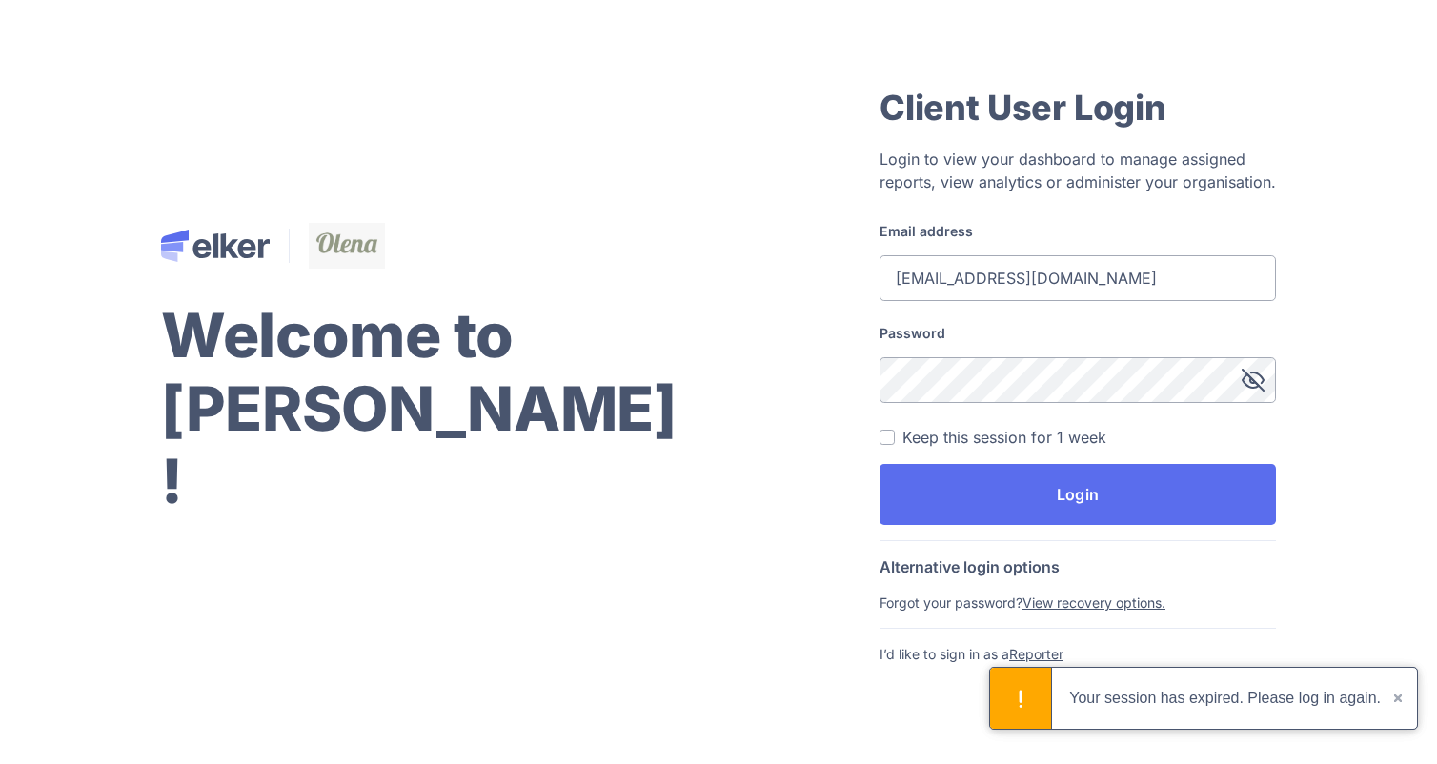
click at [960, 529] on div "Client User Login Login to view your dashboard to manage assigned reports, view…" at bounding box center [1078, 313] width 396 height 456
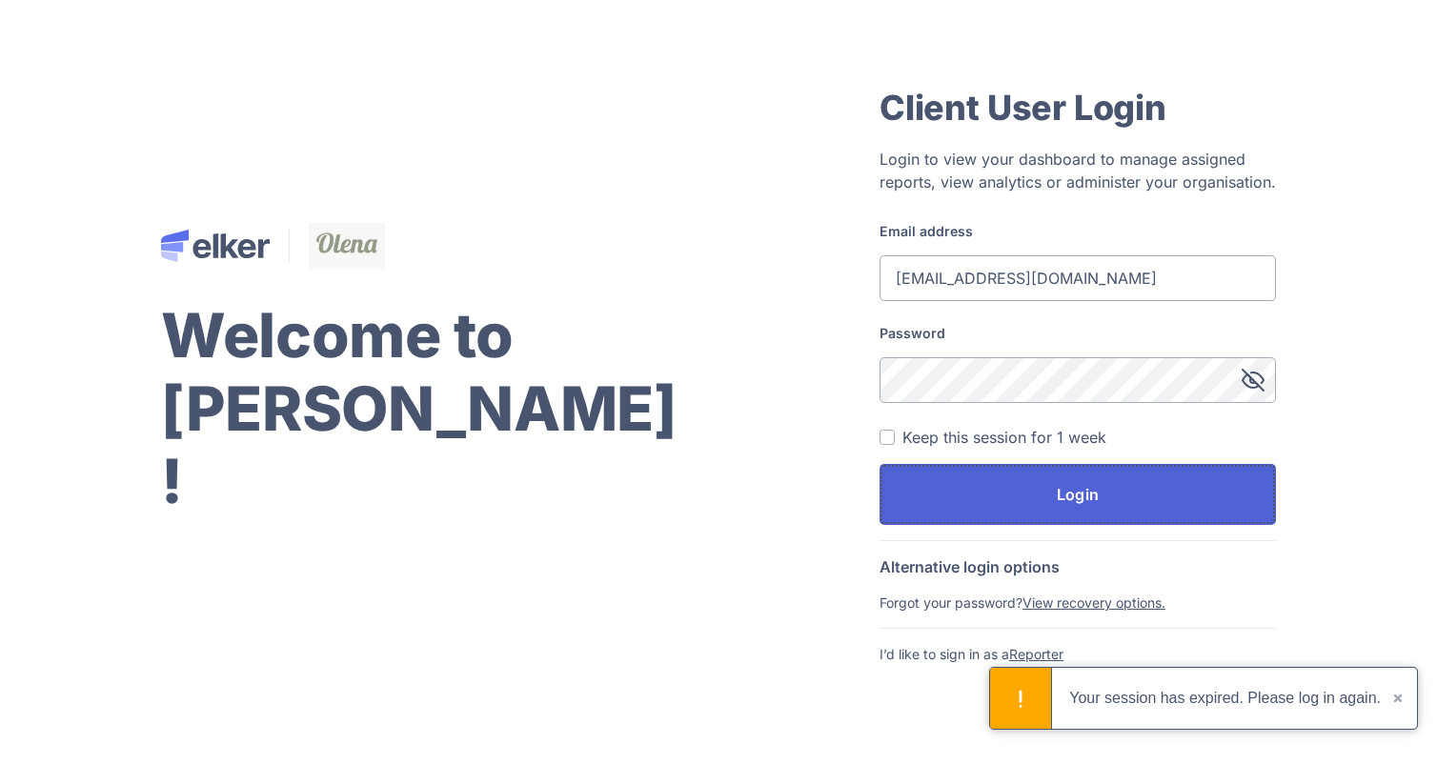
click at [964, 511] on button "Login" at bounding box center [1078, 494] width 396 height 61
